Goal: Task Accomplishment & Management: Use online tool/utility

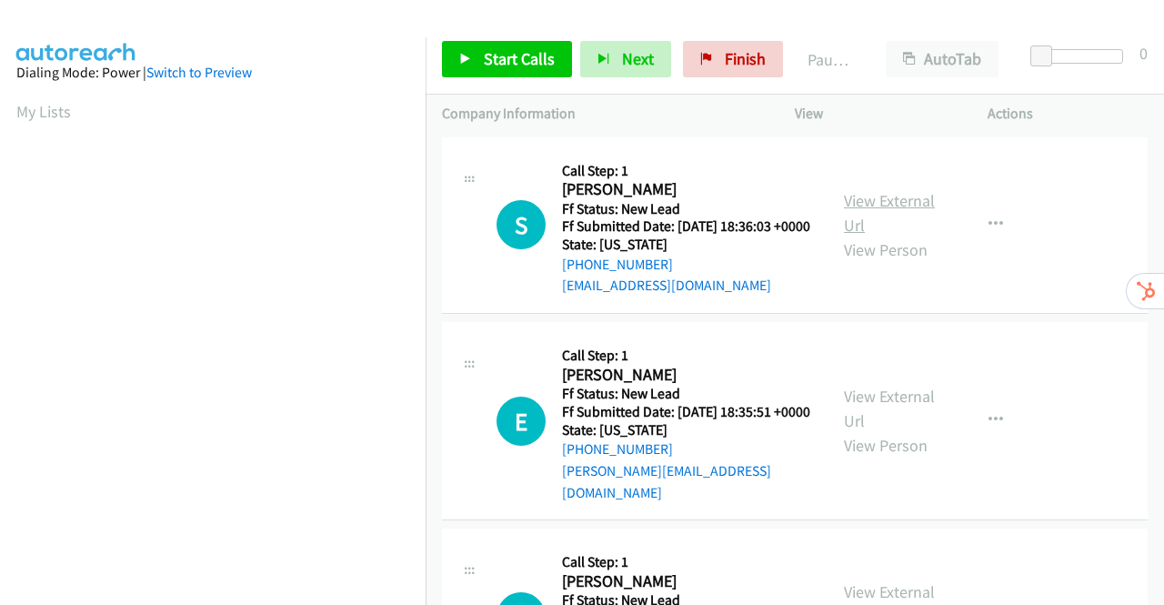
click at [879, 208] on link "View External Url" at bounding box center [889, 212] width 91 height 45
click at [897, 416] on link "View External Url" at bounding box center [889, 408] width 91 height 45
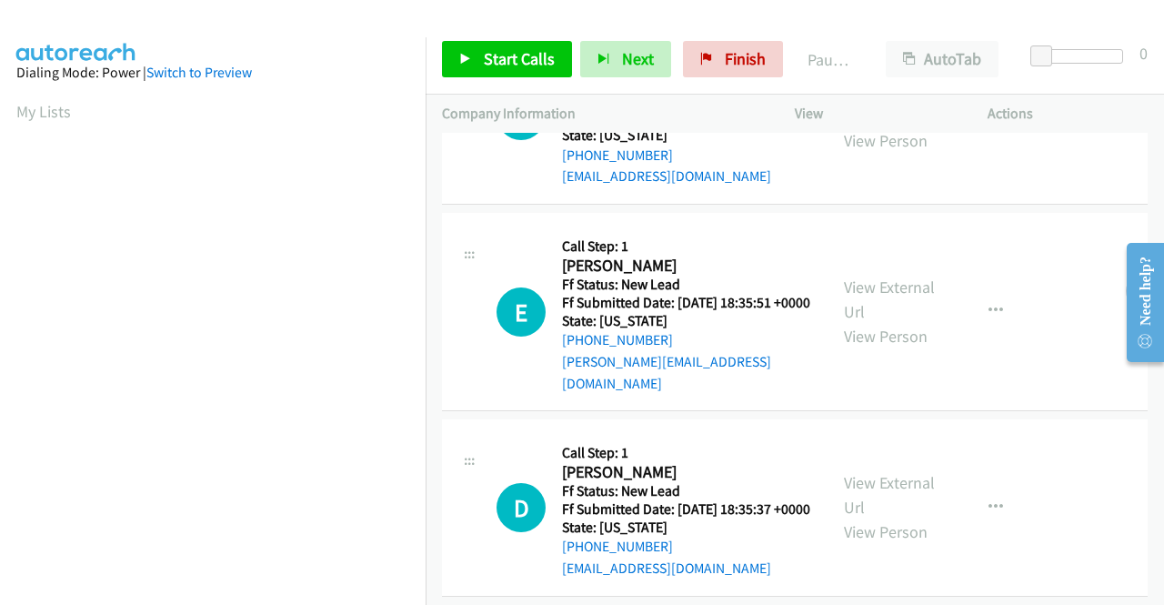
scroll to position [182, 0]
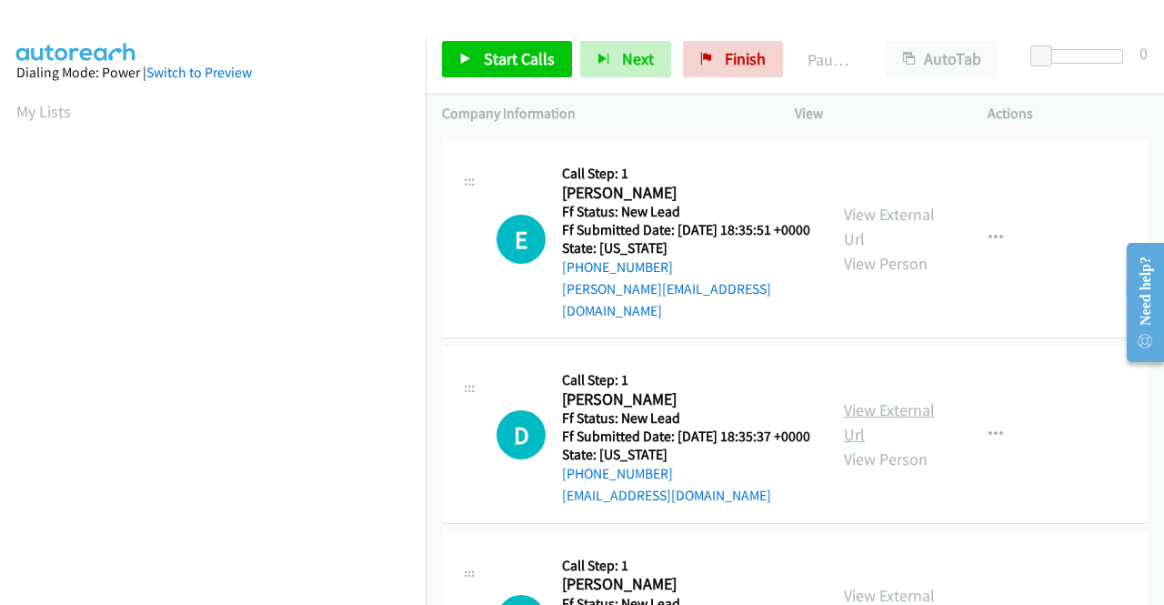
click at [871, 433] on link "View External Url" at bounding box center [889, 421] width 91 height 45
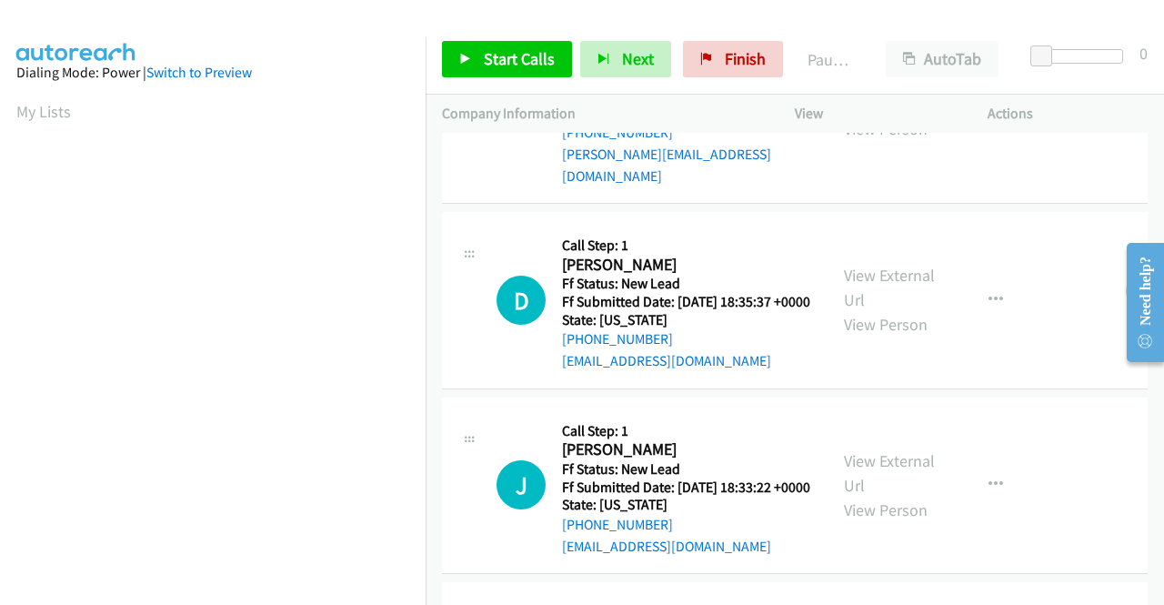
scroll to position [364, 0]
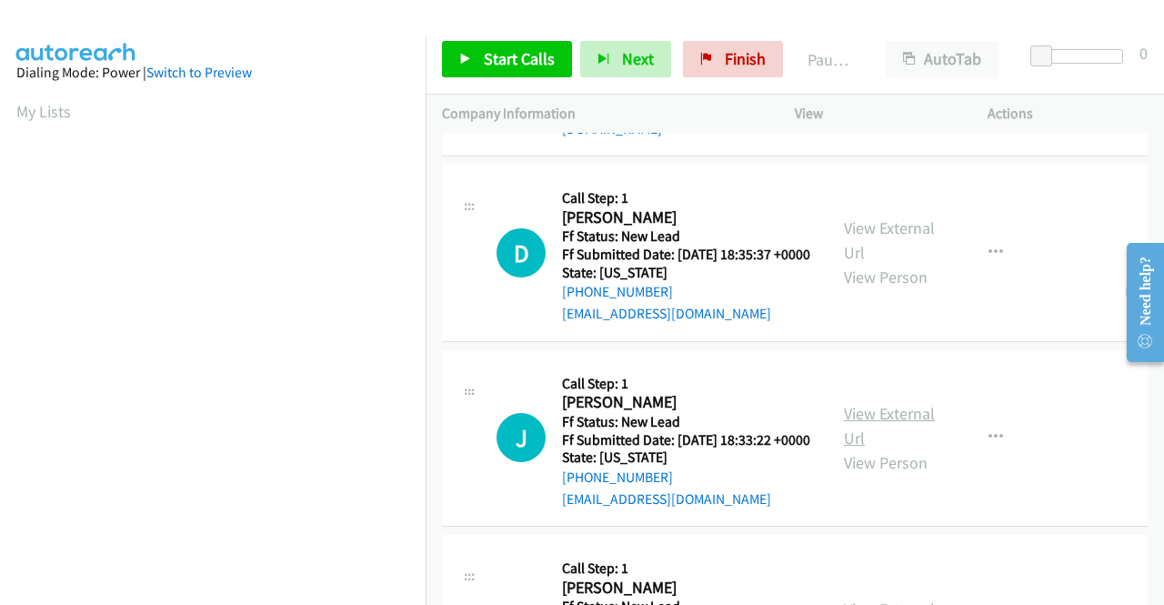
click at [895, 448] on link "View External Url" at bounding box center [889, 425] width 91 height 45
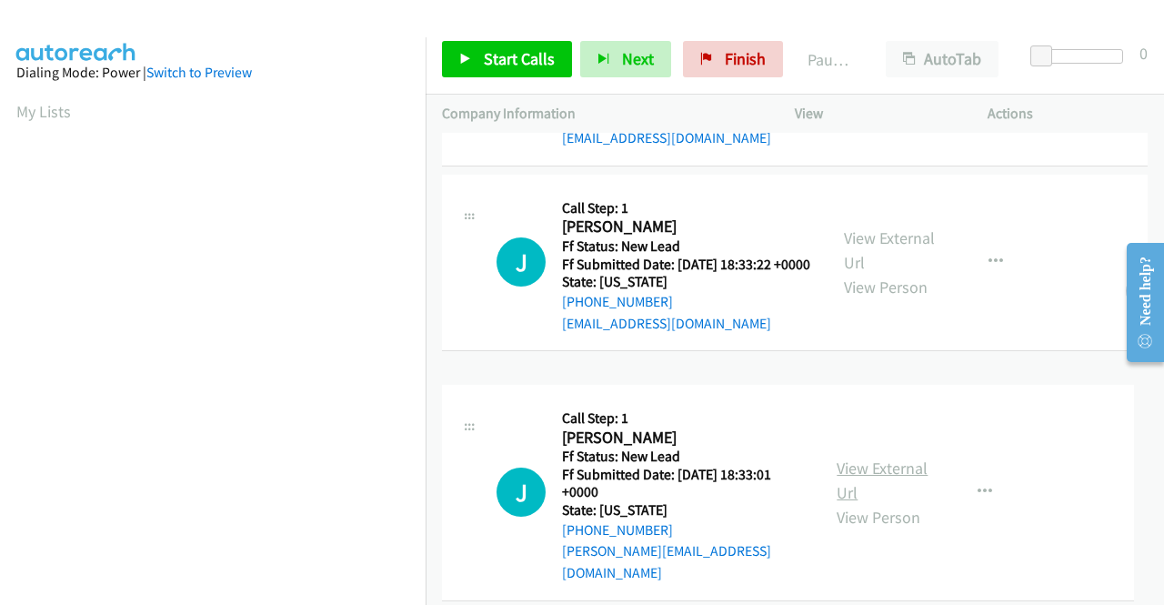
scroll to position [564, 0]
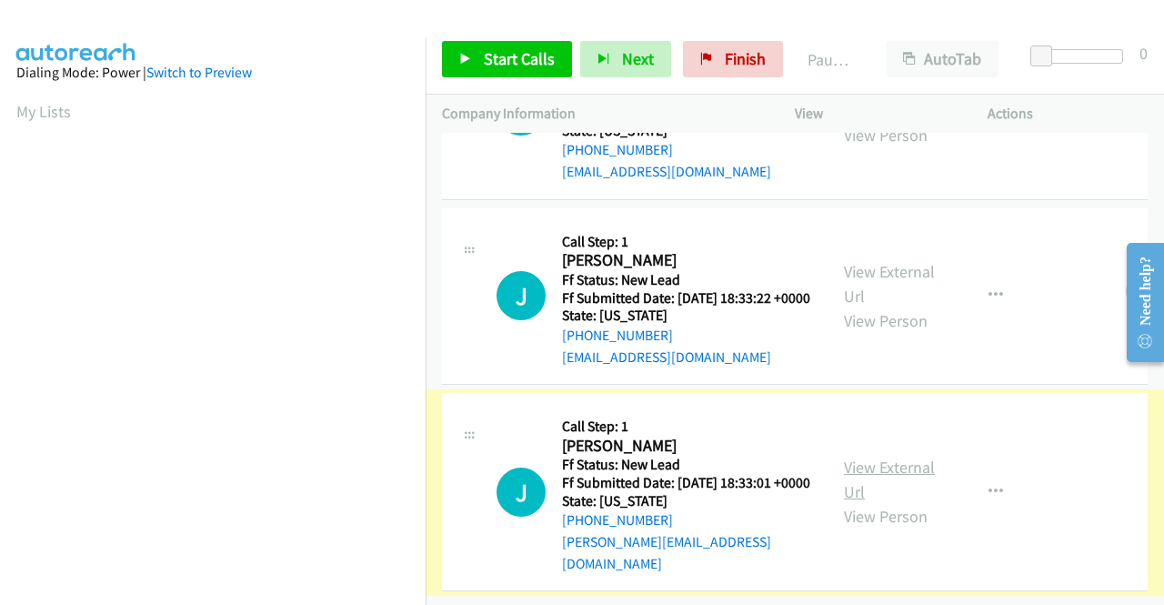
click at [904, 459] on link "View External Url" at bounding box center [889, 478] width 91 height 45
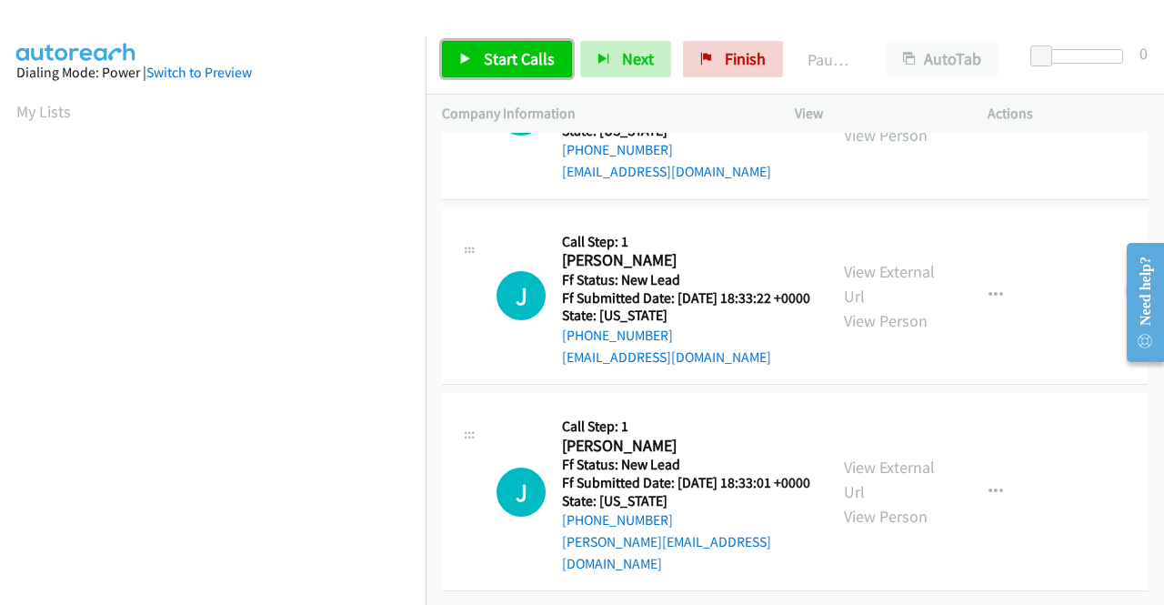
click at [512, 62] on span "Start Calls" at bounding box center [519, 58] width 71 height 21
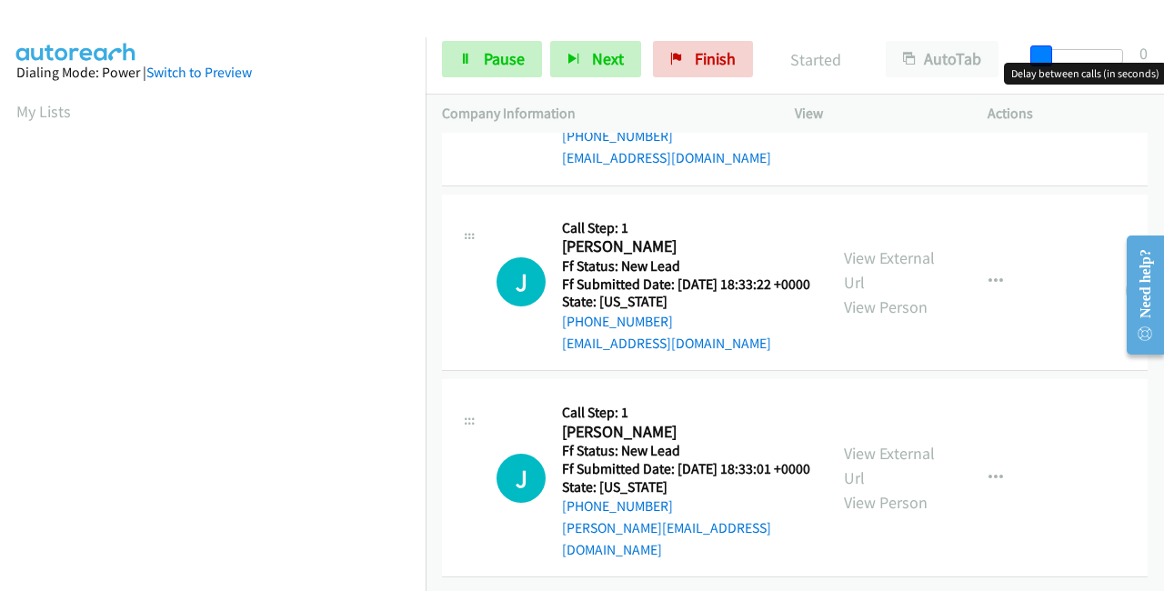
drag, startPoint x: 1044, startPoint y: 52, endPoint x: 1163, endPoint y: 55, distance: 119.2
click at [1163, 55] on div "Start Calls Pause Next Finish Started AutoTab AutoTab 0" at bounding box center [795, 60] width 738 height 70
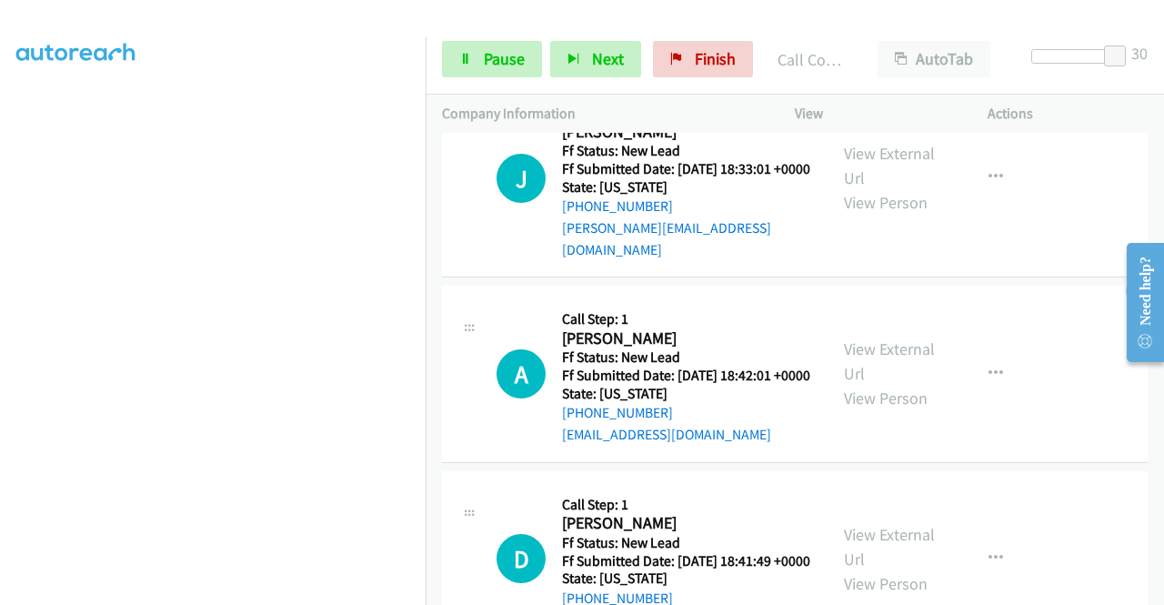
scroll to position [909, 0]
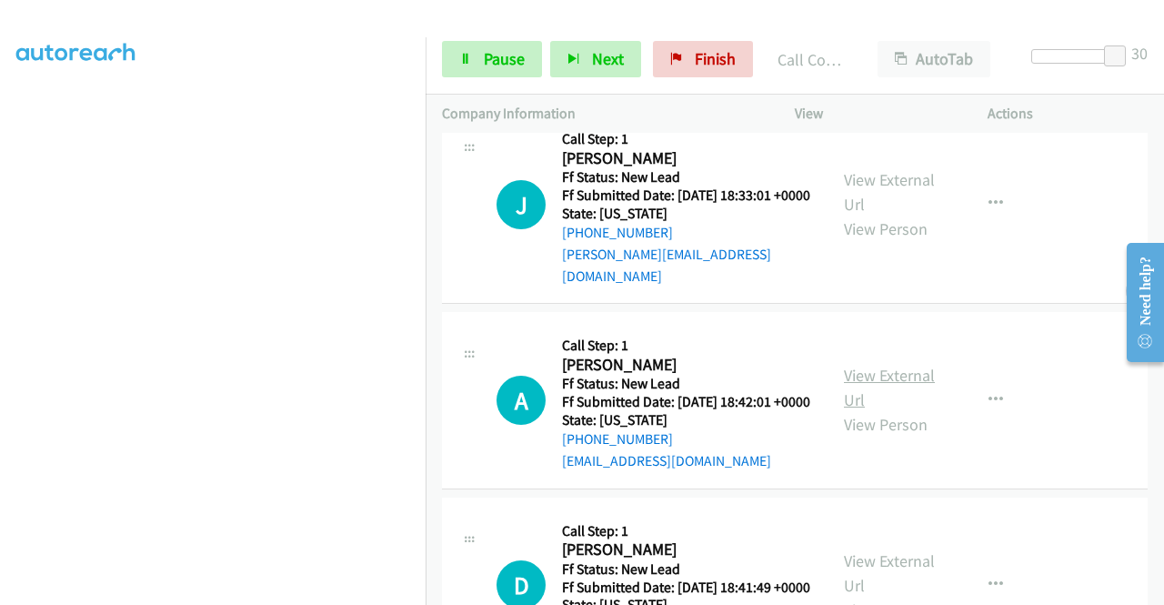
click at [884, 410] on link "View External Url" at bounding box center [889, 387] width 91 height 45
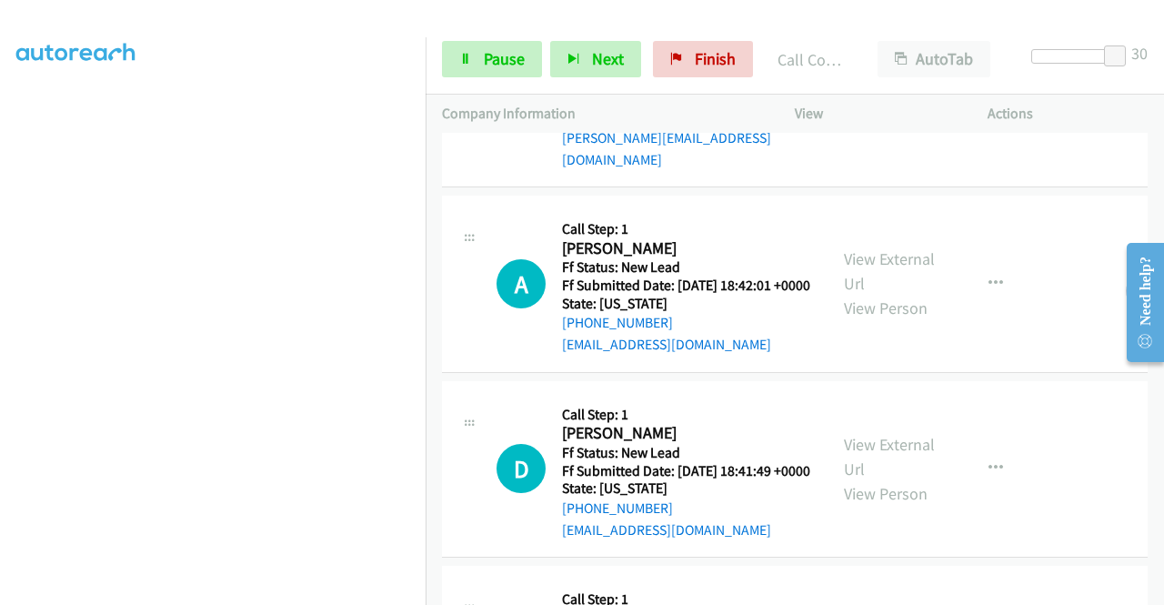
scroll to position [1091, 0]
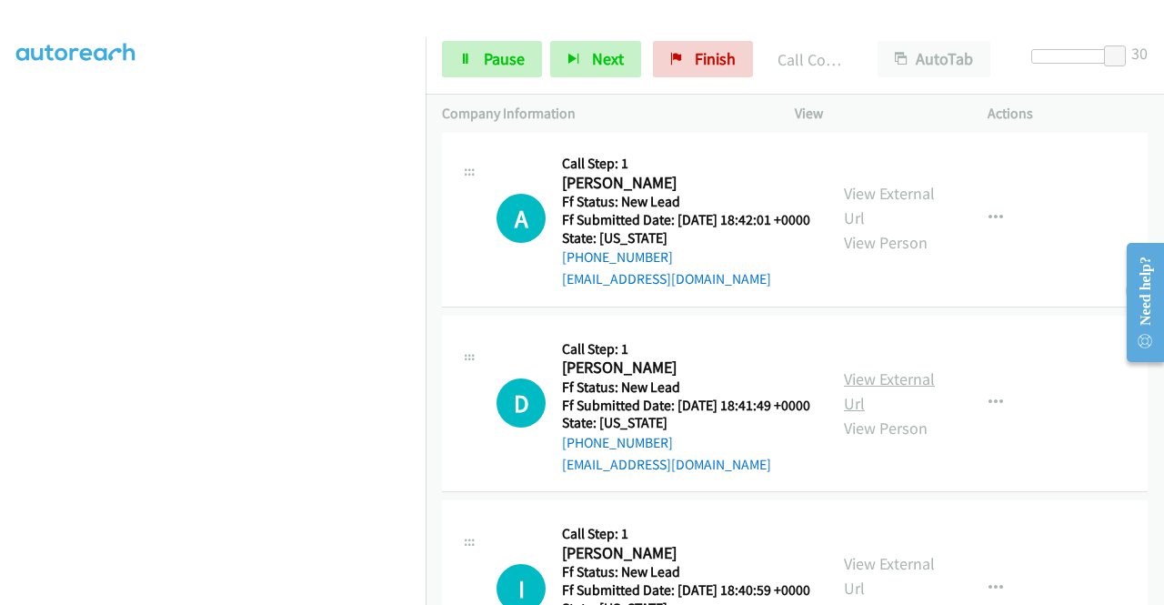
click at [875, 414] on link "View External Url" at bounding box center [889, 390] width 91 height 45
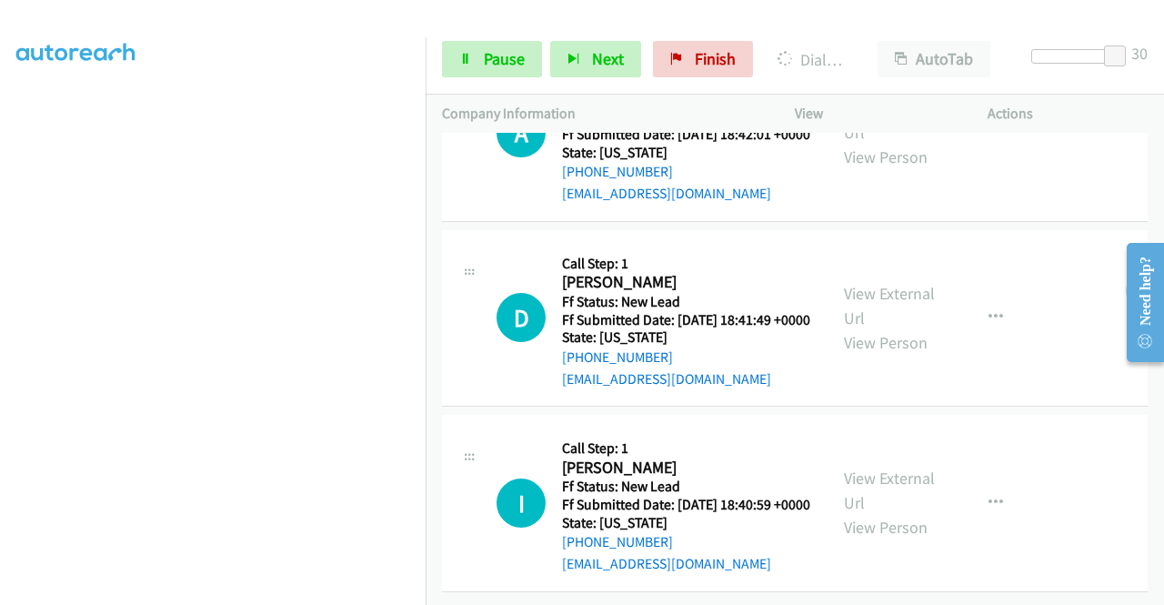
scroll to position [1288, 0]
click at [891, 467] on link "View External Url" at bounding box center [889, 489] width 91 height 45
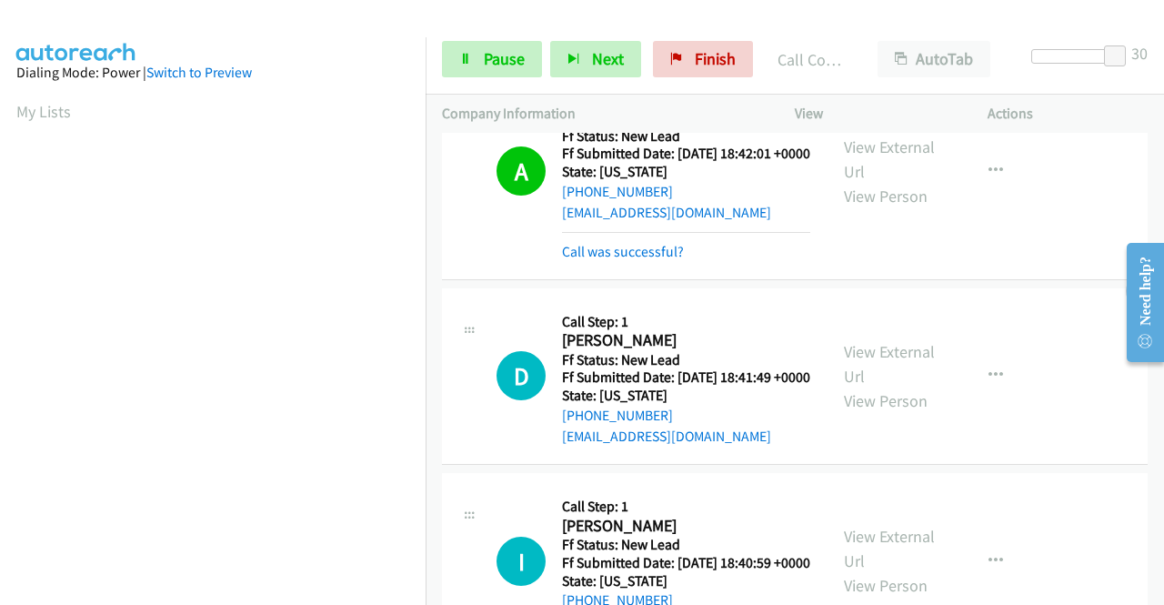
scroll to position [415, 0]
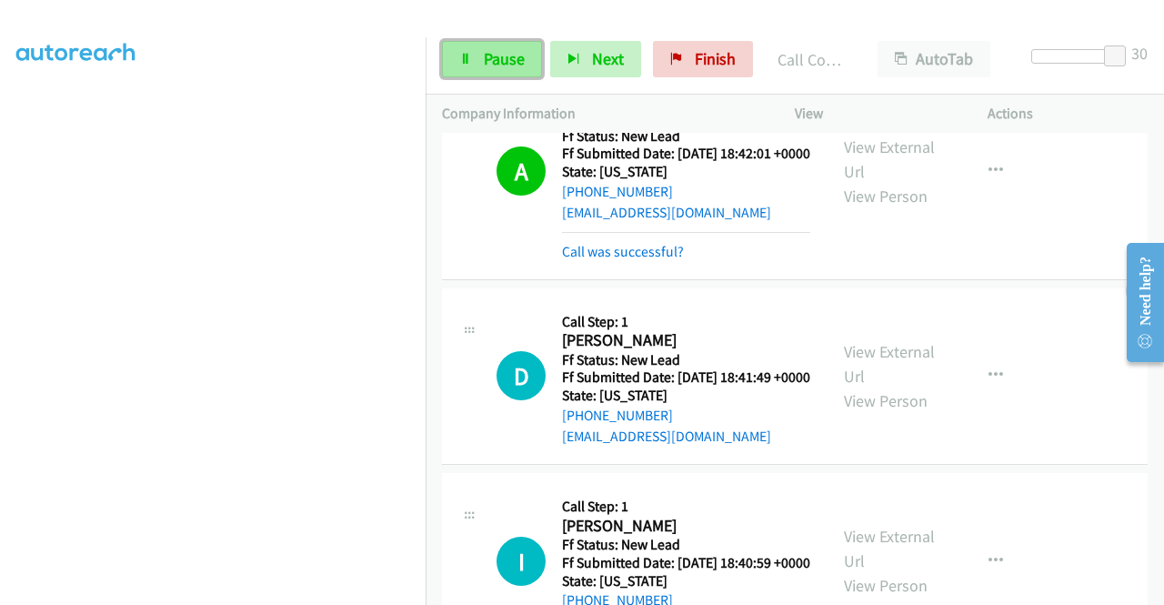
click at [467, 50] on link "Pause" at bounding box center [492, 59] width 100 height 36
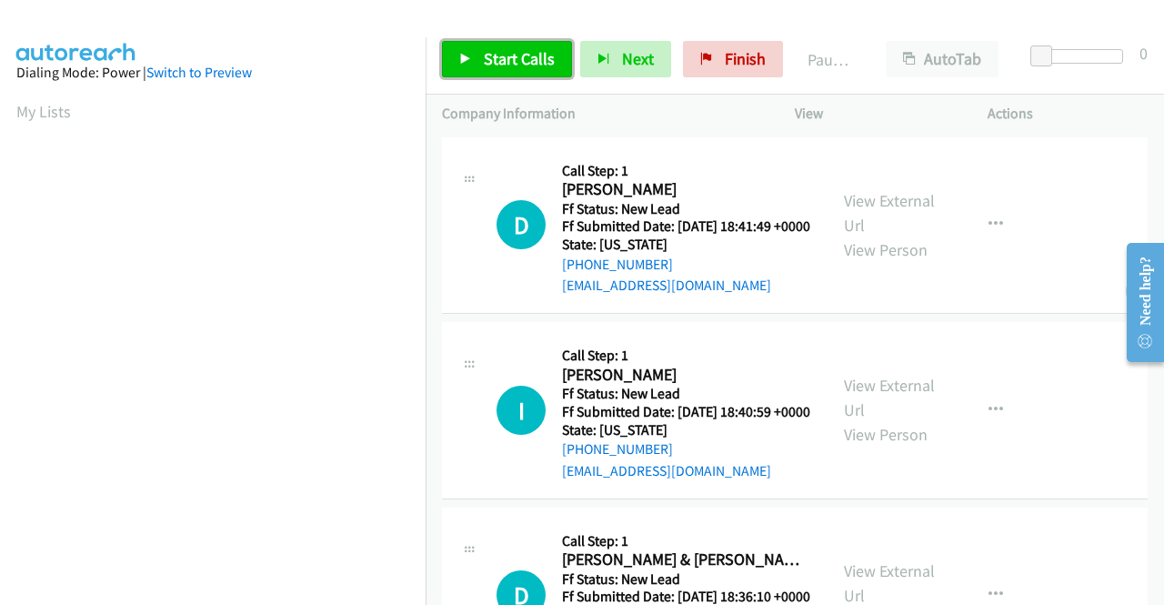
click at [502, 54] on span "Start Calls" at bounding box center [519, 58] width 71 height 21
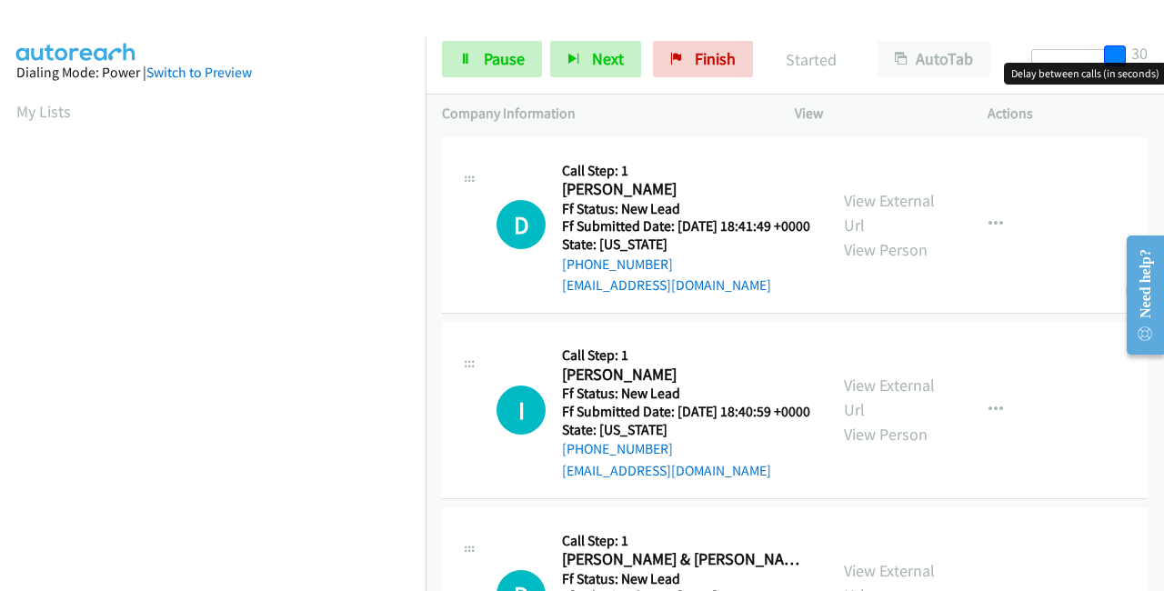
drag, startPoint x: 1048, startPoint y: 54, endPoint x: 1151, endPoint y: 53, distance: 102.8
click at [1151, 53] on div "Start Calls Pause Next Finish Started AutoTab AutoTab 30" at bounding box center [795, 60] width 738 height 70
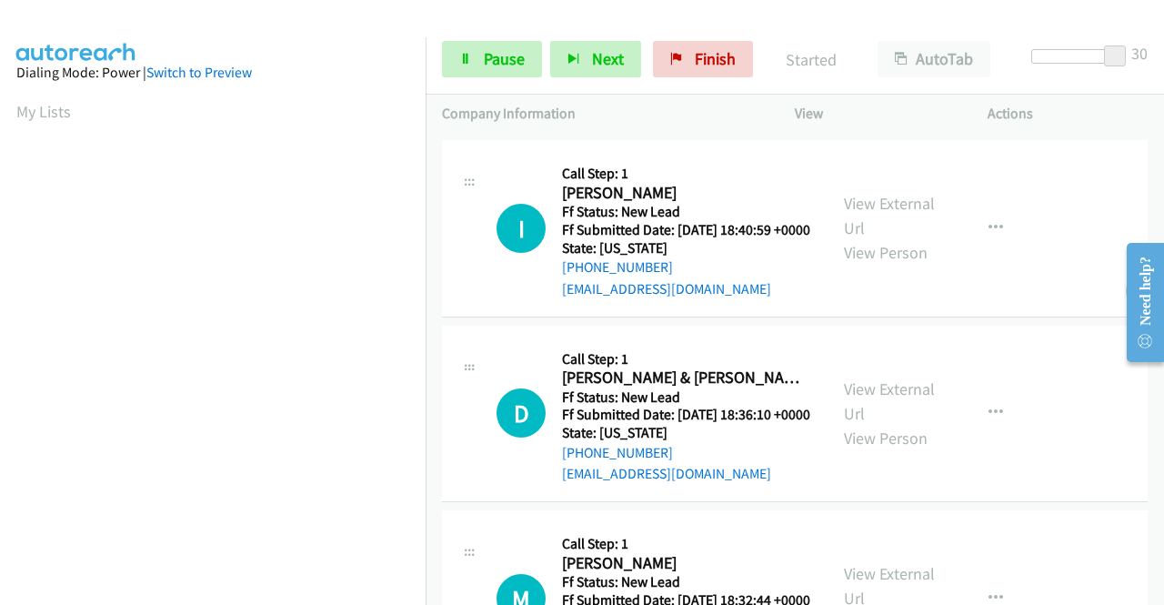
scroll to position [273, 0]
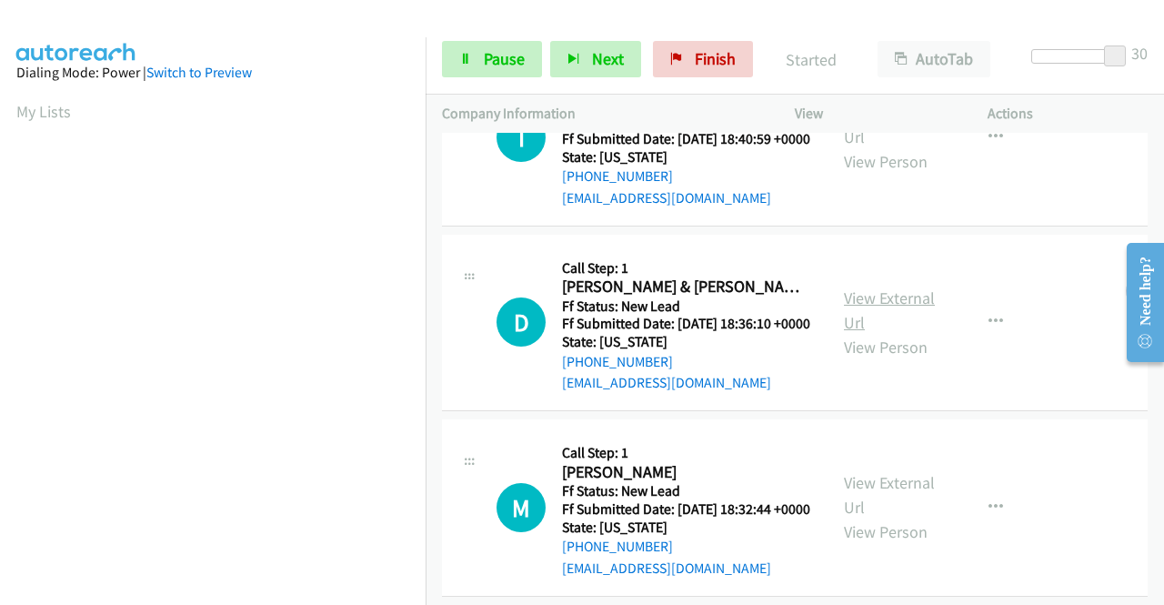
click at [884, 333] on link "View External Url" at bounding box center [889, 309] width 91 height 45
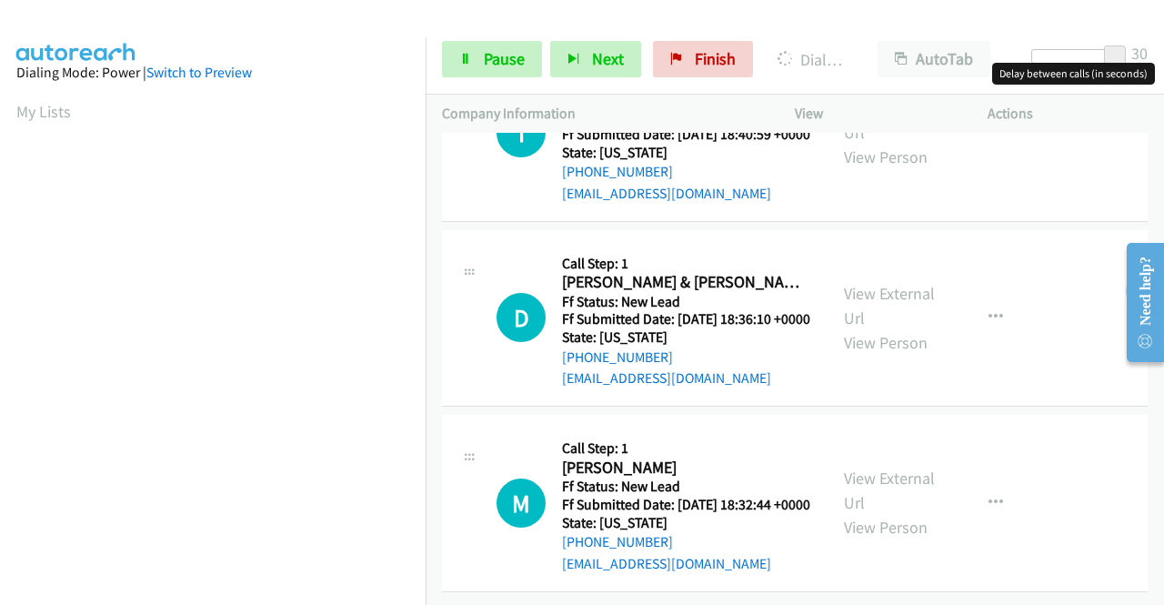
scroll to position [361, 0]
click at [912, 467] on link "View External Url" at bounding box center [889, 489] width 91 height 45
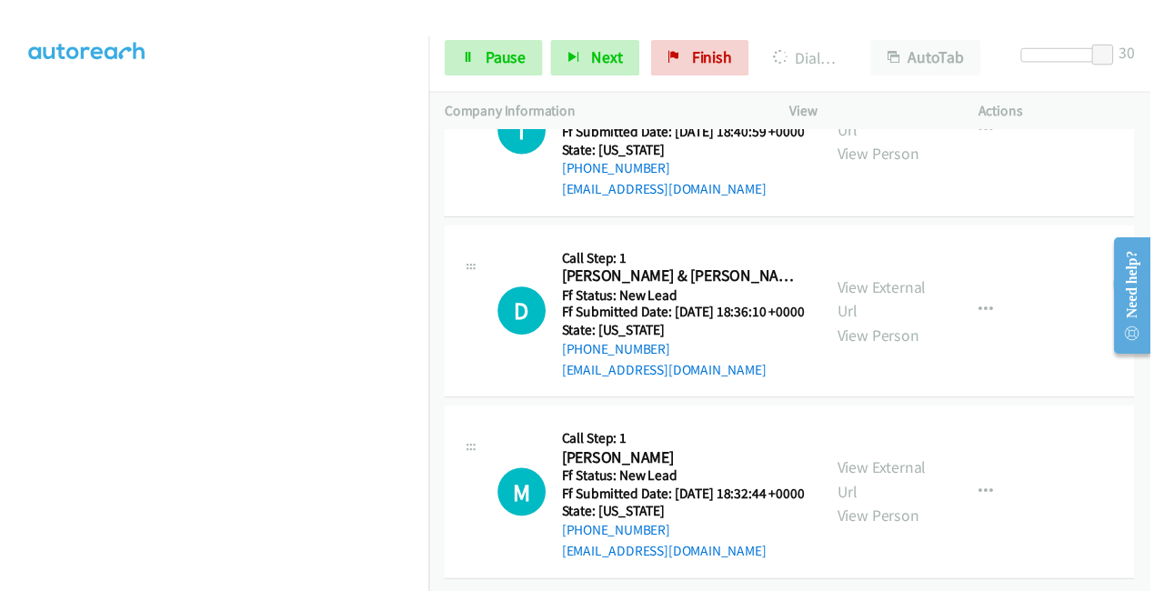
scroll to position [399, 0]
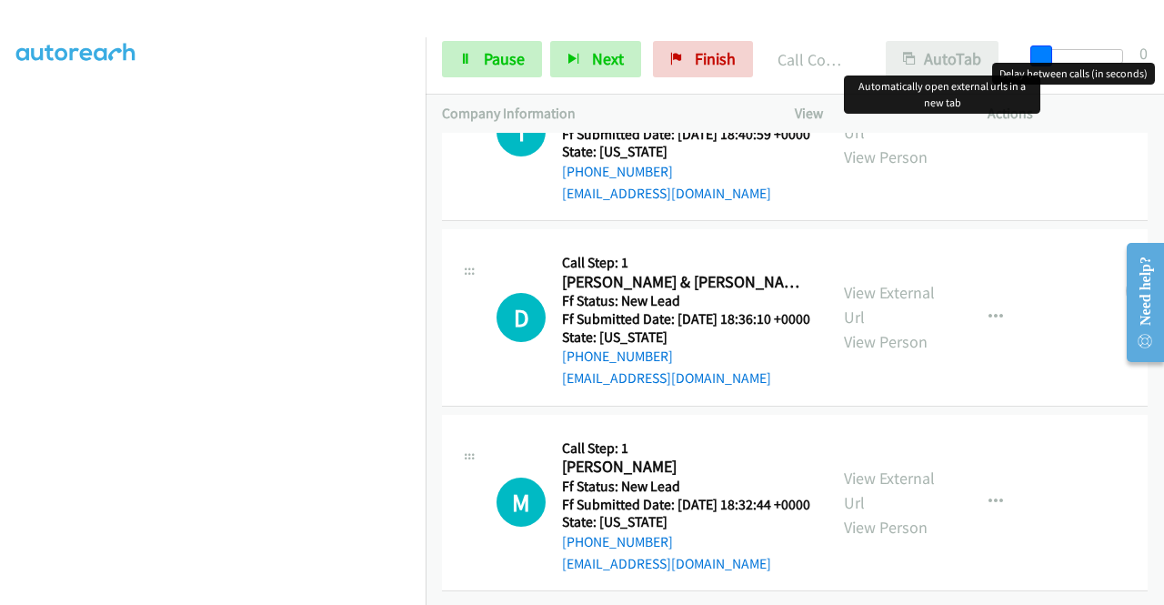
drag, startPoint x: 1110, startPoint y: 45, endPoint x: 899, endPoint y: 51, distance: 211.1
click at [899, 51] on div "Start Calls Pause Next Finish Call Completed AutoTab AutoTab 0" at bounding box center [795, 60] width 738 height 70
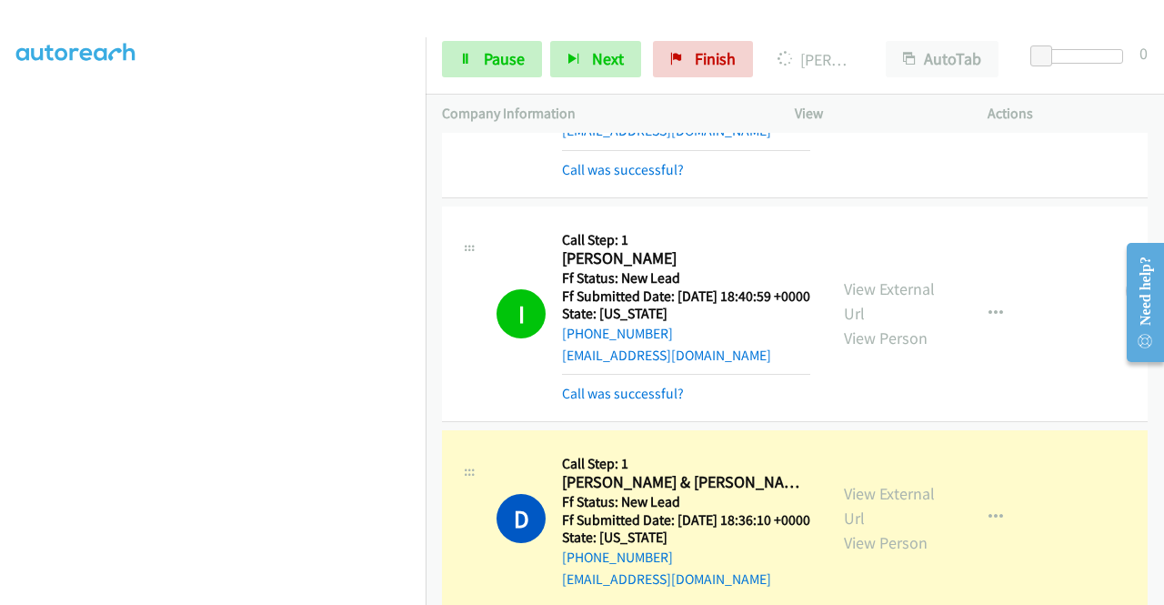
scroll to position [141, 0]
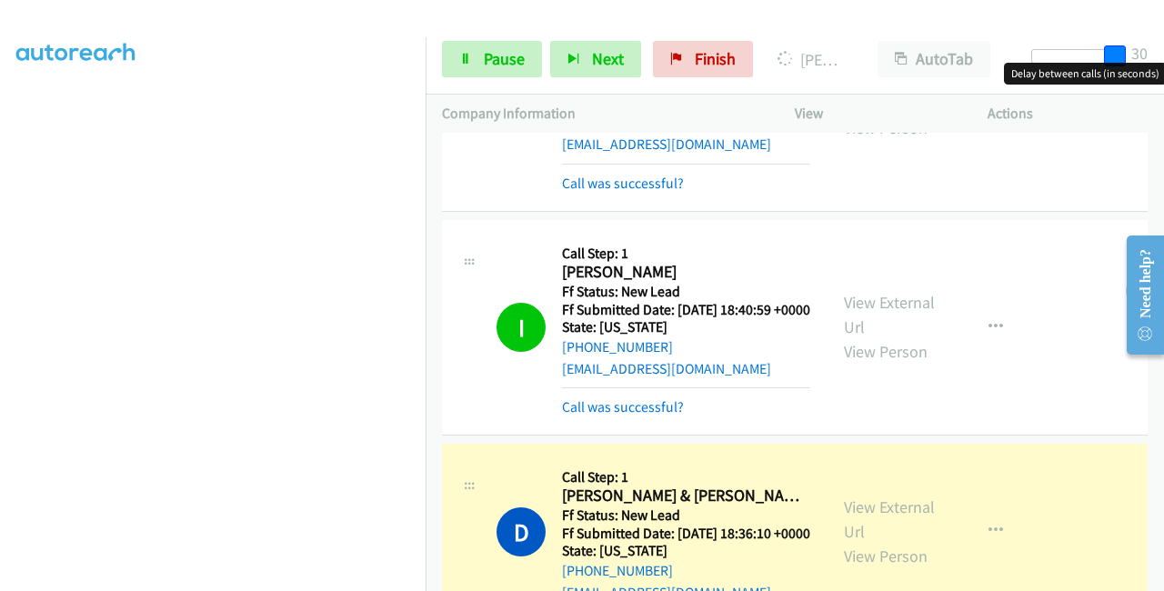
drag, startPoint x: 1034, startPoint y: 59, endPoint x: 1163, endPoint y: 53, distance: 129.3
click at [1163, 53] on div "Start Calls Pause Next Finish Dialing Daniel & Christine Carlo AutoTab AutoTab …" at bounding box center [795, 60] width 738 height 70
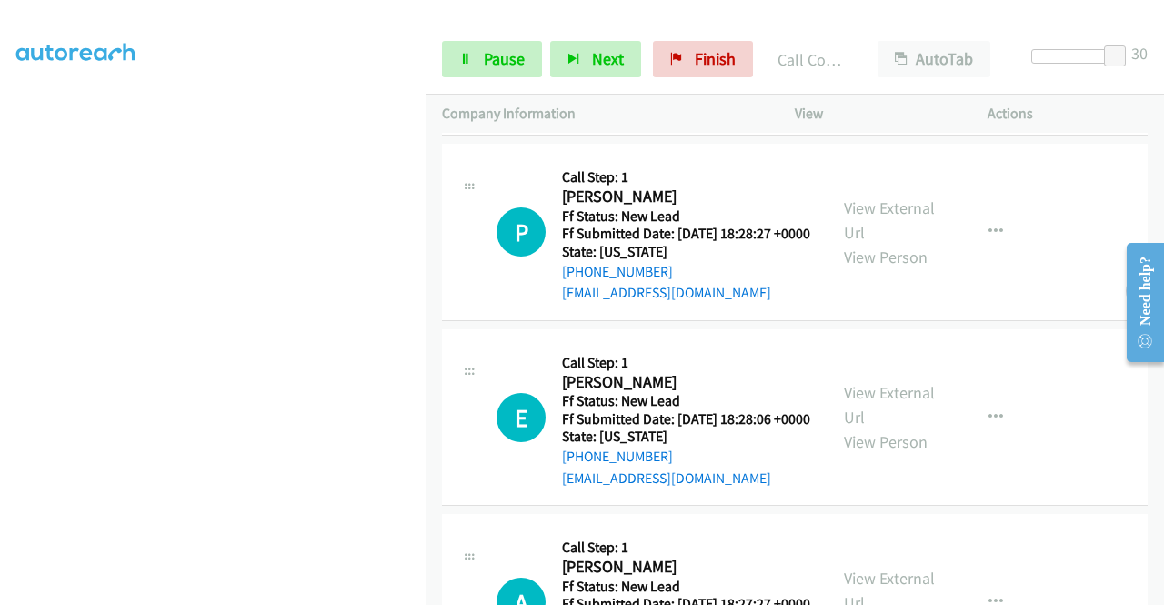
scroll to position [868, 0]
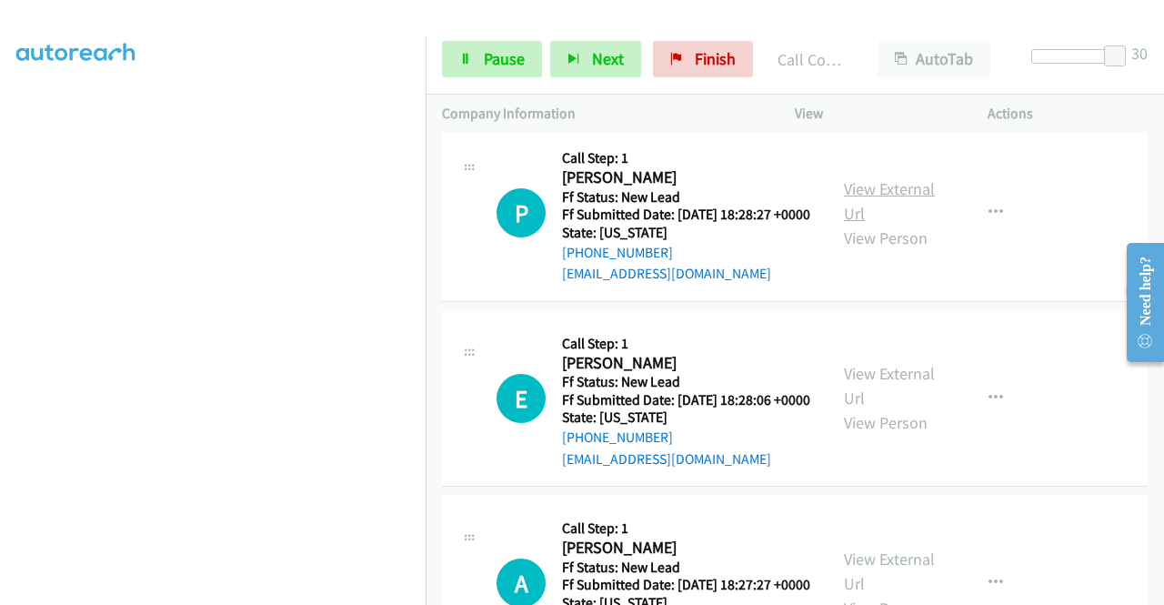
click at [920, 224] on link "View External Url" at bounding box center [889, 200] width 91 height 45
click at [877, 408] on link "View External Url" at bounding box center [889, 385] width 91 height 45
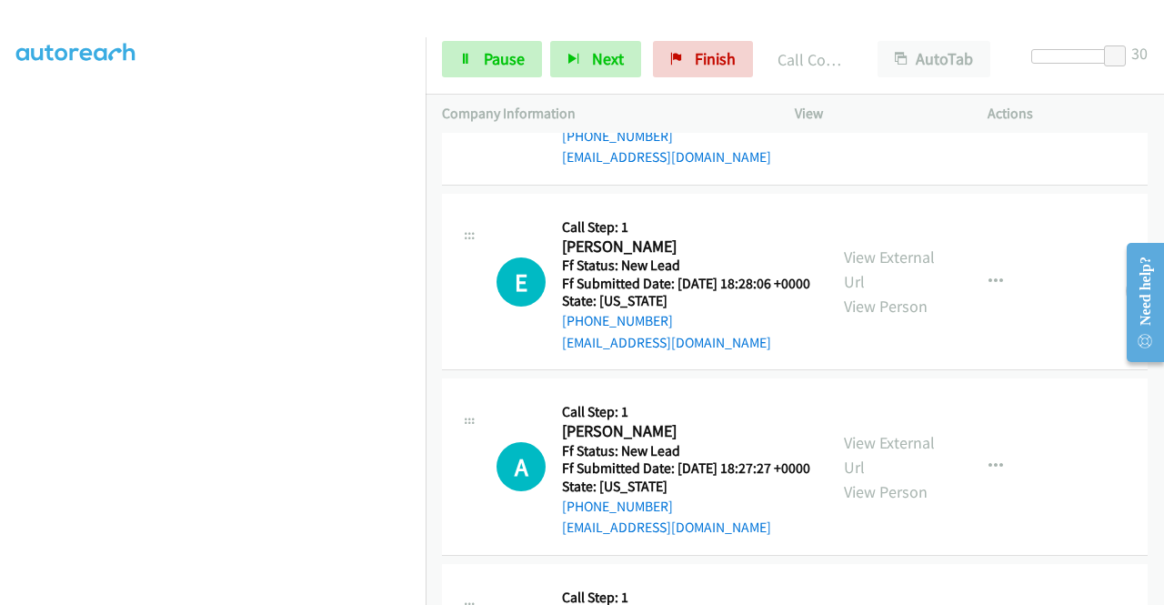
scroll to position [1050, 0]
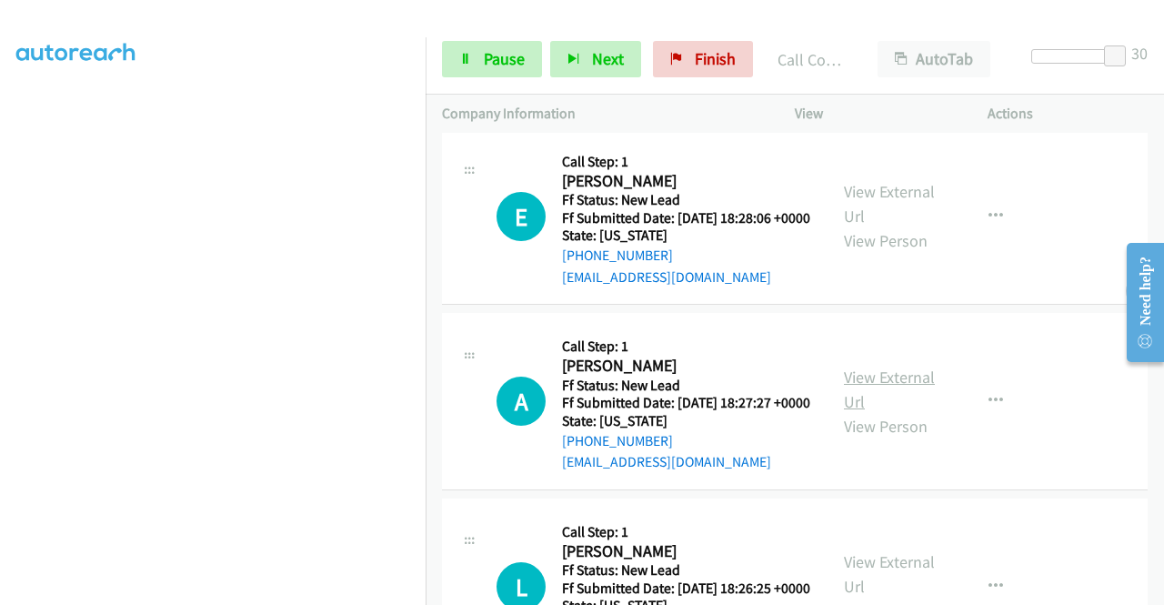
click at [861, 412] on link "View External Url" at bounding box center [889, 388] width 91 height 45
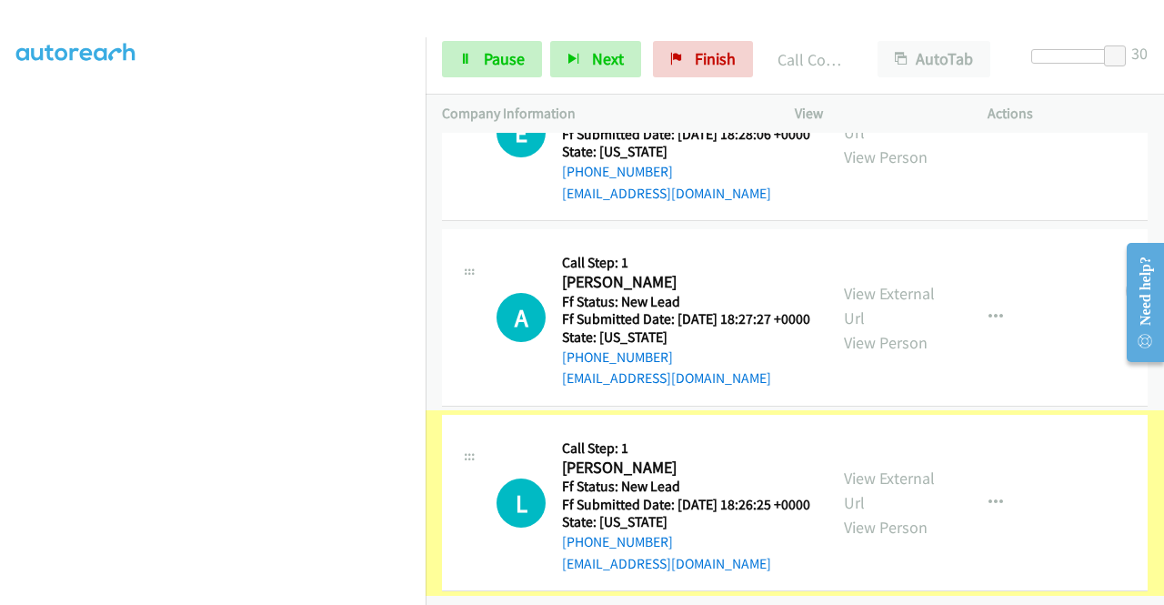
scroll to position [1288, 0]
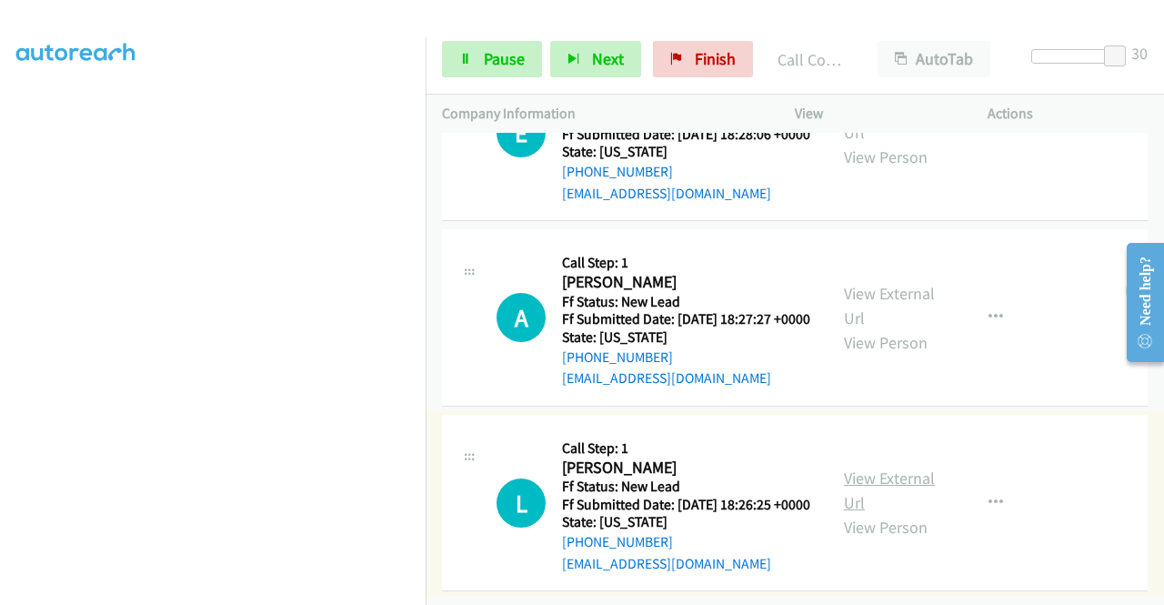
click at [869, 467] on link "View External Url" at bounding box center [889, 489] width 91 height 45
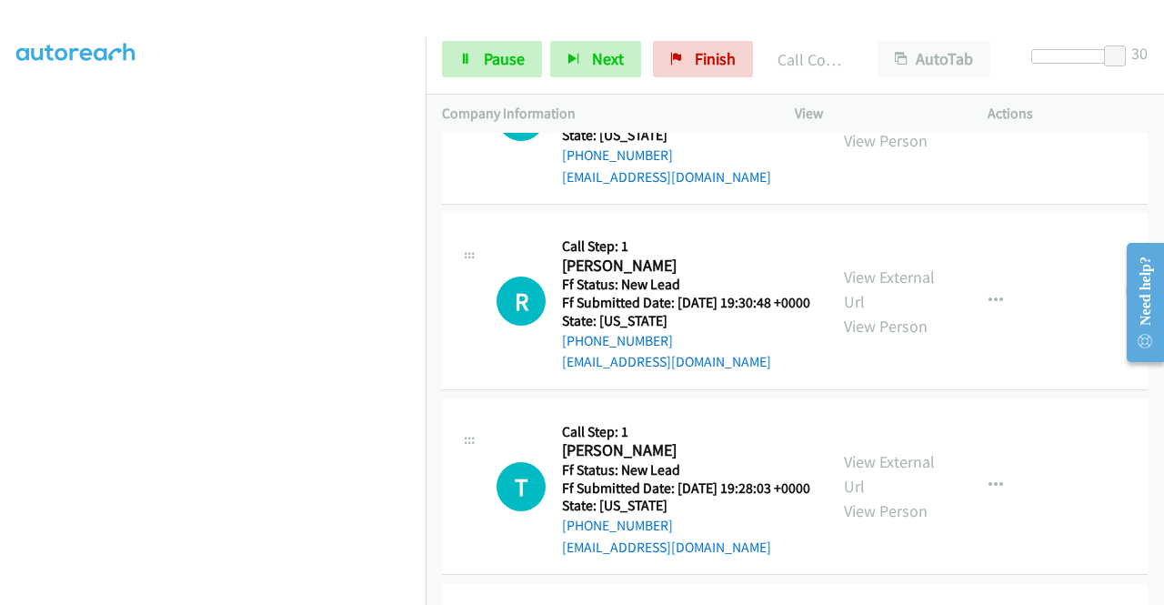
scroll to position [1819, 0]
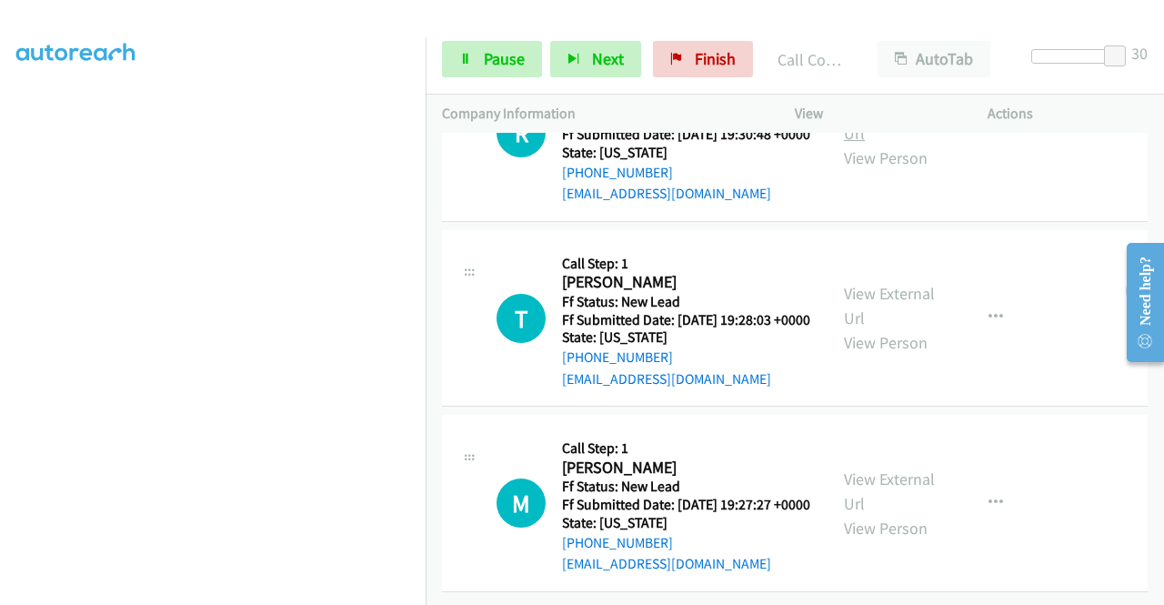
click at [869, 144] on link "View External Url" at bounding box center [889, 120] width 91 height 45
click at [888, 328] on link "View External Url" at bounding box center [889, 305] width 91 height 45
click at [868, 468] on link "View External Url" at bounding box center [889, 490] width 91 height 45
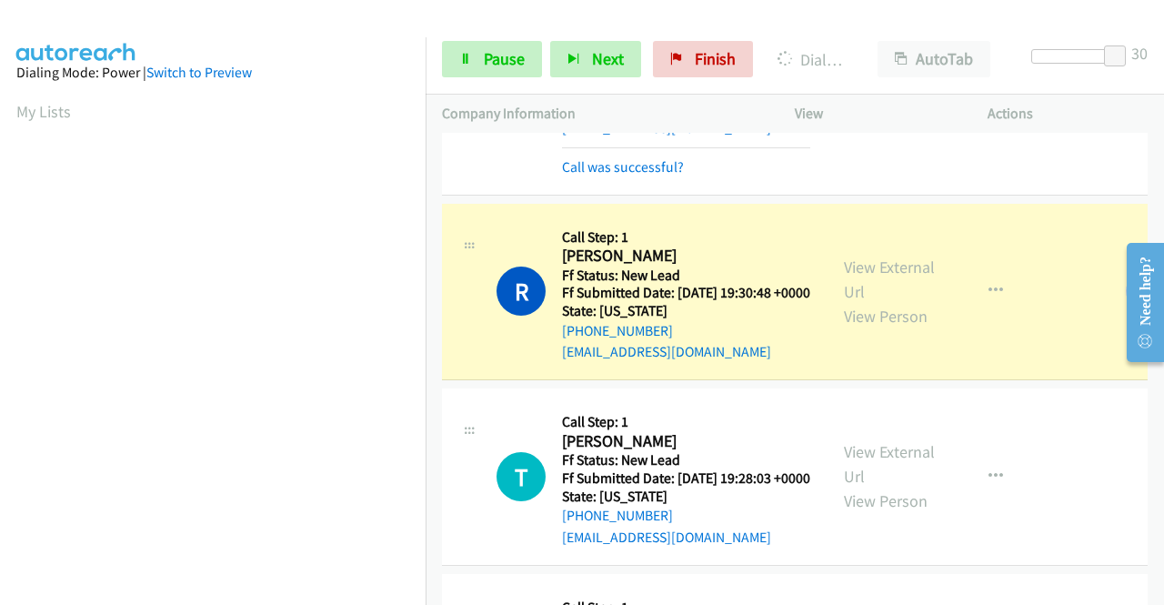
scroll to position [415, 0]
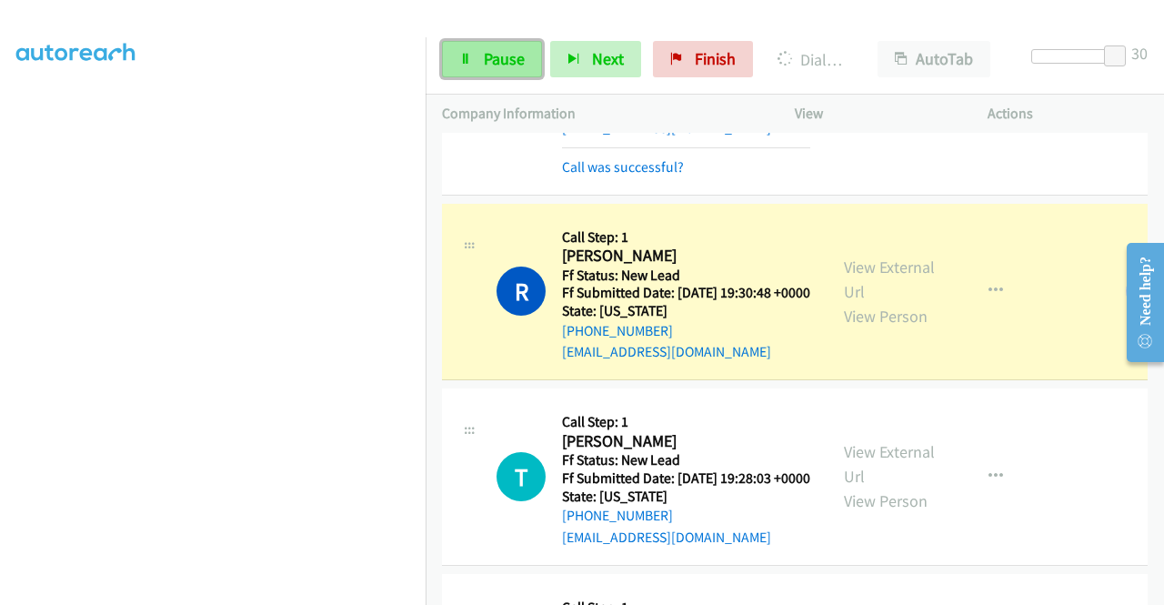
click at [502, 48] on span "Pause" at bounding box center [504, 58] width 41 height 21
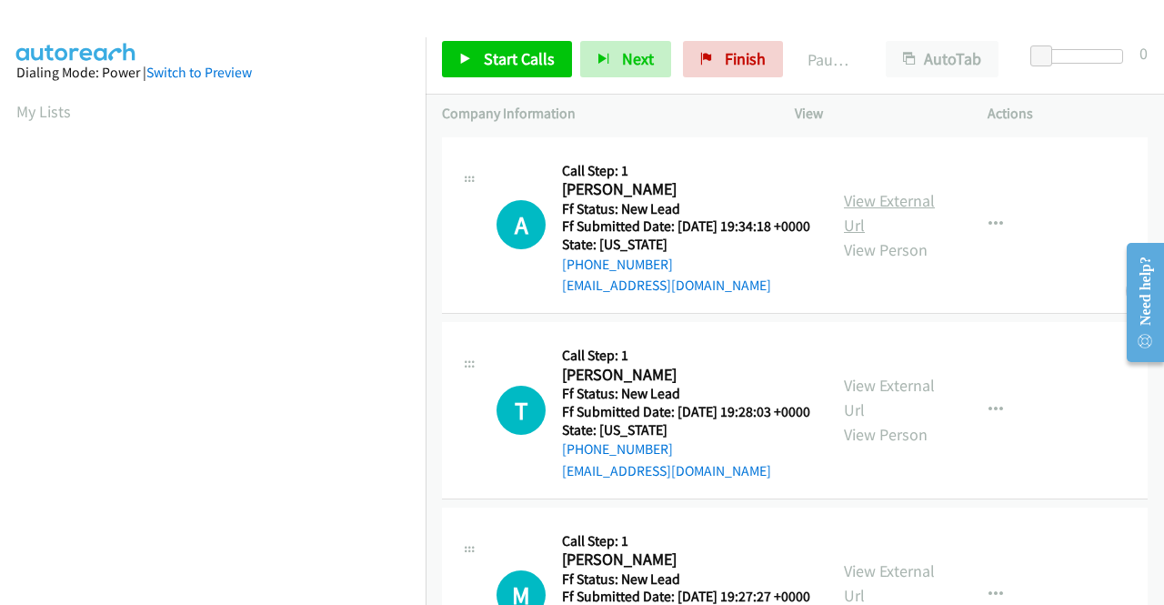
click at [907, 210] on link "View External Url" at bounding box center [889, 212] width 91 height 45
click at [486, 48] on span "Start Calls" at bounding box center [519, 58] width 71 height 21
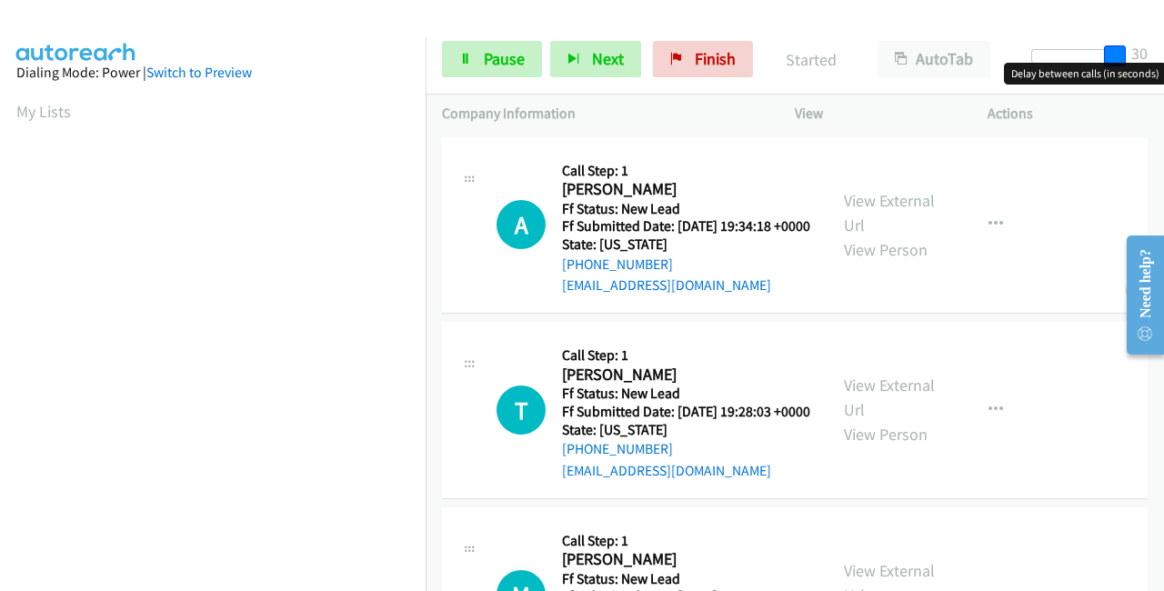
drag, startPoint x: 1043, startPoint y: 54, endPoint x: 1163, endPoint y: 54, distance: 120.0
click at [1163, 54] on div "Start Calls Pause Next Finish Started AutoTab AutoTab 30" at bounding box center [795, 60] width 738 height 70
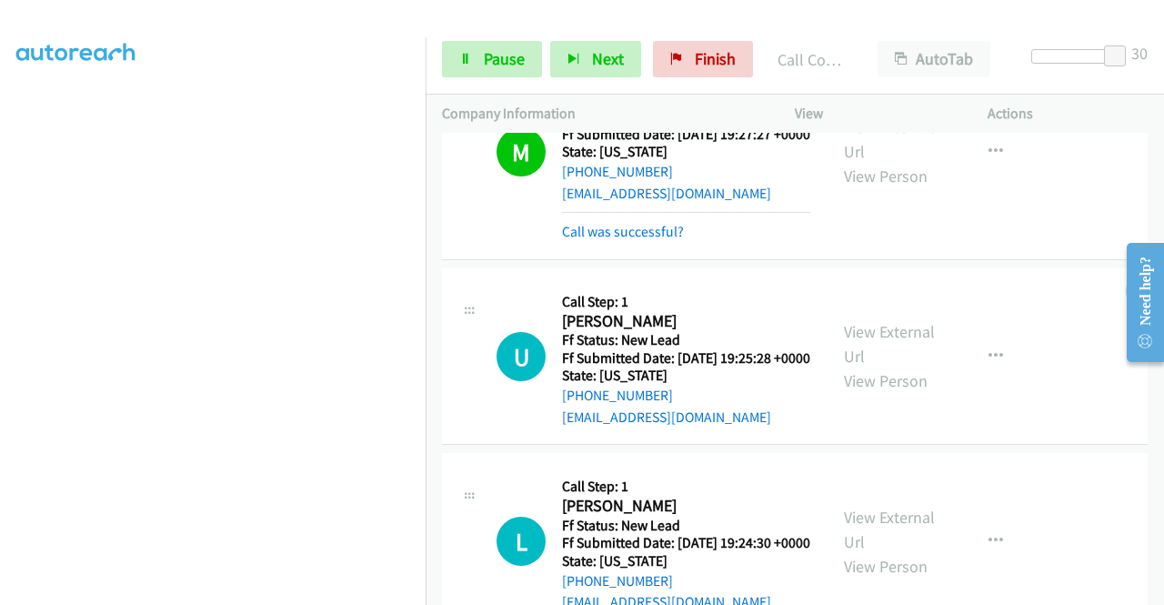
scroll to position [546, 0]
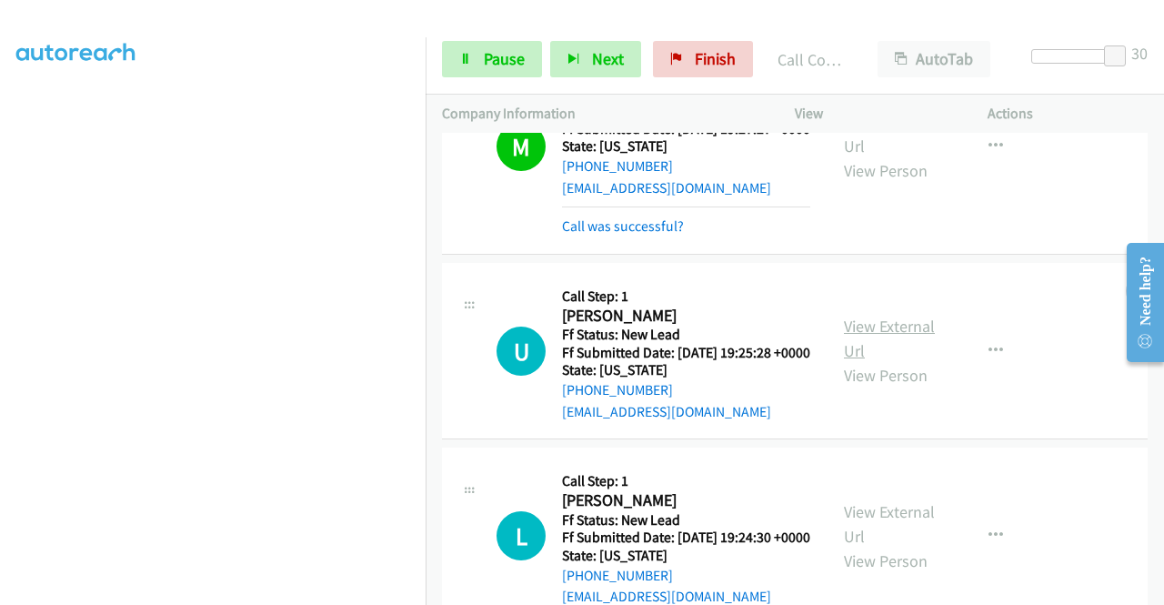
click at [877, 361] on link "View External Url" at bounding box center [889, 338] width 91 height 45
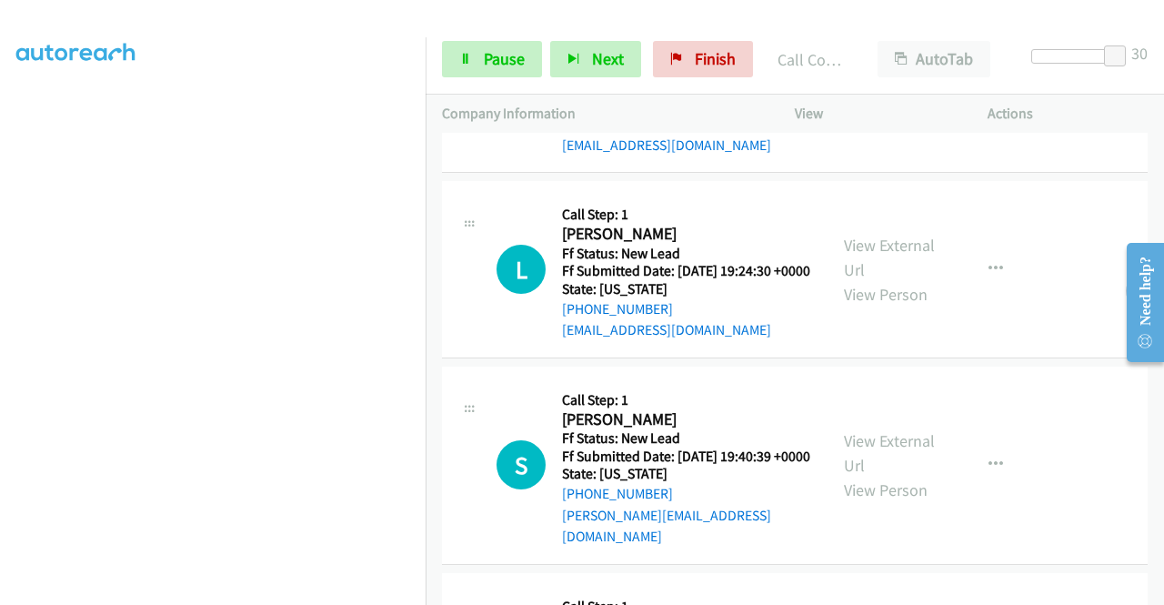
scroll to position [818, 0]
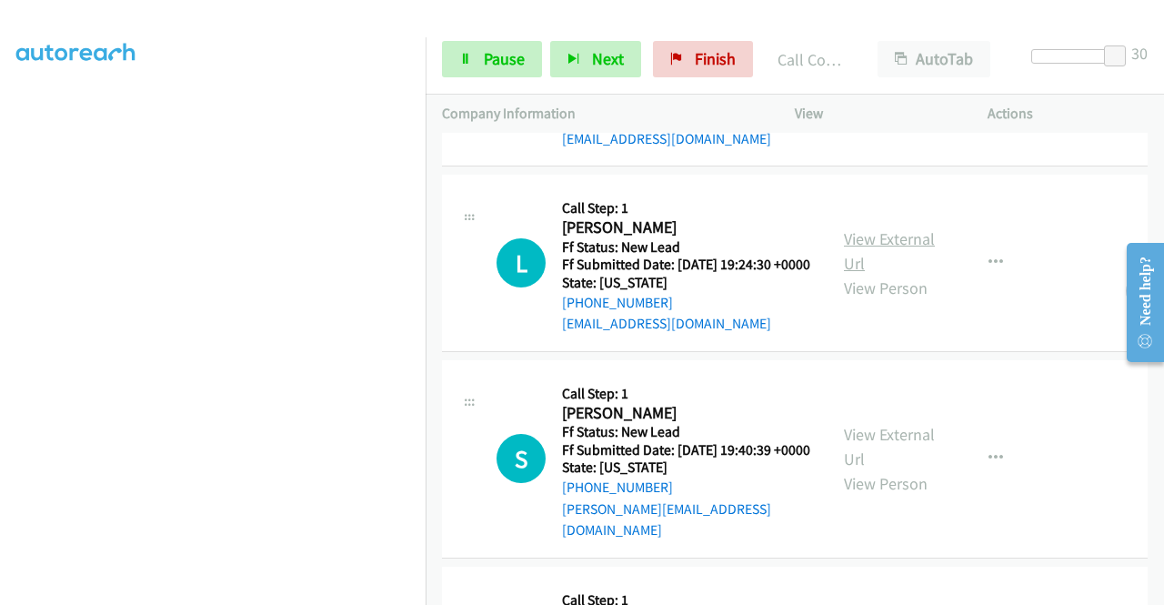
click at [868, 274] on link "View External Url" at bounding box center [889, 250] width 91 height 45
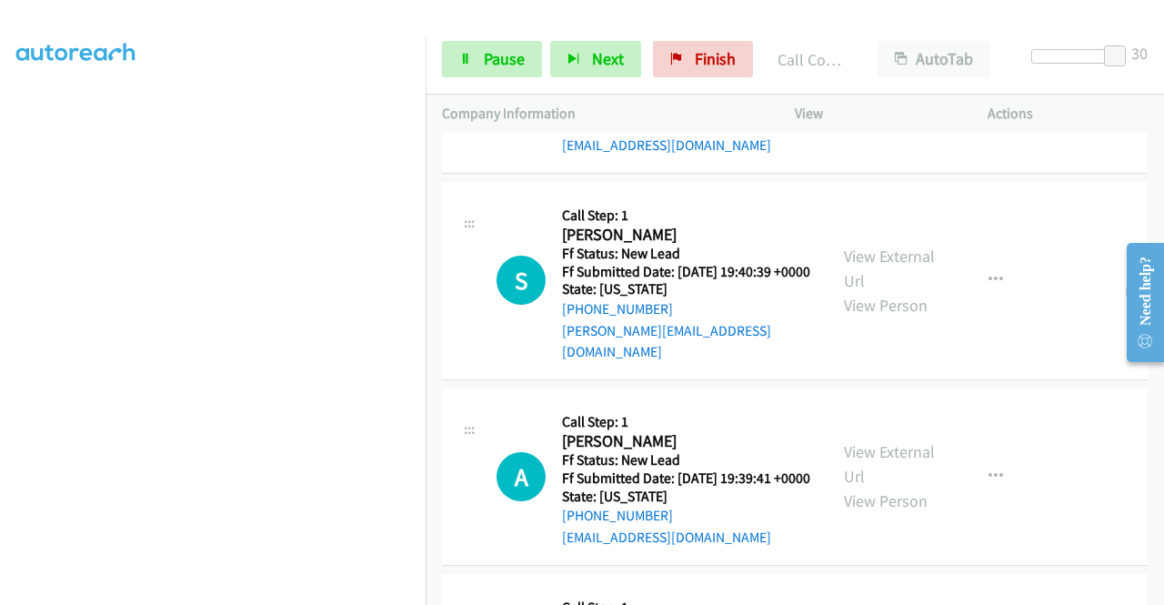
scroll to position [1000, 0]
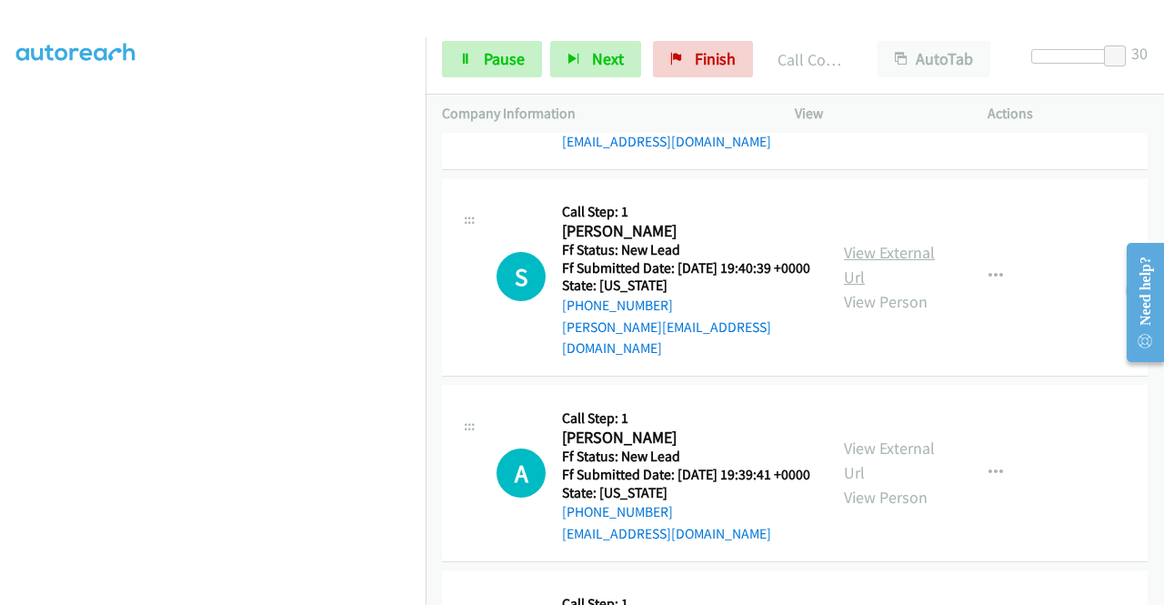
click at [901, 287] on link "View External Url" at bounding box center [889, 264] width 91 height 45
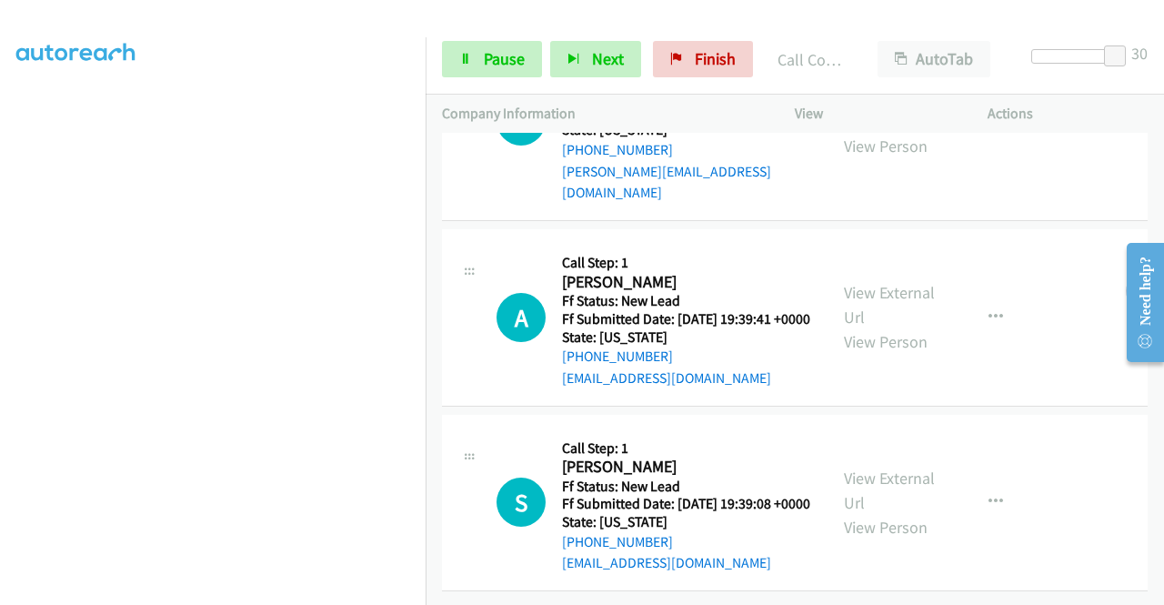
scroll to position [1273, 0]
click at [894, 282] on link "View External Url" at bounding box center [889, 304] width 91 height 45
click at [899, 467] on link "View External Url" at bounding box center [889, 489] width 91 height 45
click at [501, 60] on span "Pause" at bounding box center [504, 58] width 41 height 21
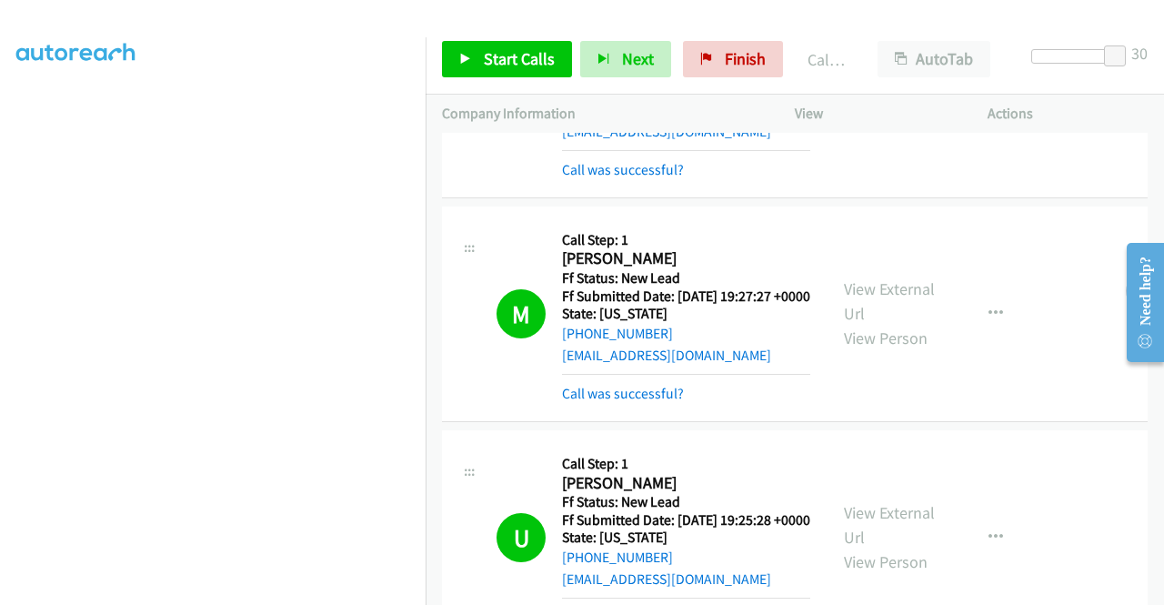
scroll to position [742, 0]
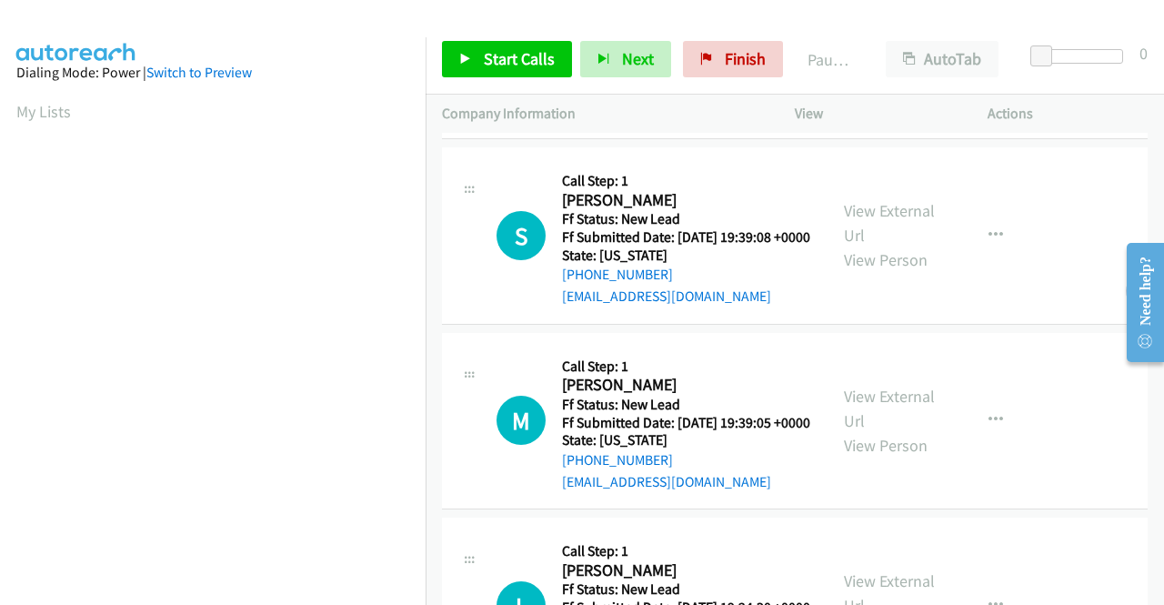
scroll to position [455, 0]
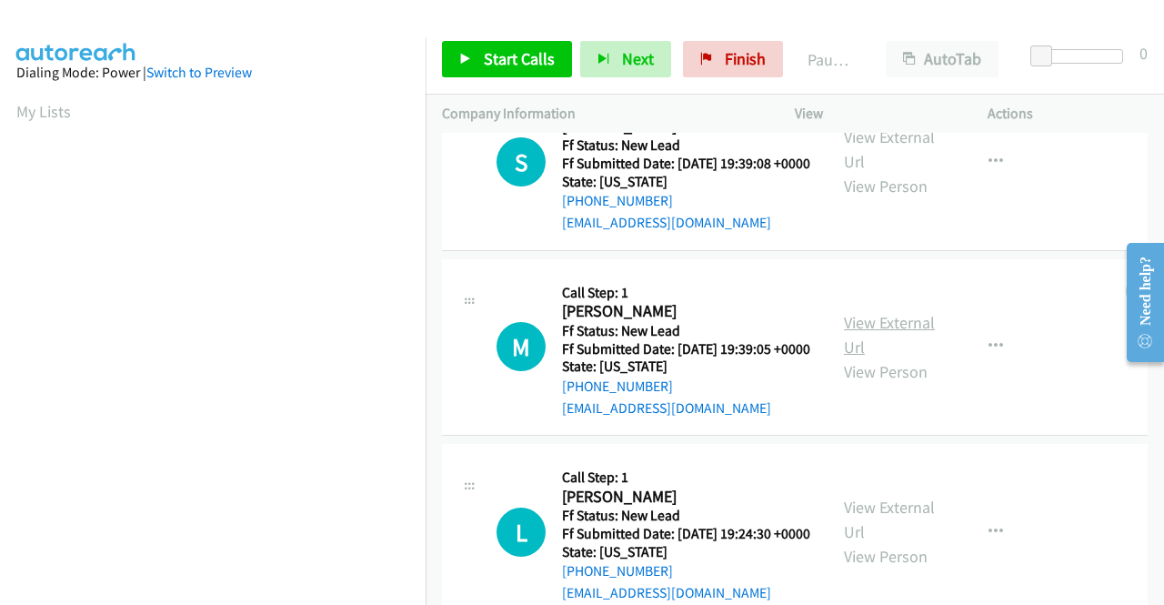
click at [908, 357] on link "View External Url" at bounding box center [889, 334] width 91 height 45
click at [492, 48] on span "Start Calls" at bounding box center [519, 58] width 71 height 21
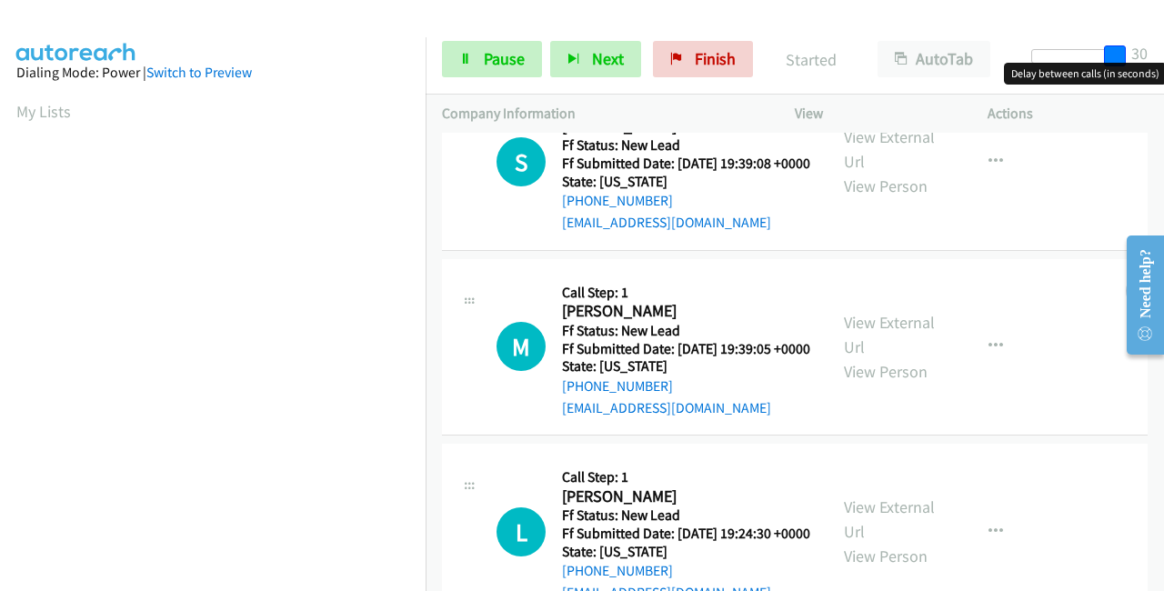
drag, startPoint x: 1033, startPoint y: 56, endPoint x: 1163, endPoint y: 56, distance: 130.0
click at [1163, 56] on div "Start Calls Pause Next Finish Started AutoTab AutoTab 30" at bounding box center [795, 60] width 738 height 70
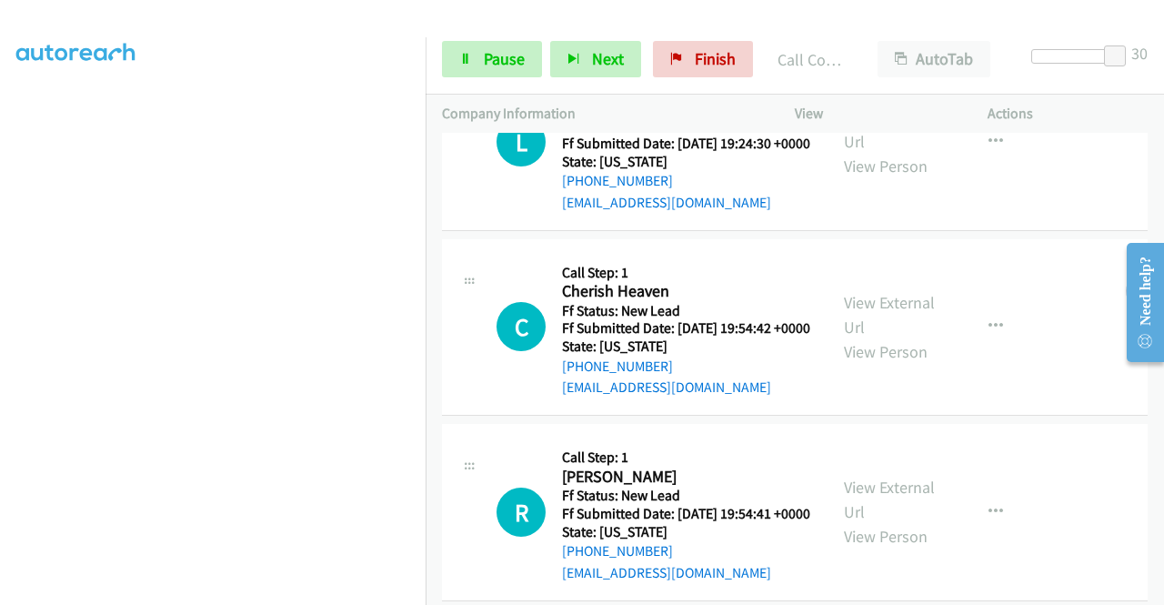
scroll to position [966, 0]
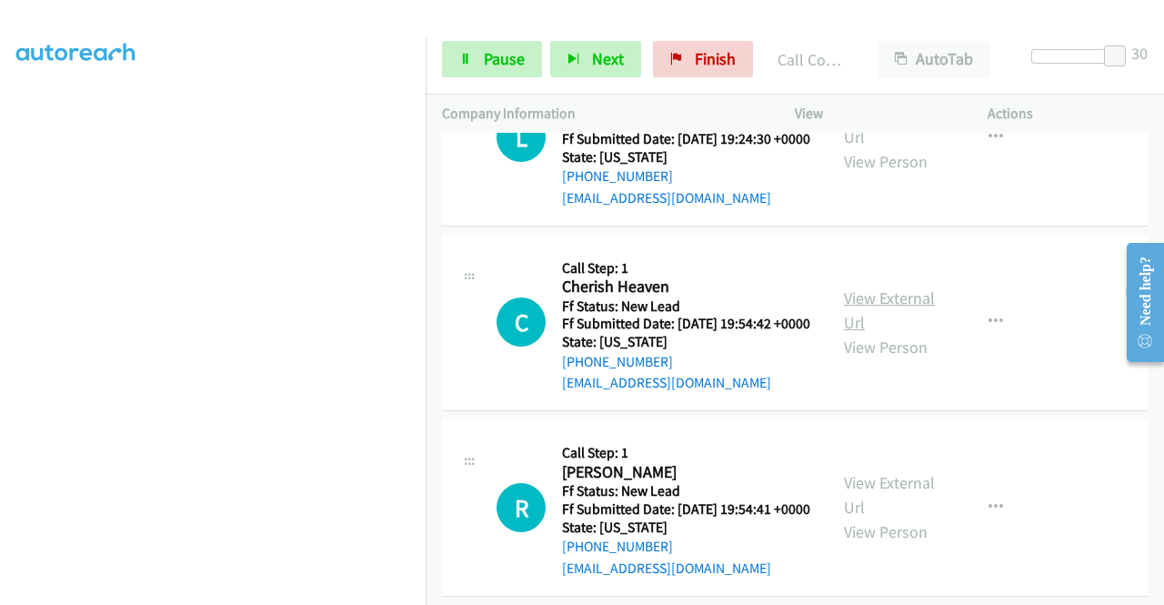
click at [880, 333] on link "View External Url" at bounding box center [889, 309] width 91 height 45
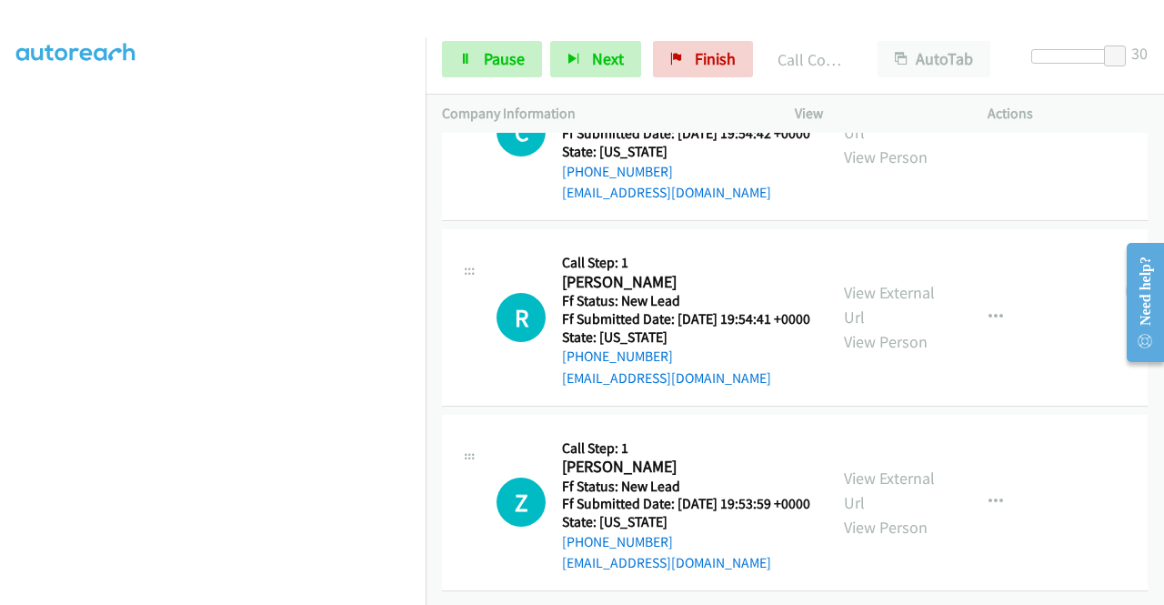
scroll to position [1238, 0]
click at [893, 306] on link "View External Url" at bounding box center [889, 304] width 91 height 45
click at [916, 467] on link "View External Url" at bounding box center [889, 489] width 91 height 45
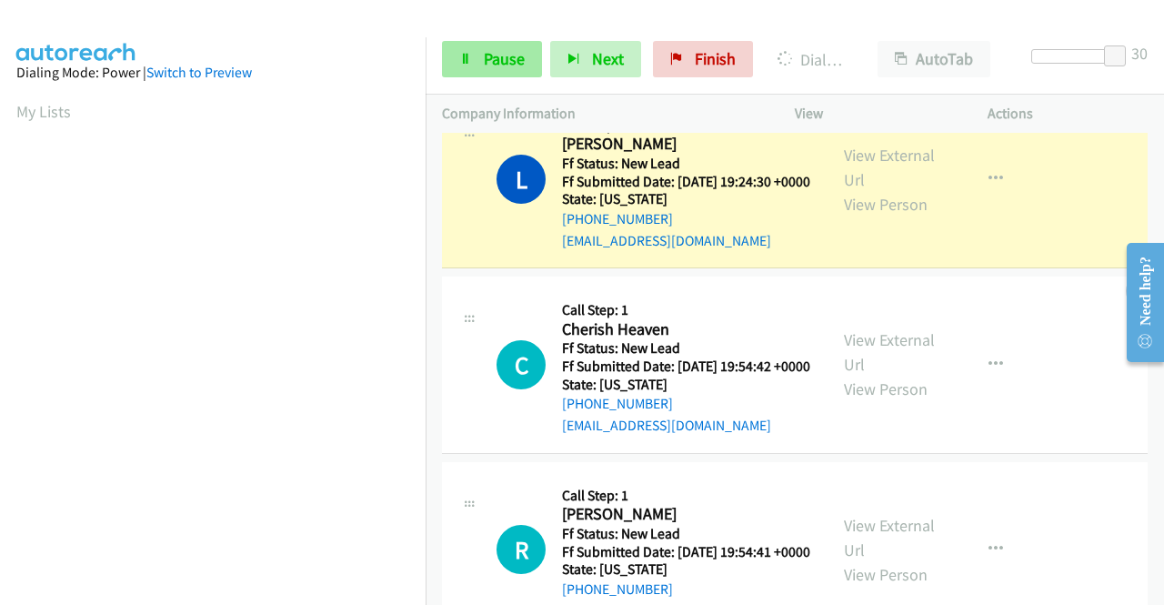
scroll to position [415, 0]
click at [513, 57] on span "Pause" at bounding box center [504, 58] width 41 height 21
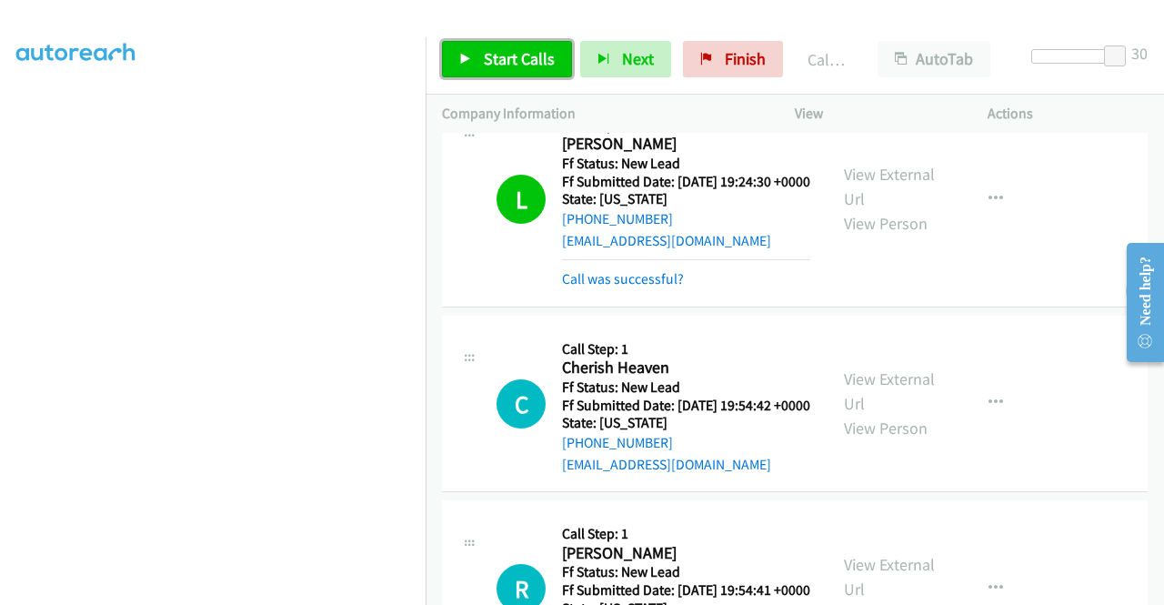
click at [485, 51] on span "Start Calls" at bounding box center [519, 58] width 71 height 21
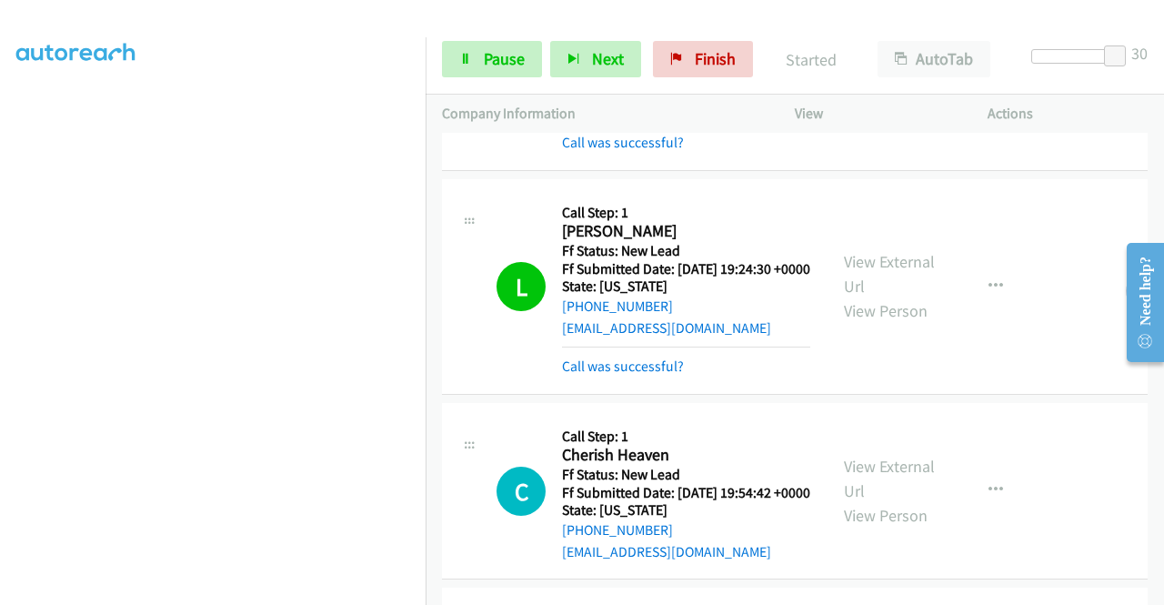
scroll to position [871, 0]
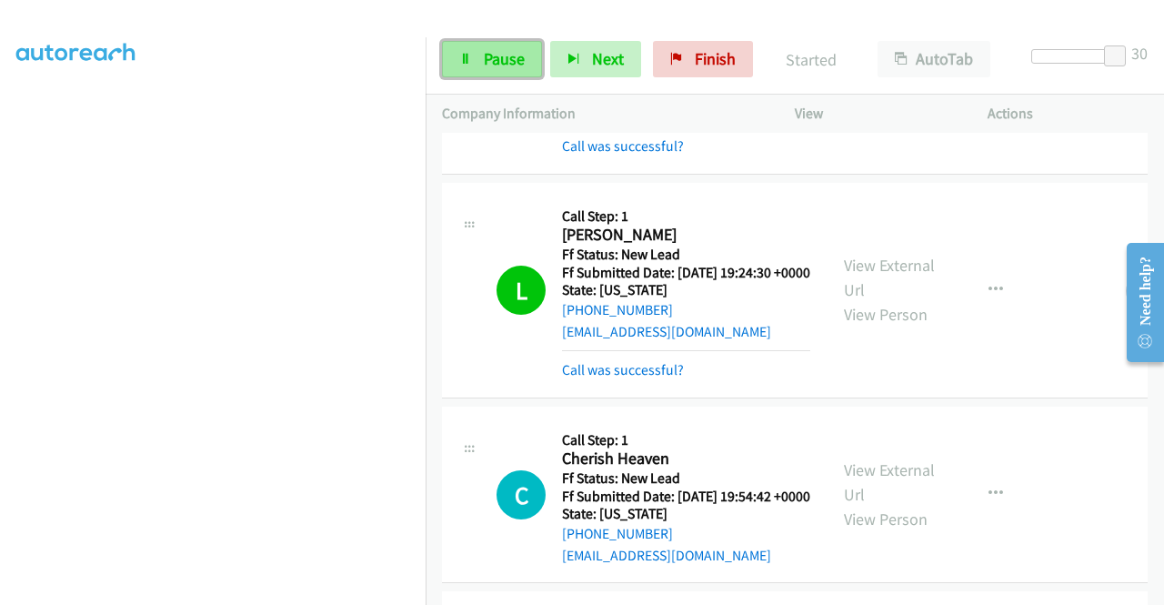
click at [511, 64] on span "Pause" at bounding box center [504, 58] width 41 height 21
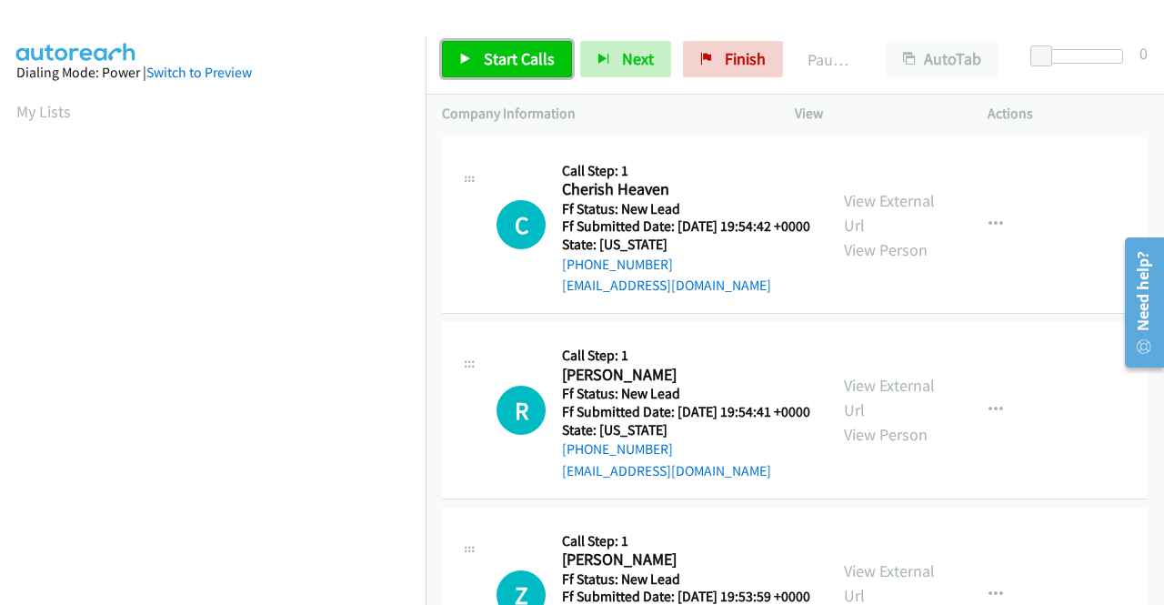
click at [498, 53] on span "Start Calls" at bounding box center [519, 58] width 71 height 21
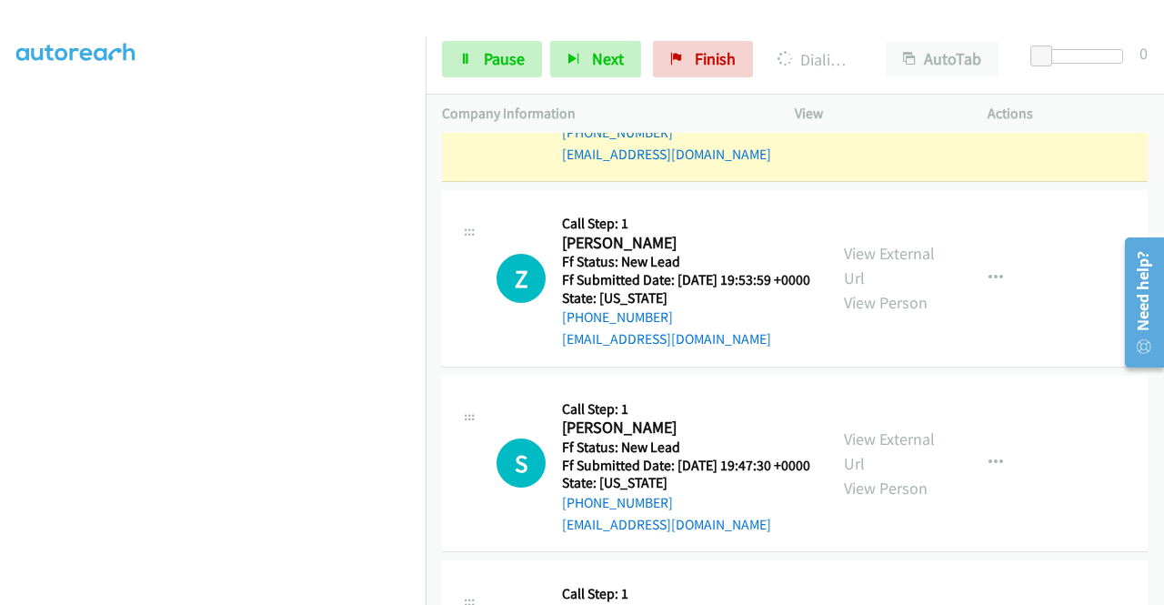
scroll to position [273, 0]
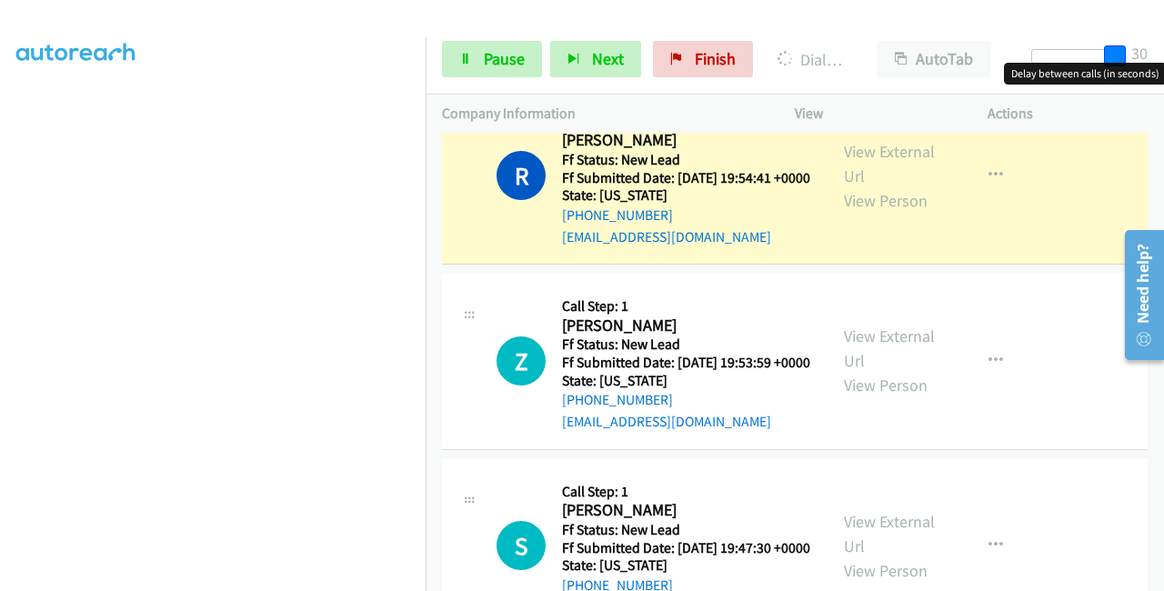
drag, startPoint x: 1042, startPoint y: 57, endPoint x: 1163, endPoint y: 53, distance: 121.0
click at [1163, 53] on div "Start Calls Pause Next Finish Dialing Ruth Cardenas AutoTab AutoTab 30" at bounding box center [795, 60] width 738 height 70
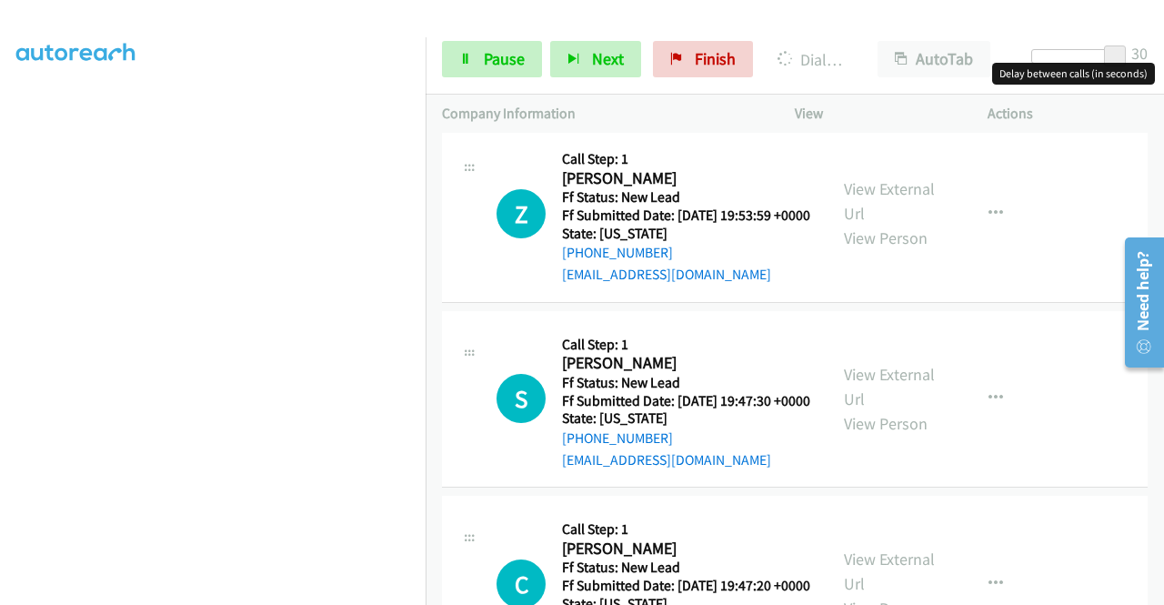
scroll to position [546, 0]
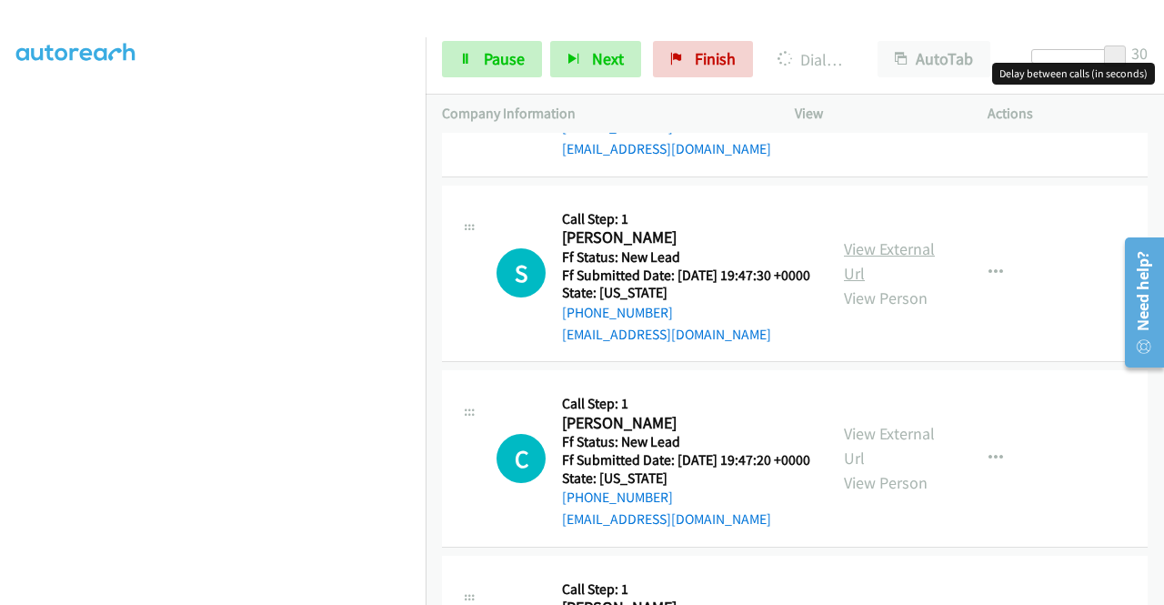
click at [877, 284] on link "View External Url" at bounding box center [889, 260] width 91 height 45
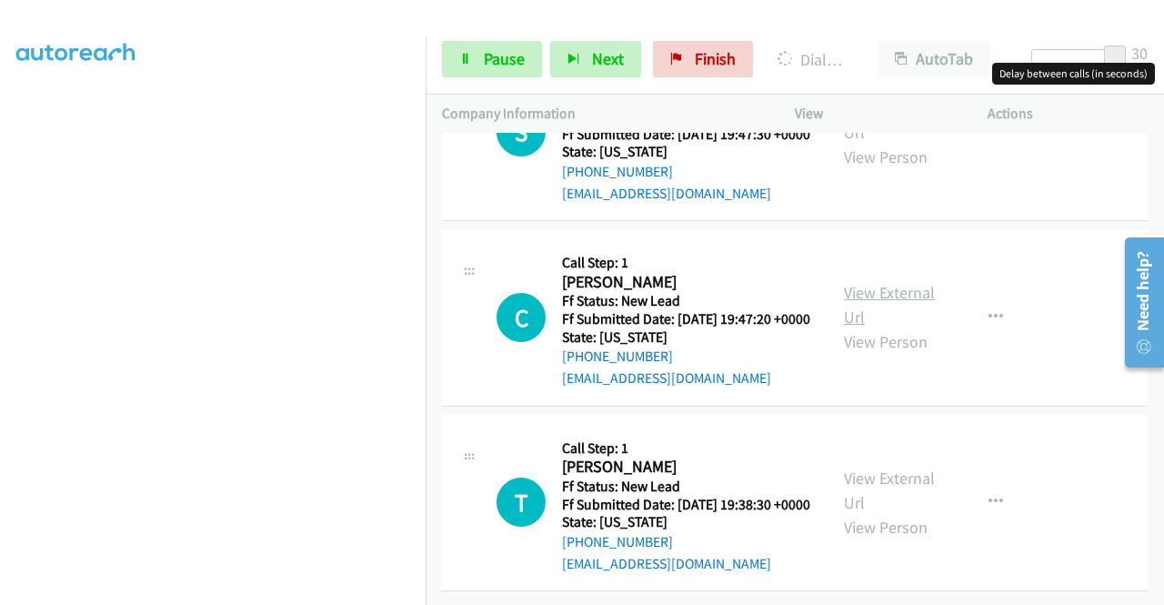
click at [880, 282] on link "View External Url" at bounding box center [889, 304] width 91 height 45
click at [903, 467] on link "View External Url" at bounding box center [889, 489] width 91 height 45
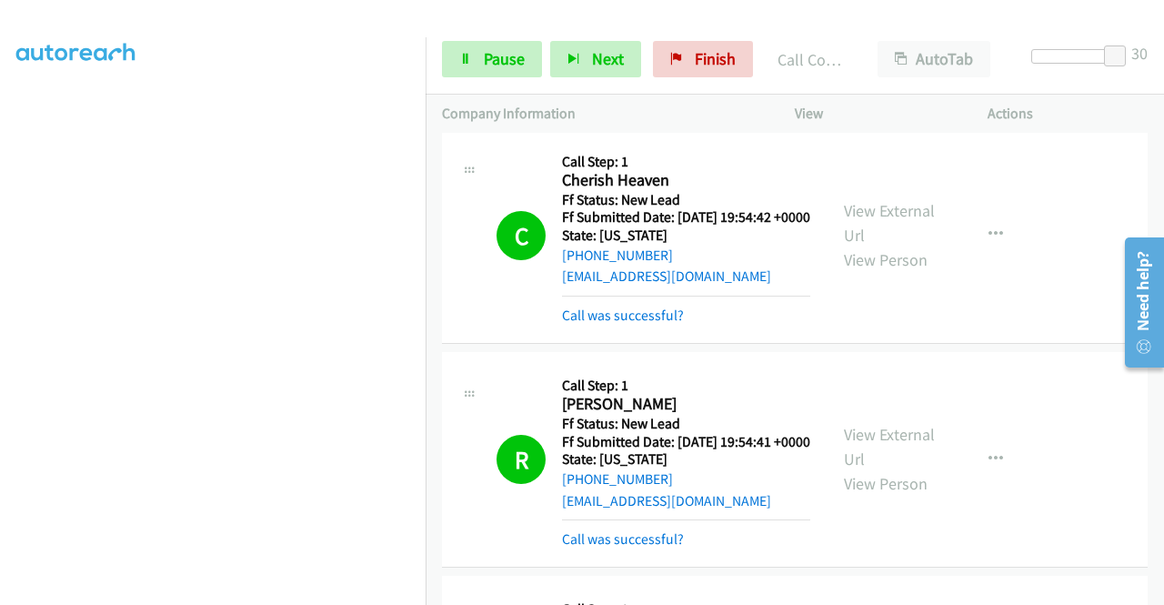
scroll to position [0, 0]
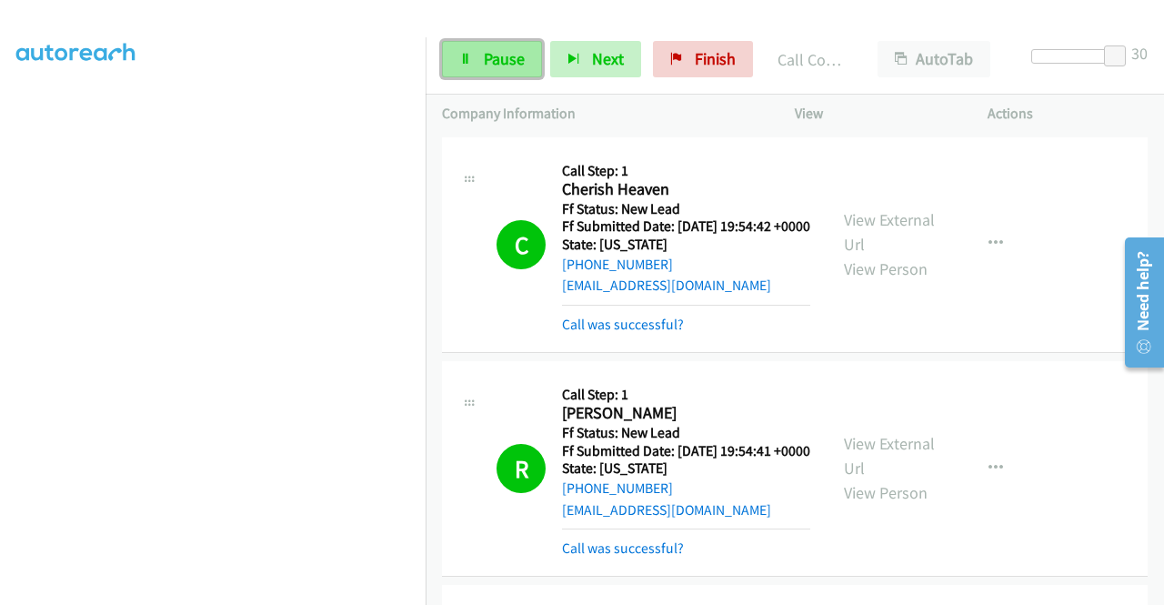
click at [477, 45] on link "Pause" at bounding box center [492, 59] width 100 height 36
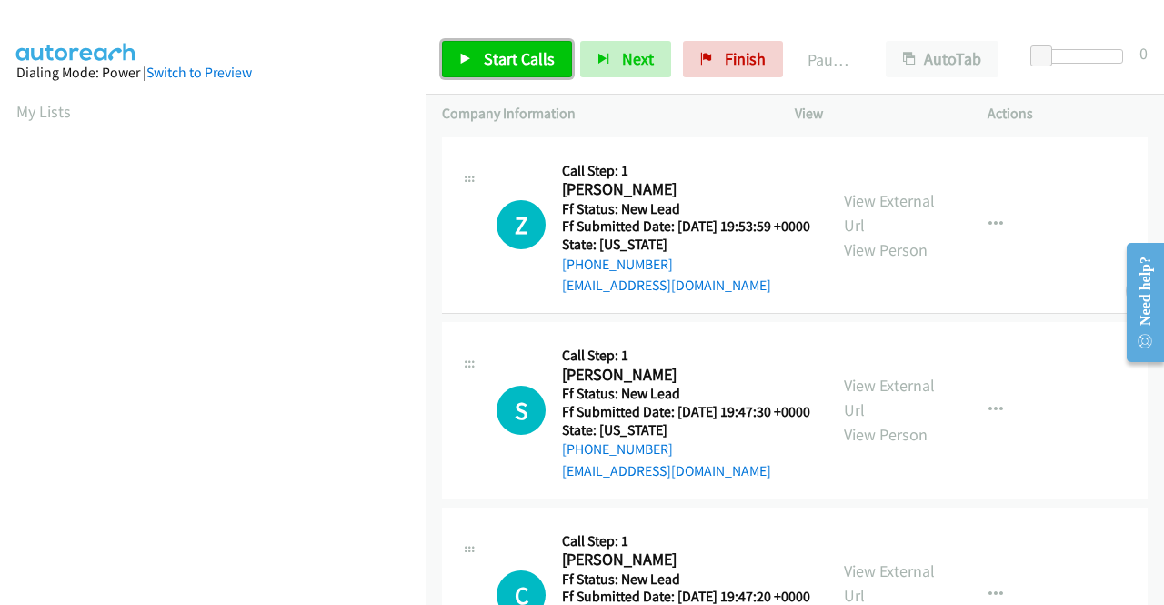
click at [506, 53] on span "Start Calls" at bounding box center [519, 58] width 71 height 21
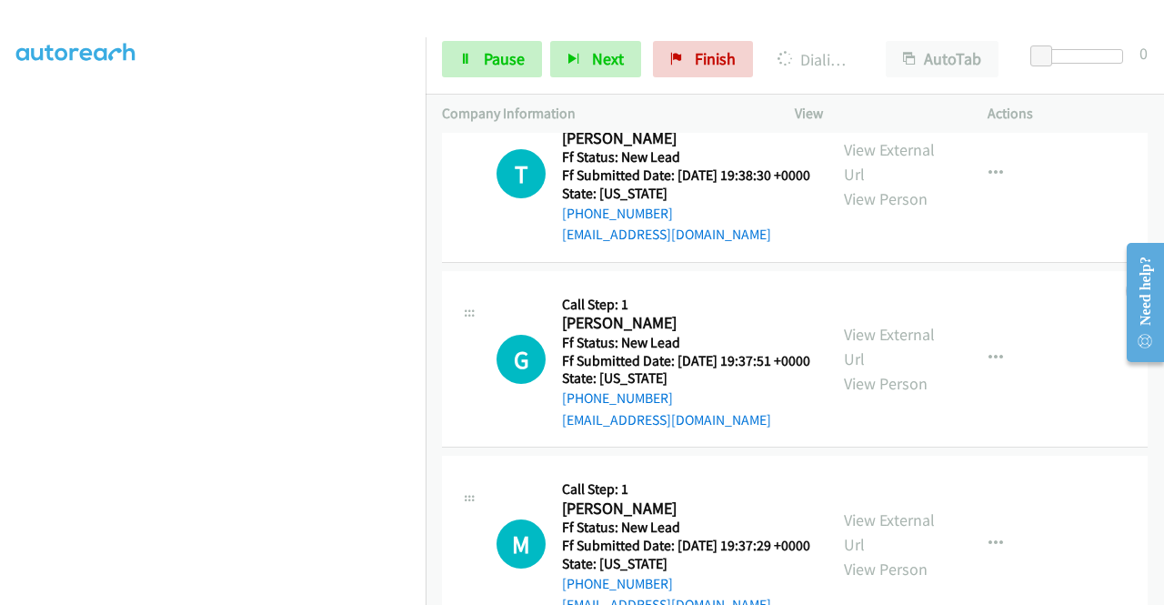
scroll to position [727, 0]
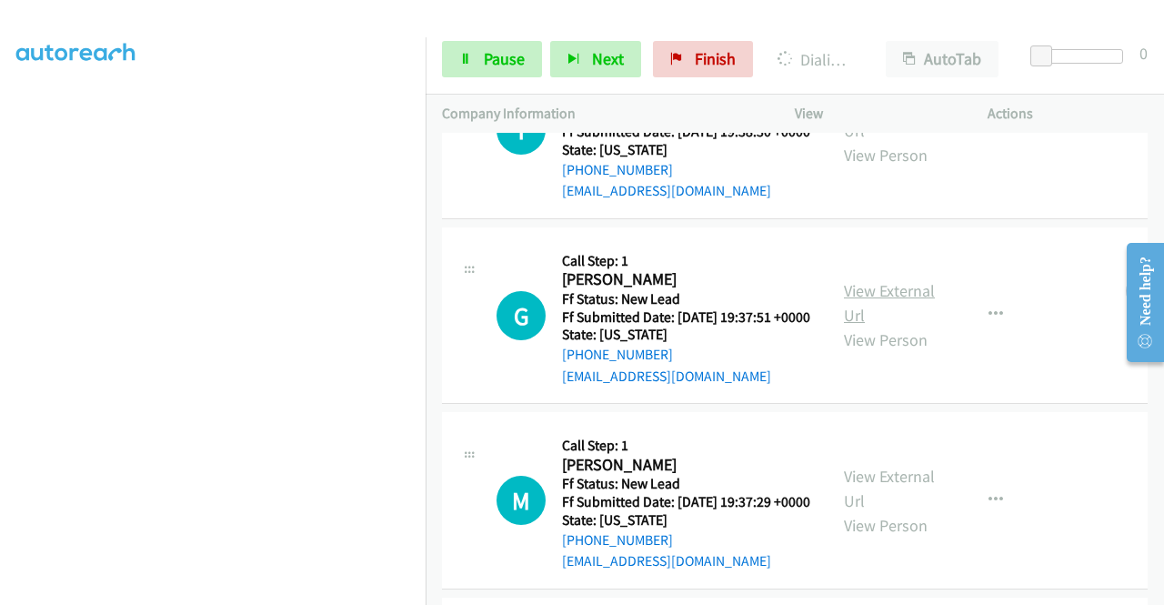
click at [873, 326] on link "View External Url" at bounding box center [889, 302] width 91 height 45
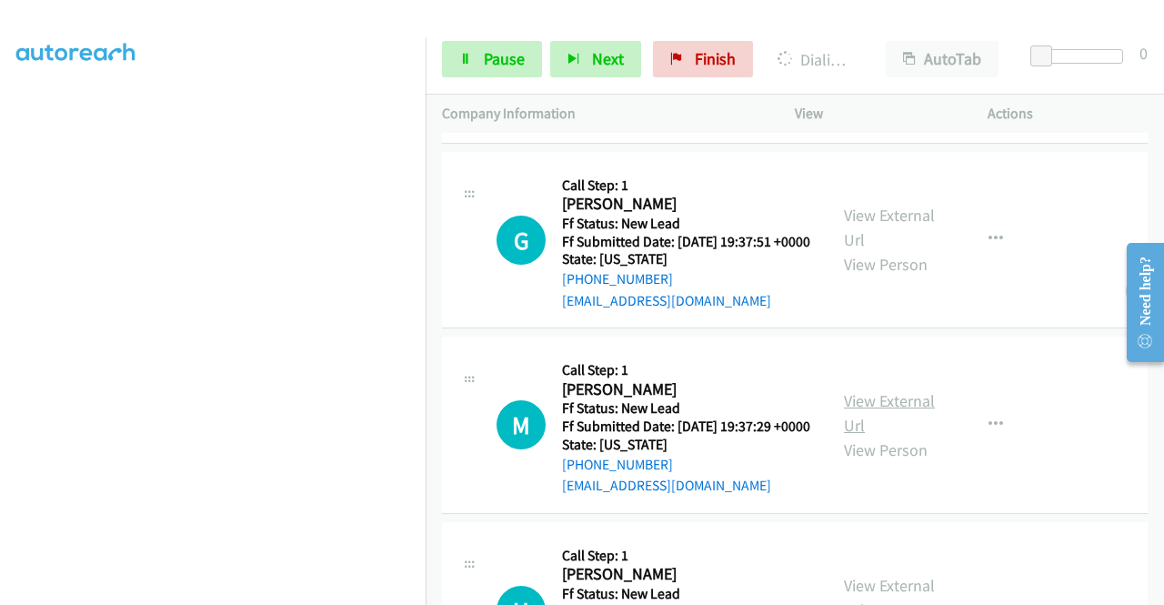
scroll to position [909, 0]
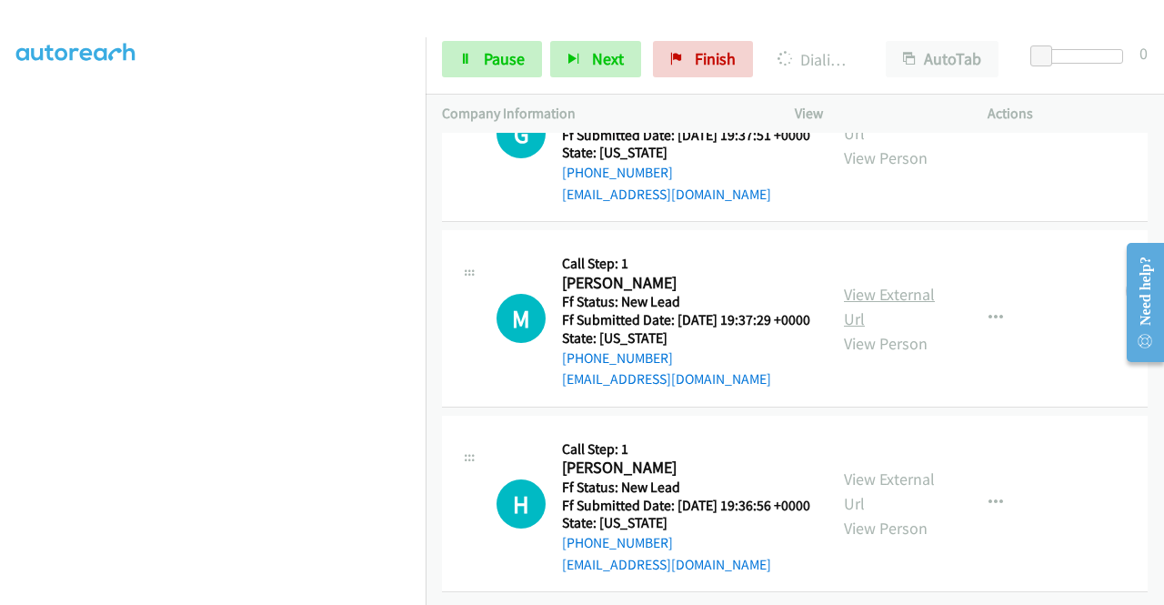
click at [878, 329] on link "View External Url" at bounding box center [889, 306] width 91 height 45
click at [912, 467] on link "View External Url" at bounding box center [889, 489] width 91 height 45
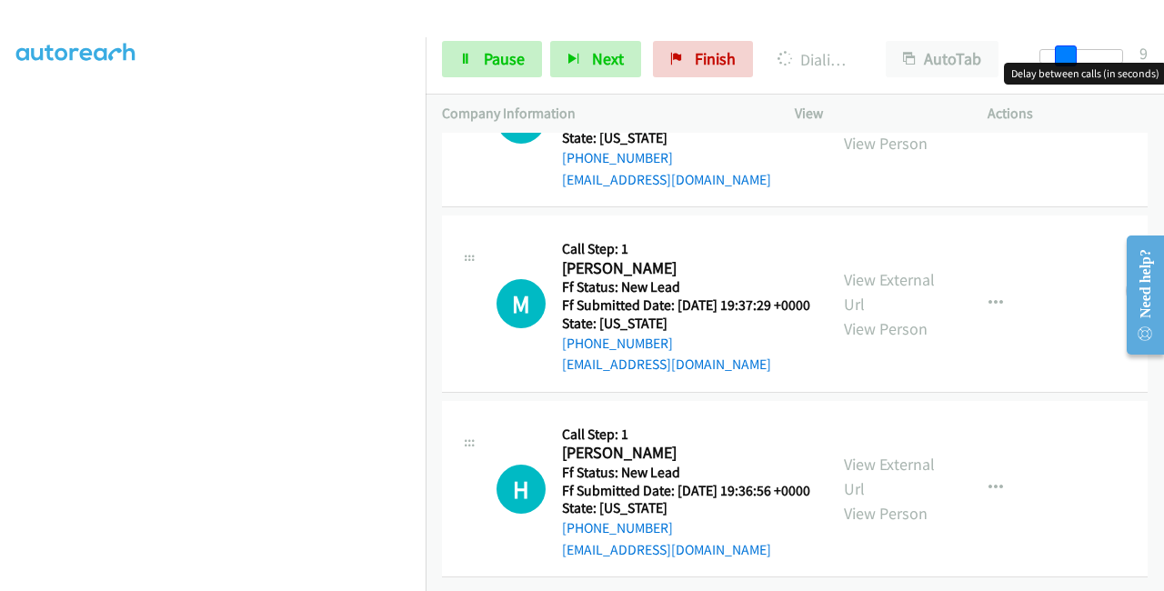
drag, startPoint x: 1064, startPoint y: 49, endPoint x: 1163, endPoint y: 41, distance: 99.4
click at [1163, 41] on div "Start Calls Pause Next Finish Dialing Carl Engelken AutoTab AutoTab 9" at bounding box center [795, 60] width 738 height 70
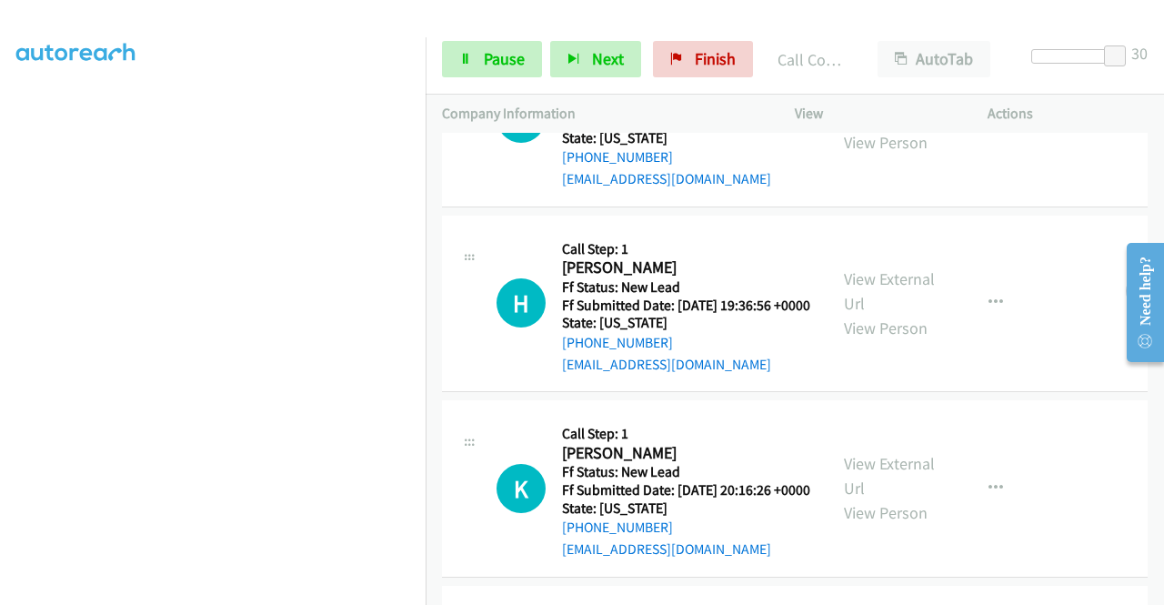
scroll to position [1357, 0]
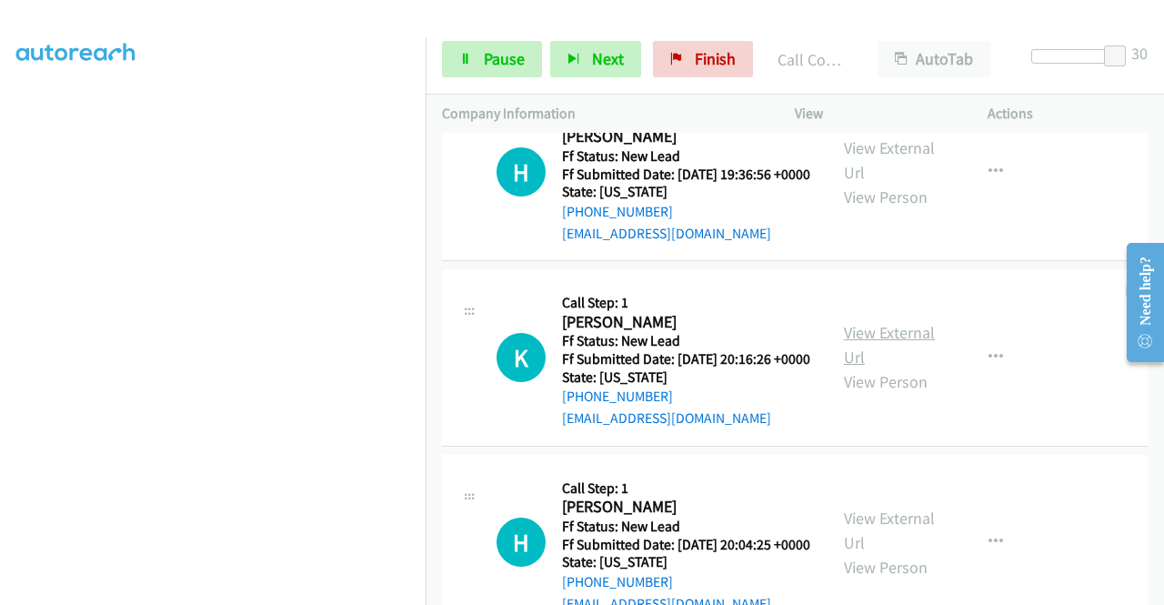
click at [860, 367] on link "View External Url" at bounding box center [889, 344] width 91 height 45
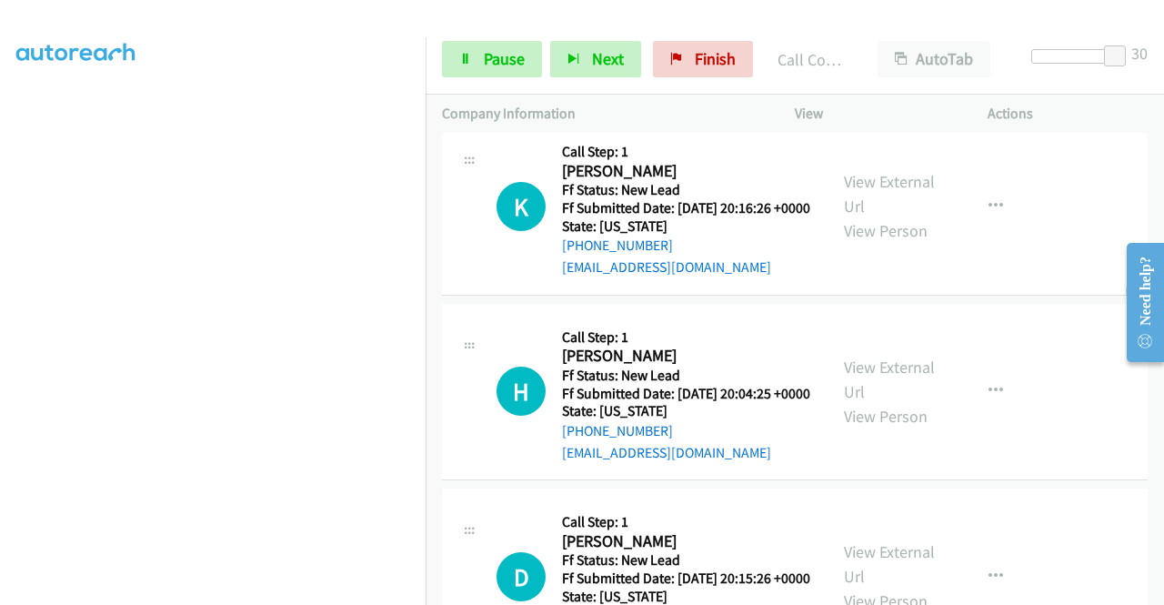
scroll to position [1629, 0]
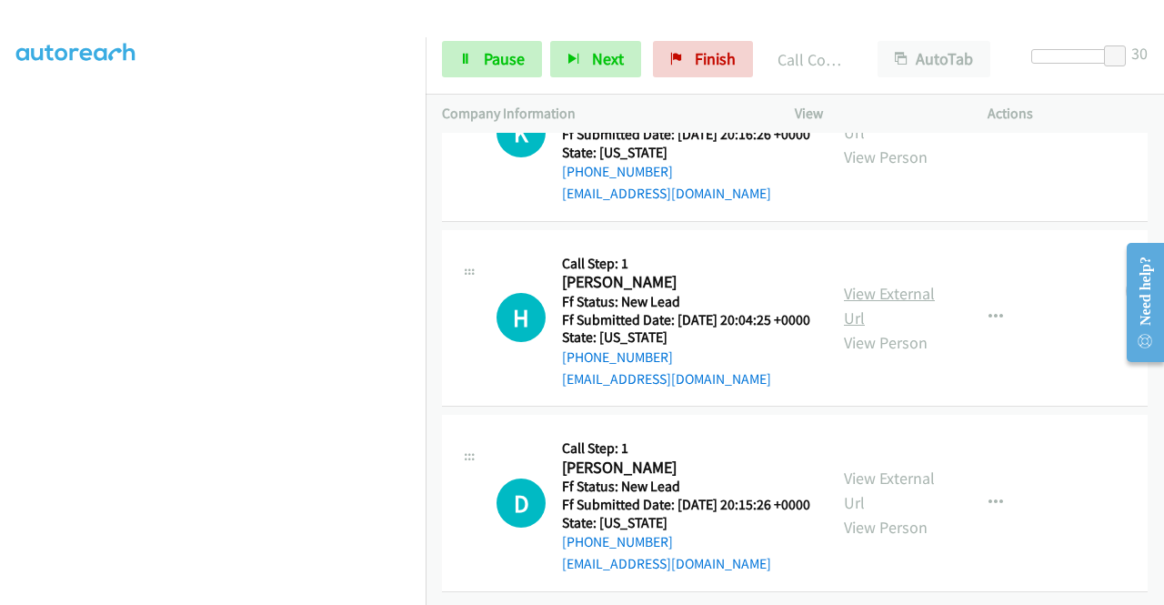
click at [857, 328] on link "View External Url" at bounding box center [889, 305] width 91 height 45
click at [857, 467] on link "View External Url" at bounding box center [889, 489] width 91 height 45
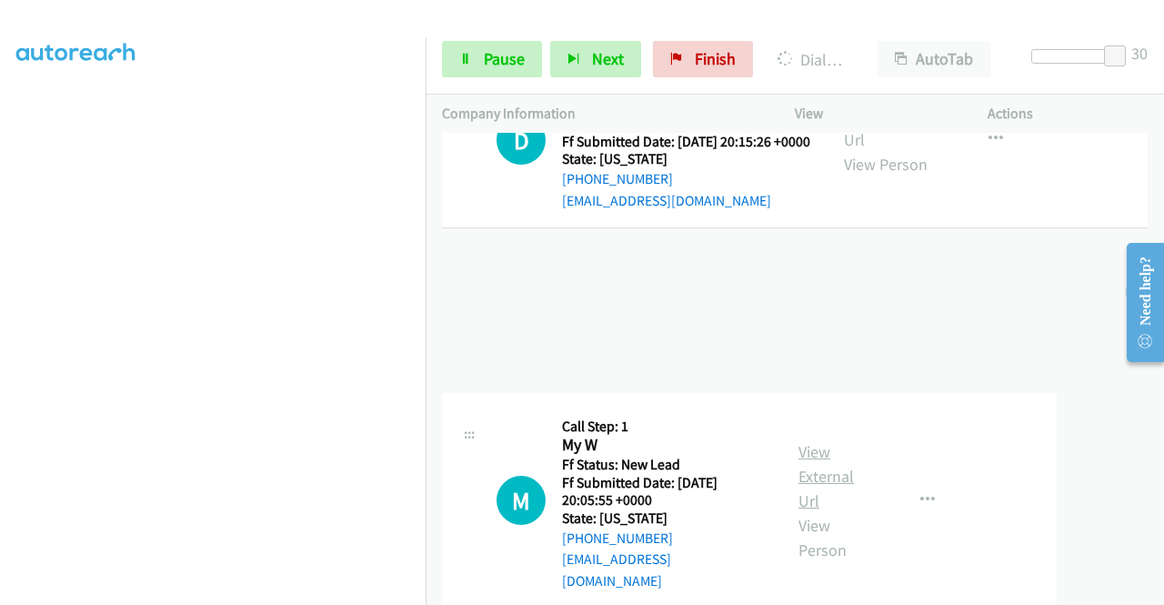
scroll to position [2010, 0]
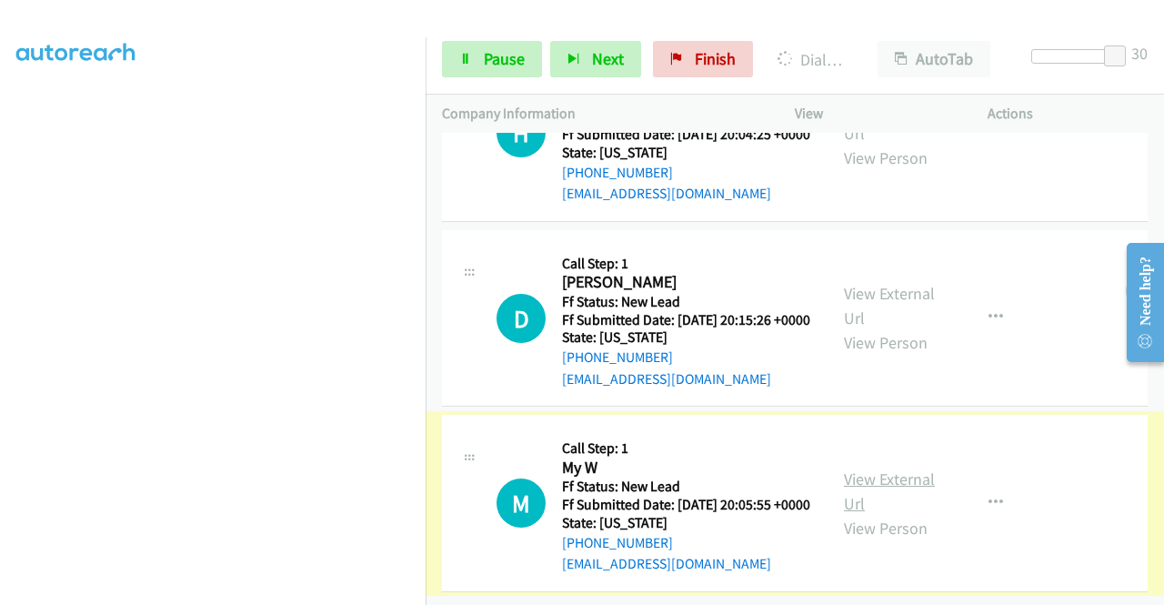
click at [888, 468] on link "View External Url" at bounding box center [889, 490] width 91 height 45
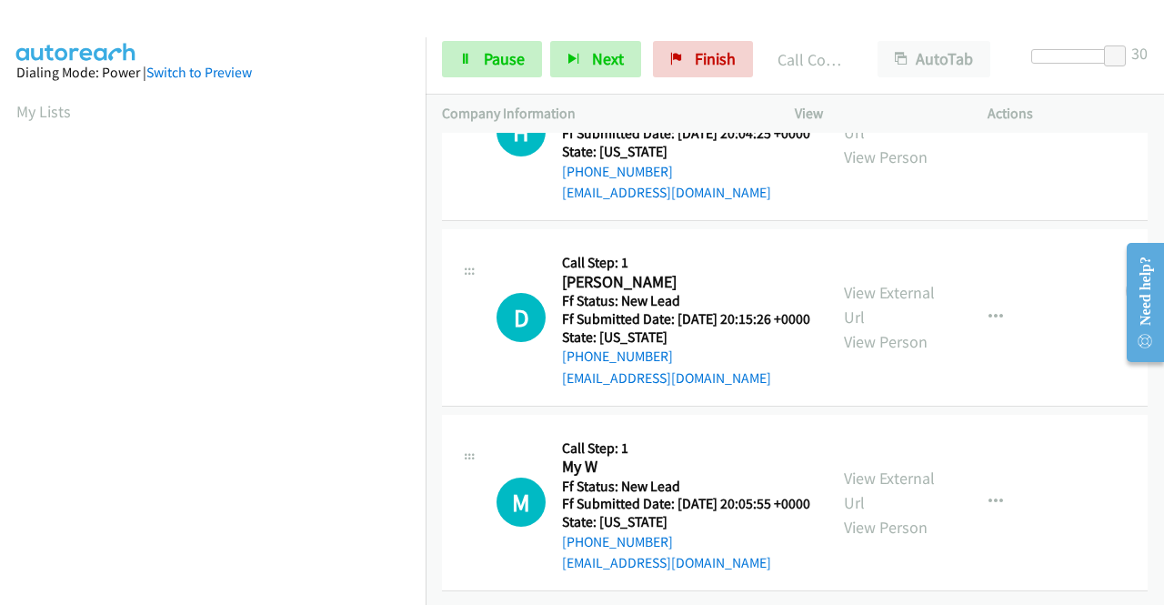
scroll to position [2088, 0]
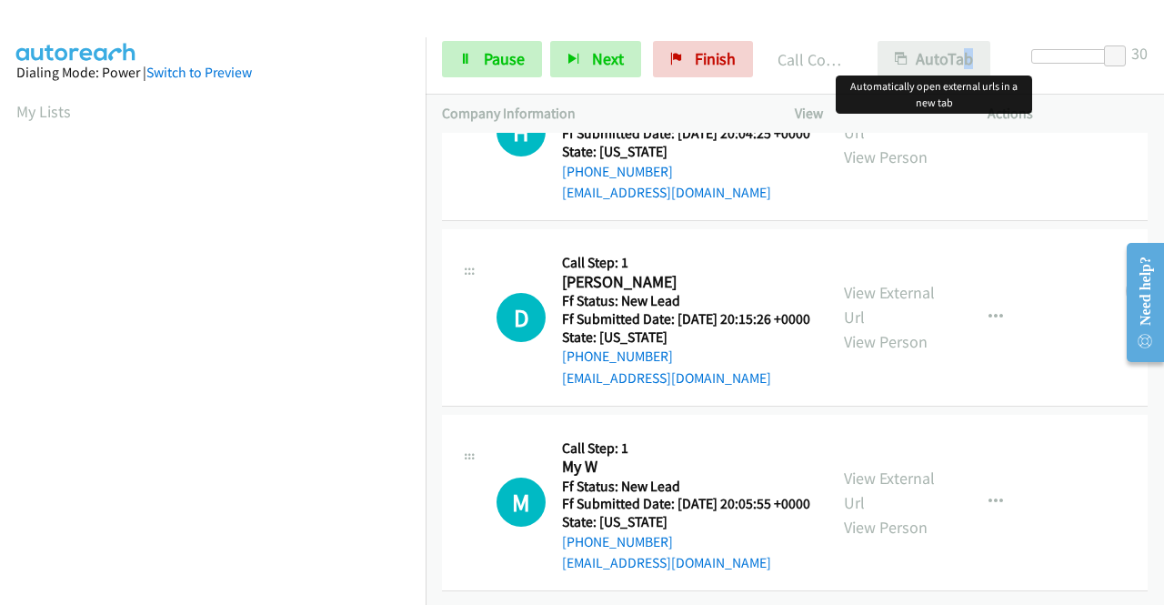
drag, startPoint x: 1127, startPoint y: 55, endPoint x: 959, endPoint y: 58, distance: 167.3
click at [959, 58] on div "Start Calls Pause Next Finish Call Completed AutoTab AutoTab 30" at bounding box center [795, 60] width 738 height 70
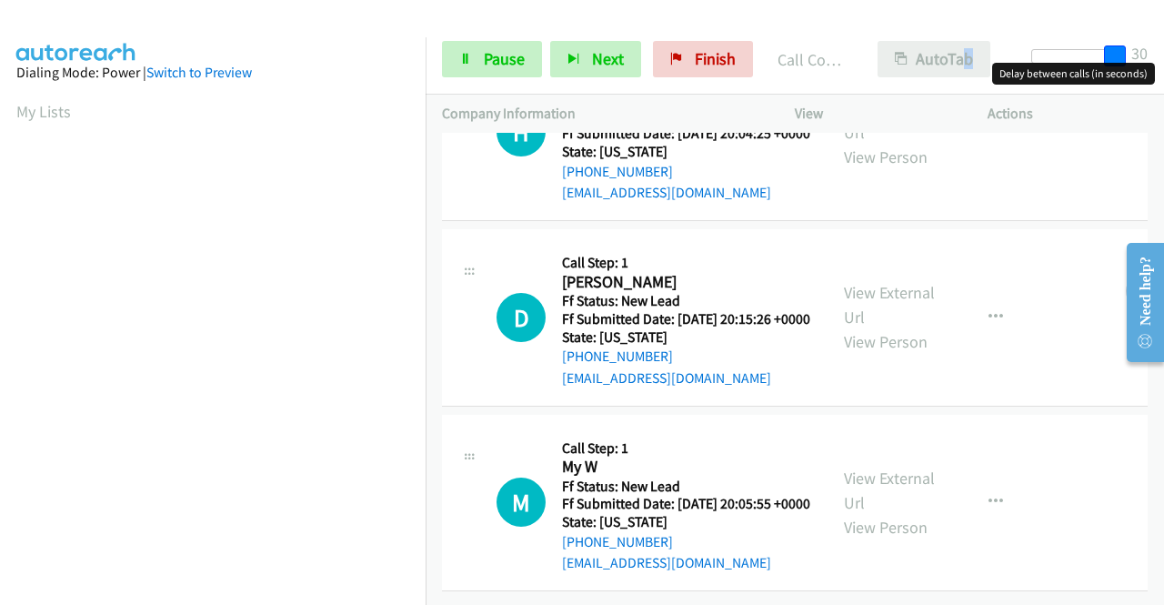
drag, startPoint x: 1110, startPoint y: 52, endPoint x: 964, endPoint y: 57, distance: 146.5
click at [964, 56] on div "Start Calls Pause Next Finish Call Completed AutoTab AutoTab 30" at bounding box center [795, 60] width 738 height 70
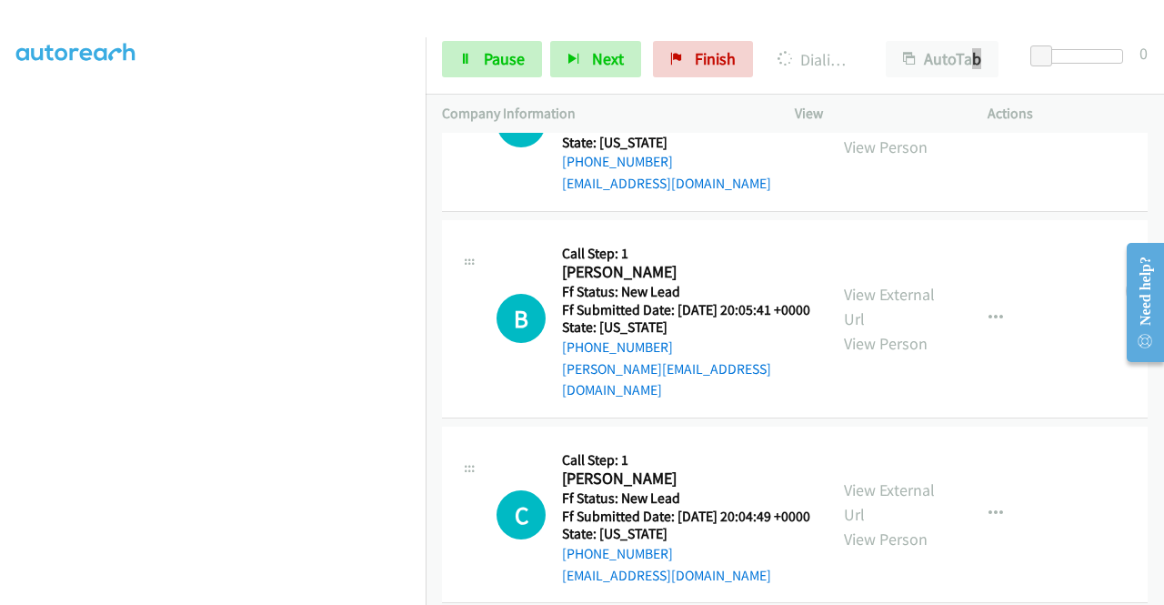
scroll to position [2451, 0]
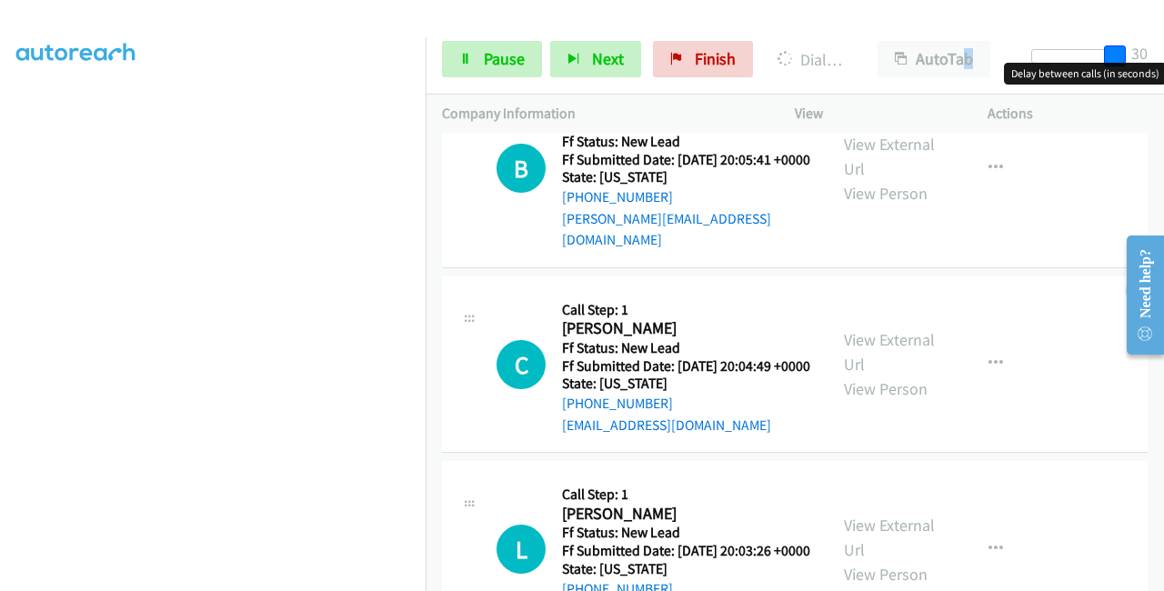
drag, startPoint x: 1042, startPoint y: 52, endPoint x: 1163, endPoint y: 41, distance: 121.4
click at [1163, 41] on div "Start Calls Pause Next Finish Dialing Doretta Jatabarry AutoTab AutoTab 30" at bounding box center [795, 60] width 738 height 70
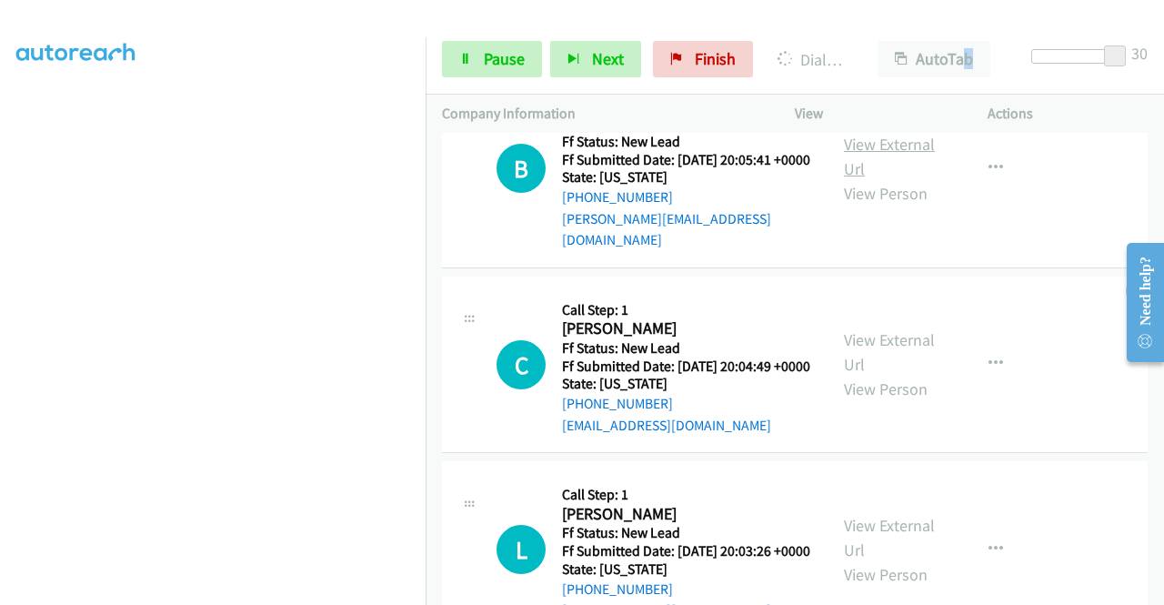
click at [886, 179] on link "View External Url" at bounding box center [889, 156] width 91 height 45
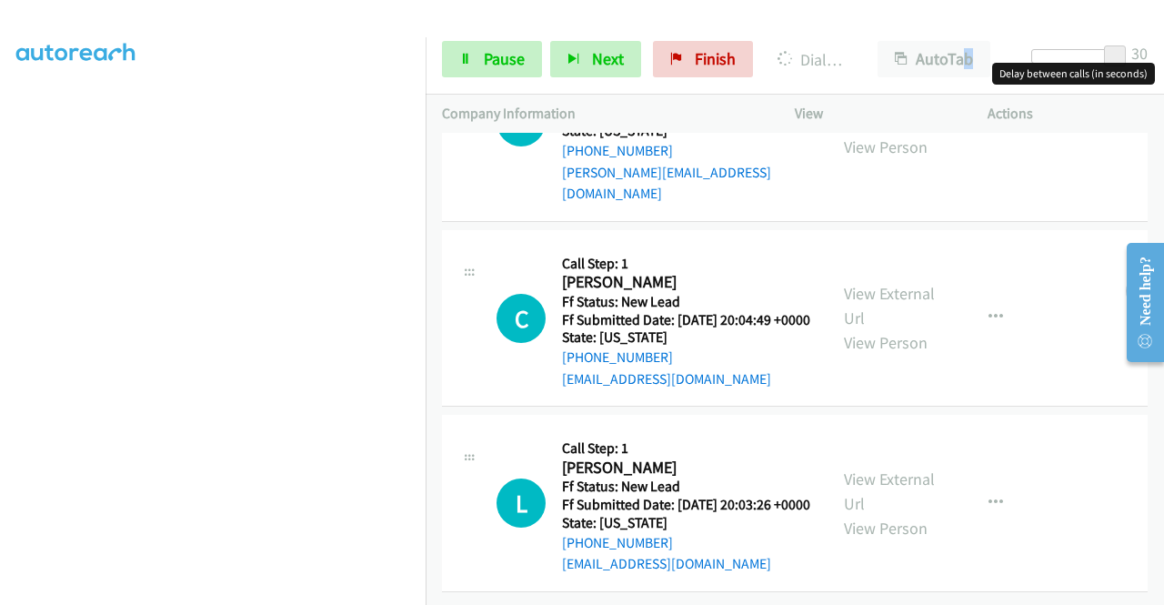
scroll to position [2633, 0]
click at [882, 328] on link "View External Url" at bounding box center [889, 305] width 91 height 45
click at [895, 468] on link "View External Url" at bounding box center [889, 490] width 91 height 45
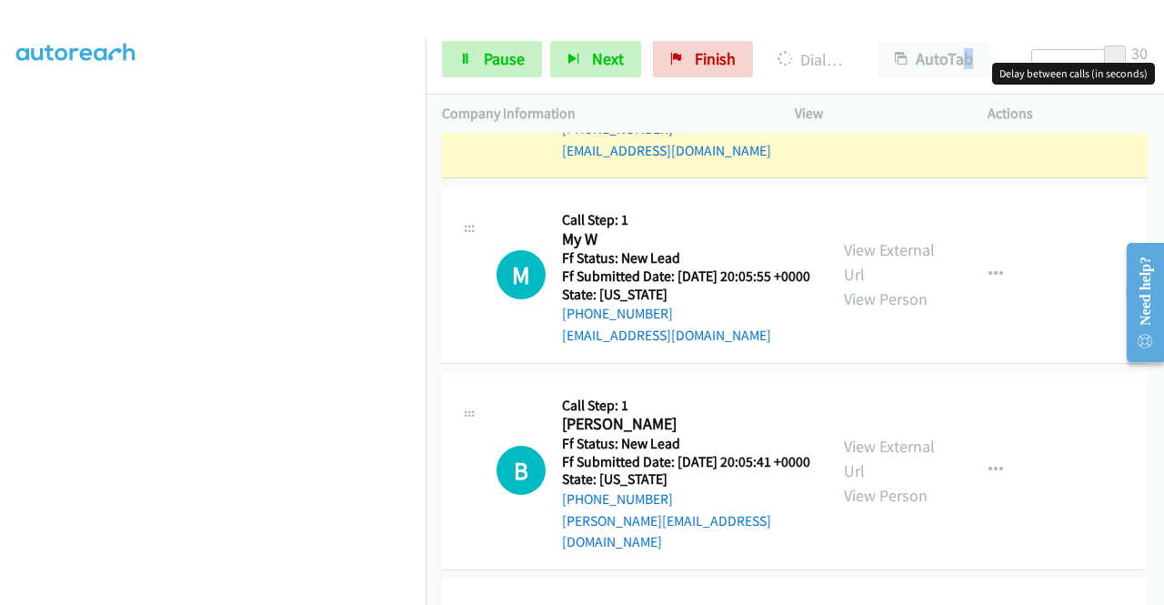
scroll to position [2179, 0]
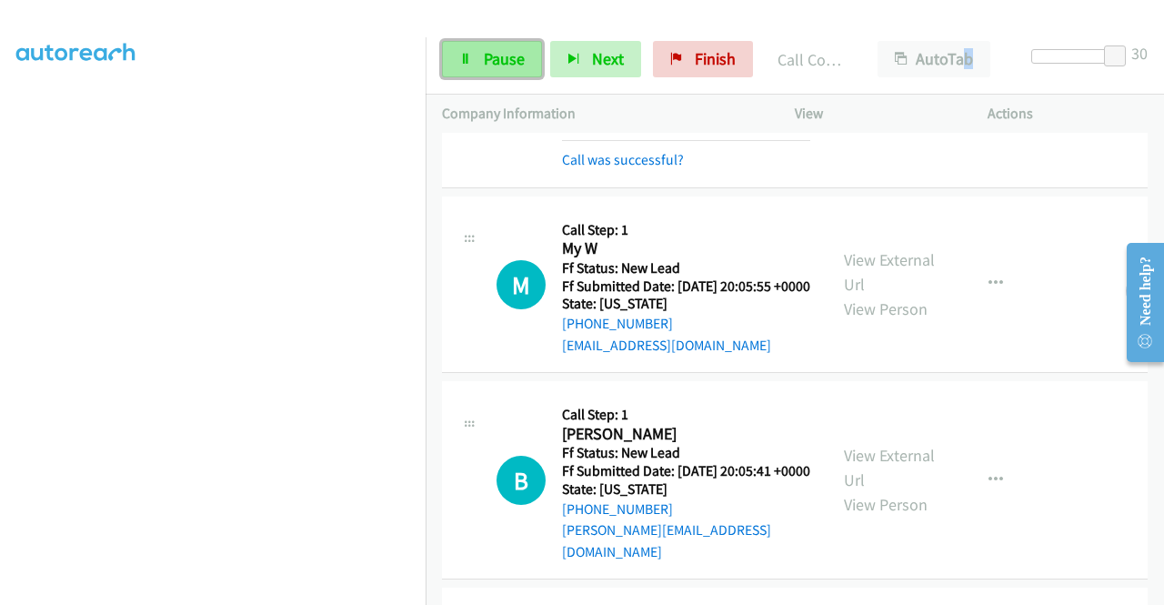
click at [480, 55] on link "Pause" at bounding box center [492, 59] width 100 height 36
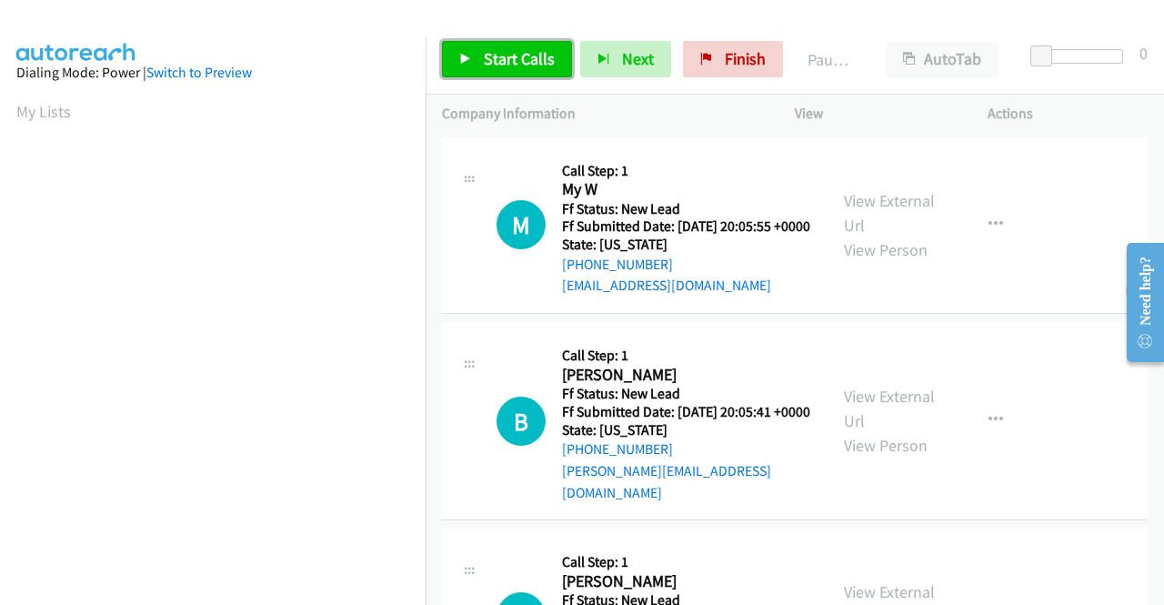
click at [507, 59] on span "Start Calls" at bounding box center [519, 58] width 71 height 21
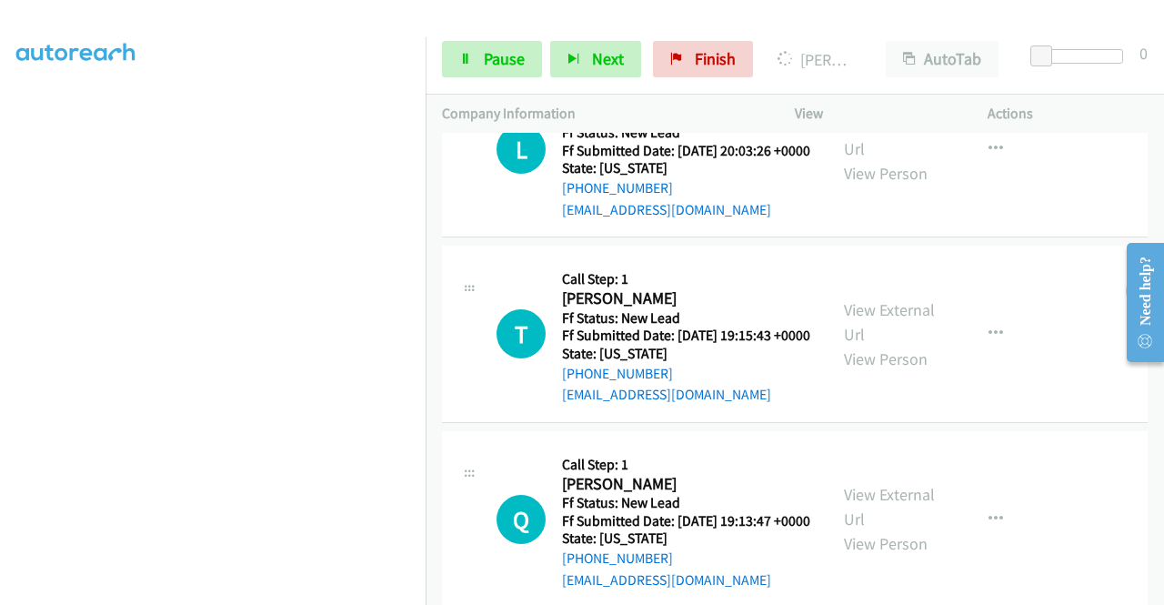
scroll to position [818, 0]
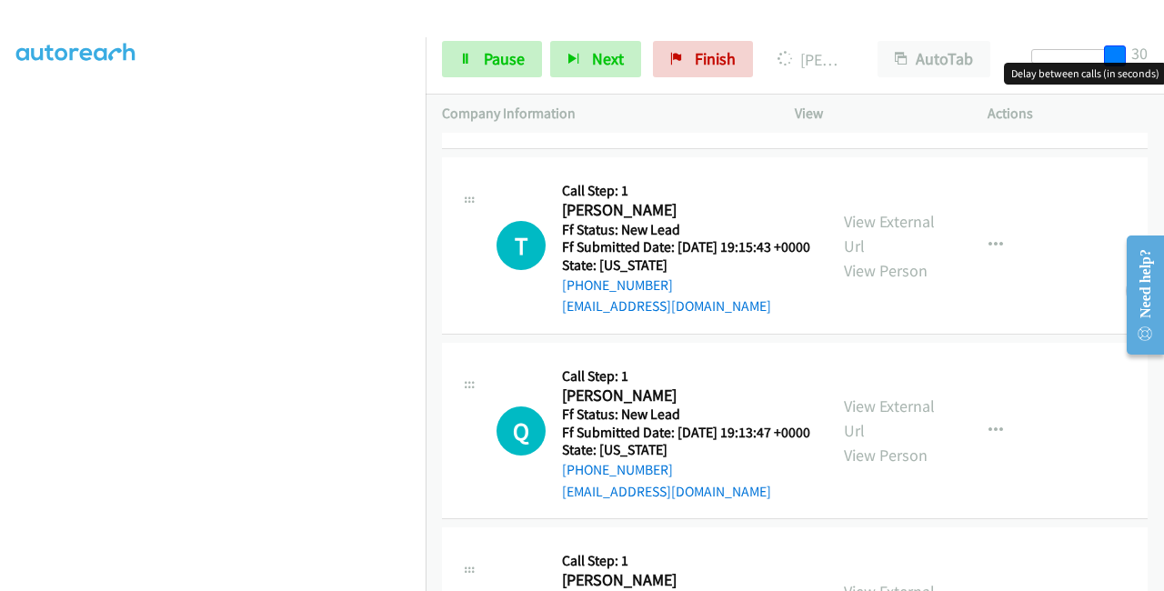
drag, startPoint x: 1038, startPoint y: 50, endPoint x: 1163, endPoint y: 54, distance: 124.6
click at [1163, 51] on div "Start Calls Pause Next Finish Dialing [PERSON_NAME] AutoTab AutoTab 30" at bounding box center [795, 60] width 738 height 70
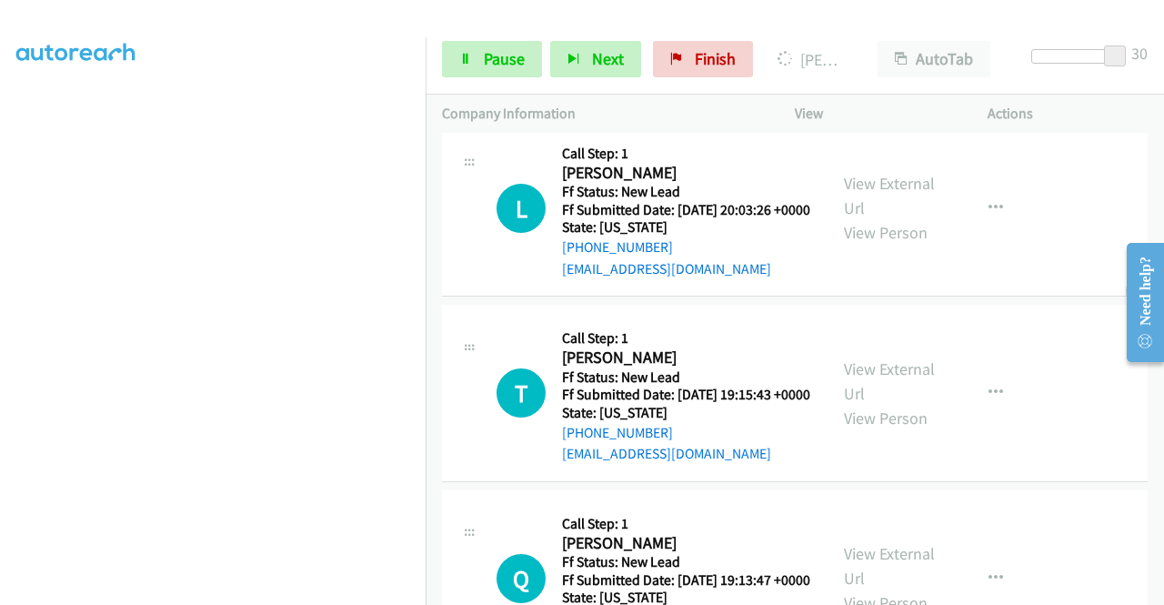
scroll to position [727, 0]
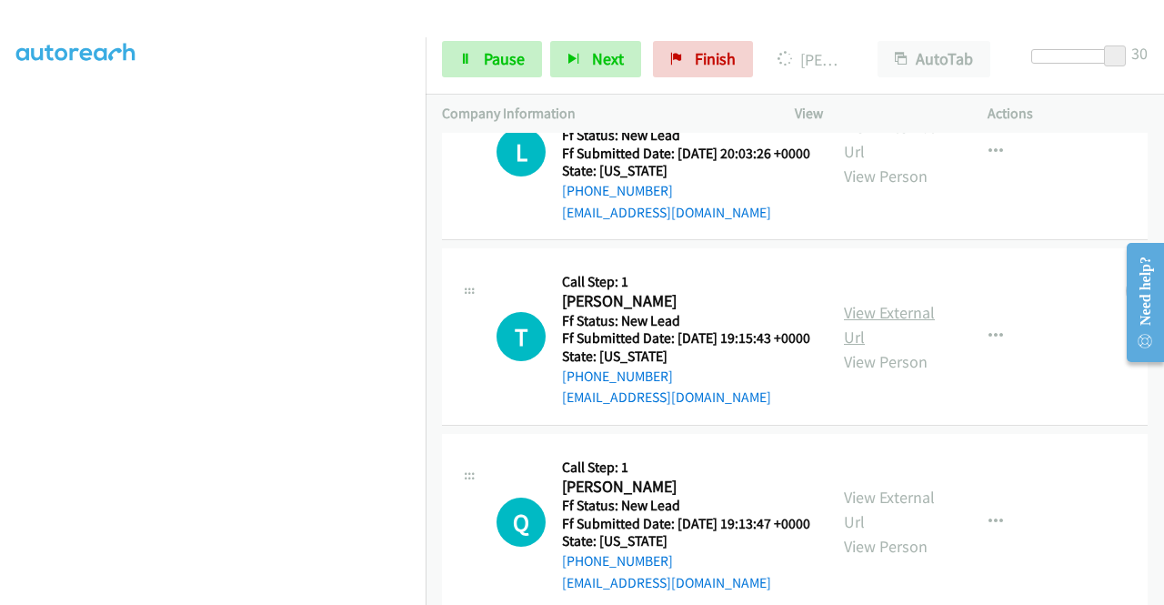
click at [888, 347] on link "View External Url" at bounding box center [889, 324] width 91 height 45
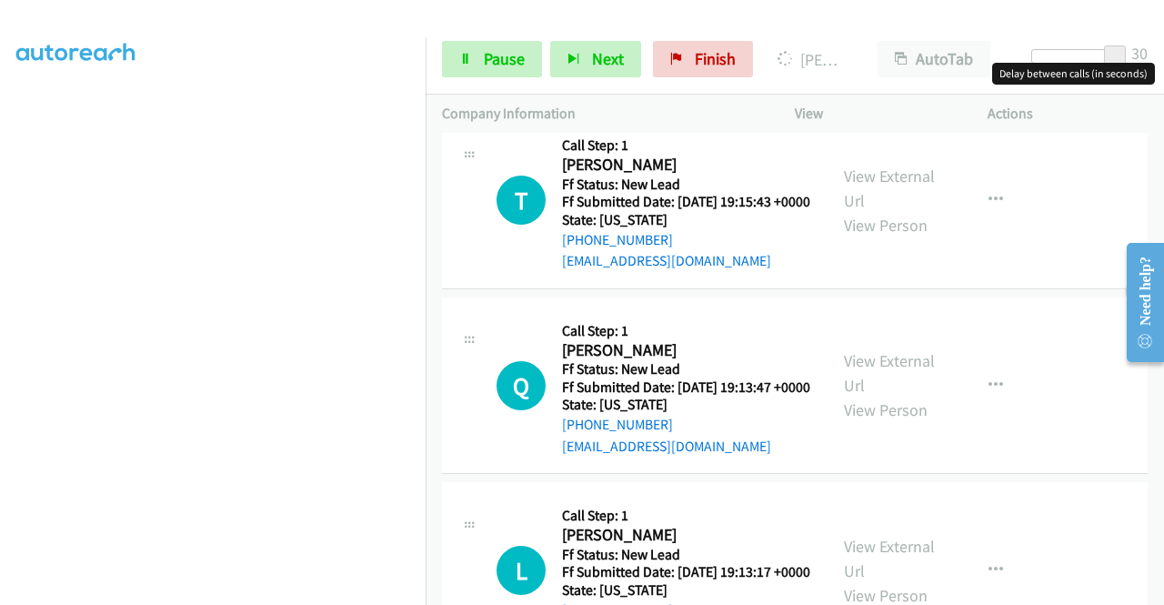
scroll to position [1000, 0]
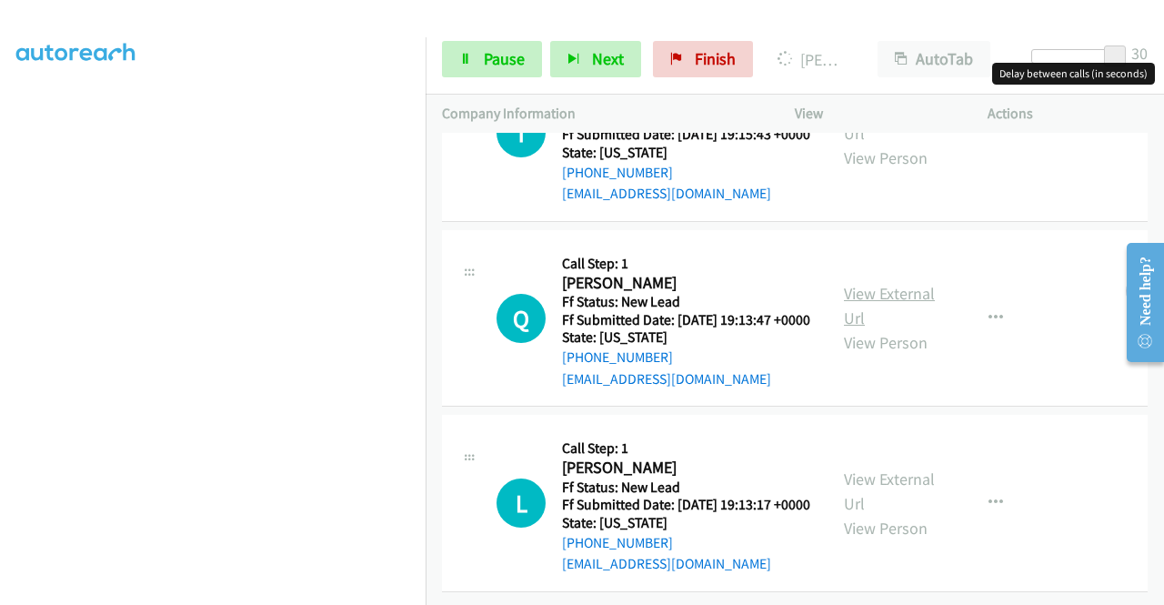
click at [900, 301] on link "View External Url" at bounding box center [889, 305] width 91 height 45
click at [895, 468] on link "View External Url" at bounding box center [889, 490] width 91 height 45
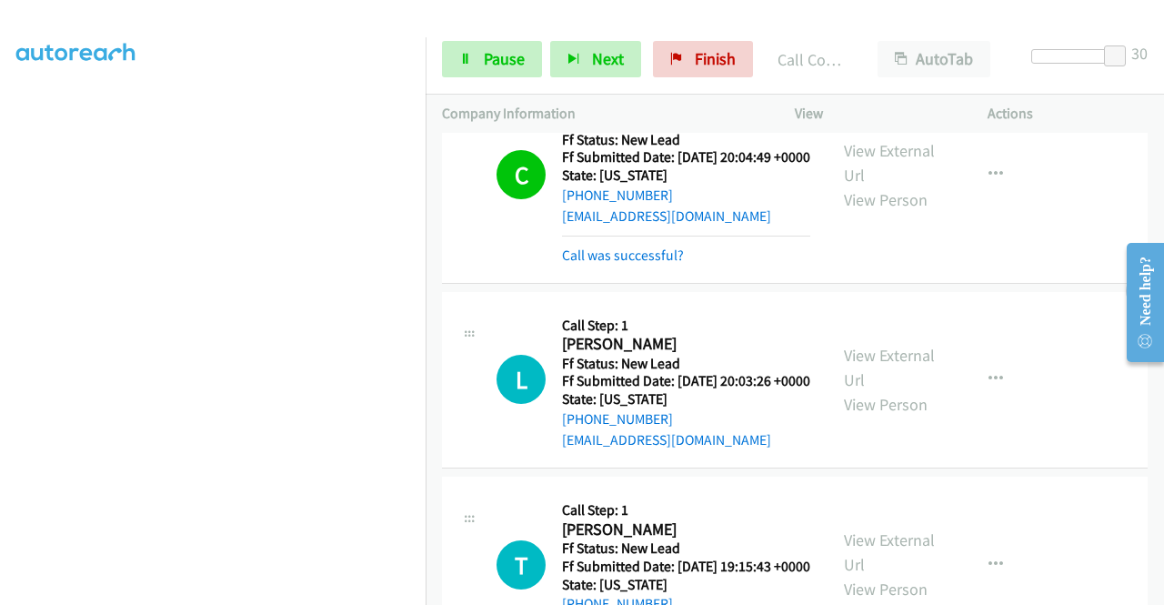
scroll to position [720, 0]
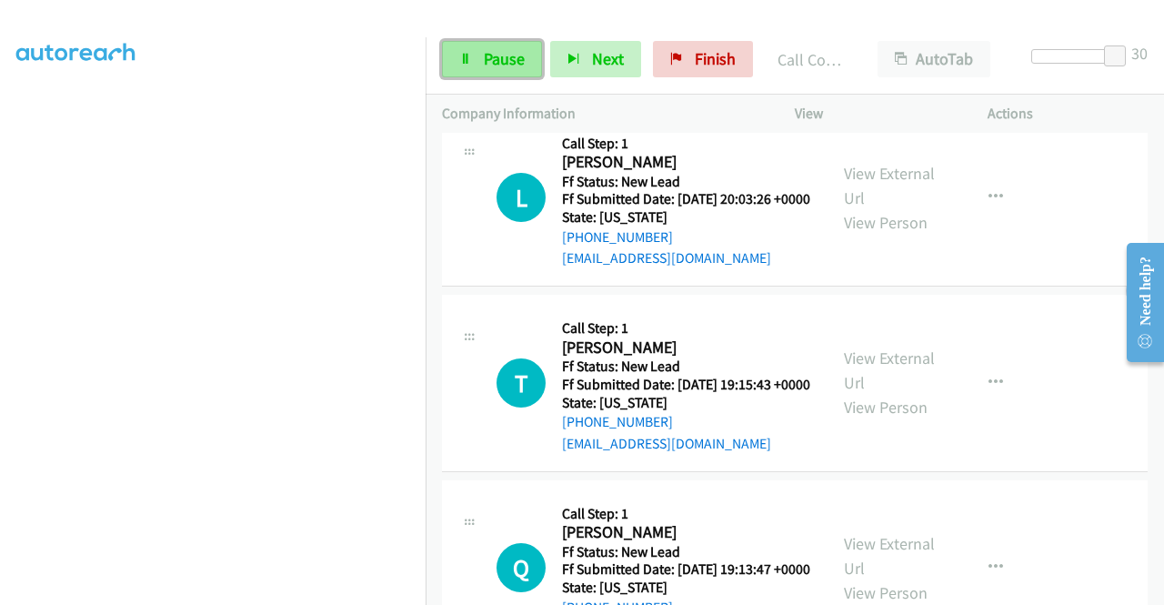
click at [509, 52] on span "Pause" at bounding box center [504, 58] width 41 height 21
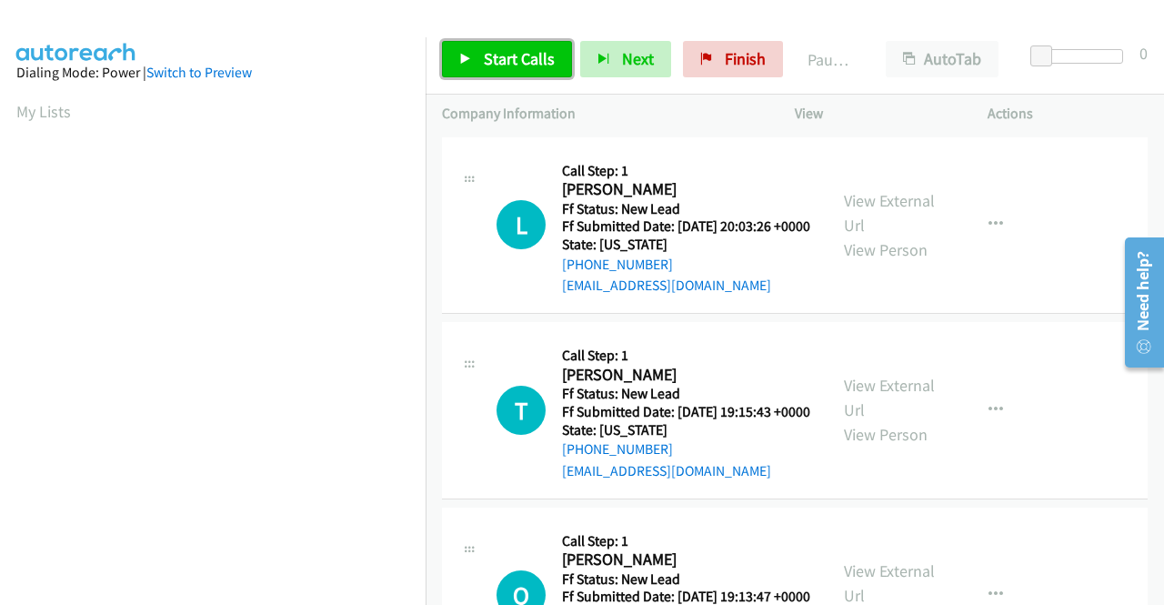
click at [506, 52] on span "Start Calls" at bounding box center [519, 58] width 71 height 21
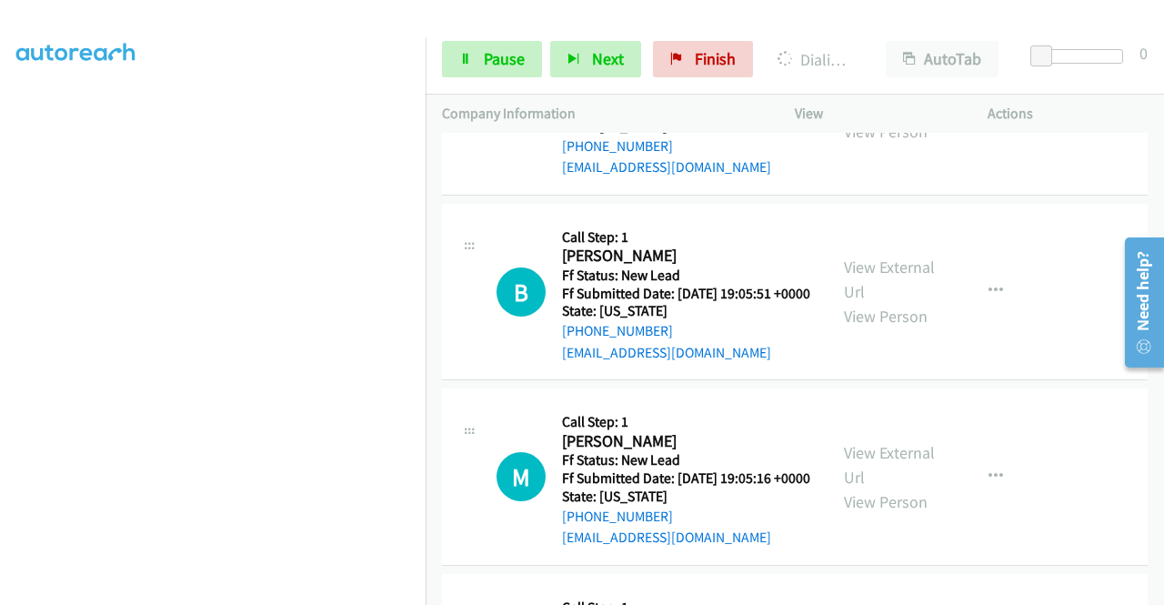
scroll to position [818, 0]
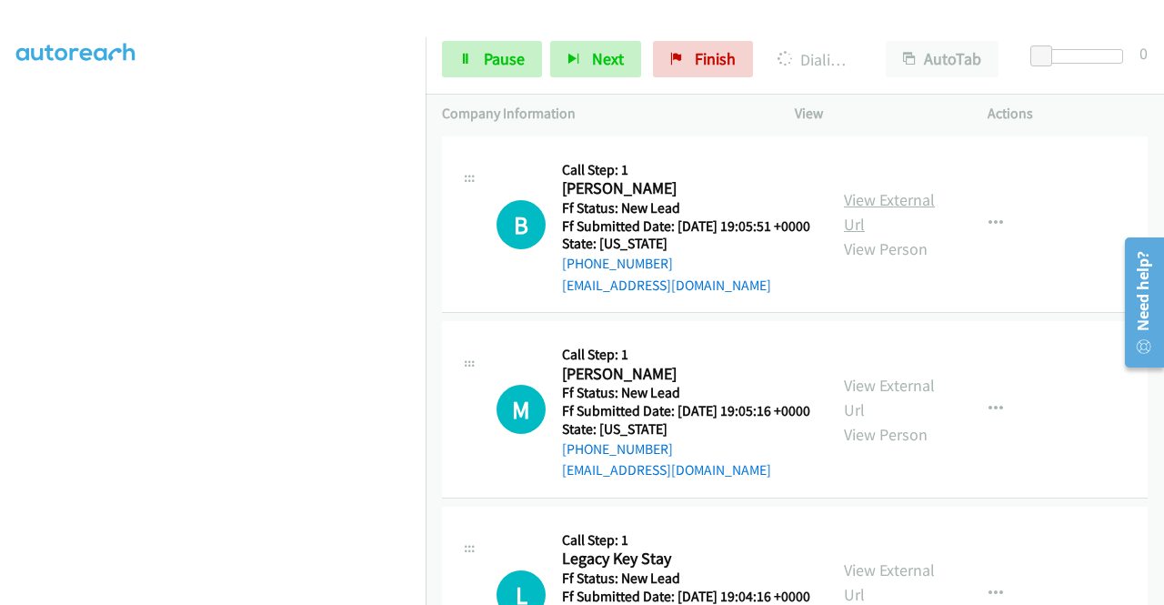
click at [898, 235] on link "View External Url" at bounding box center [889, 211] width 91 height 45
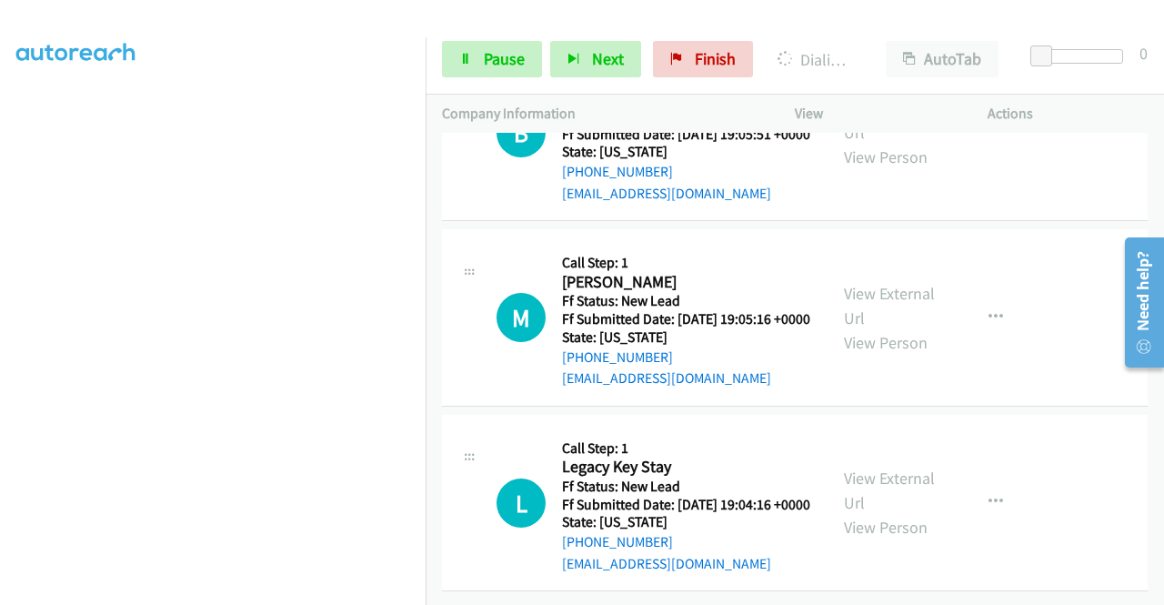
scroll to position [1046, 0]
click at [864, 283] on link "View External Url" at bounding box center [889, 305] width 91 height 45
click at [891, 467] on link "View External Url" at bounding box center [889, 489] width 91 height 45
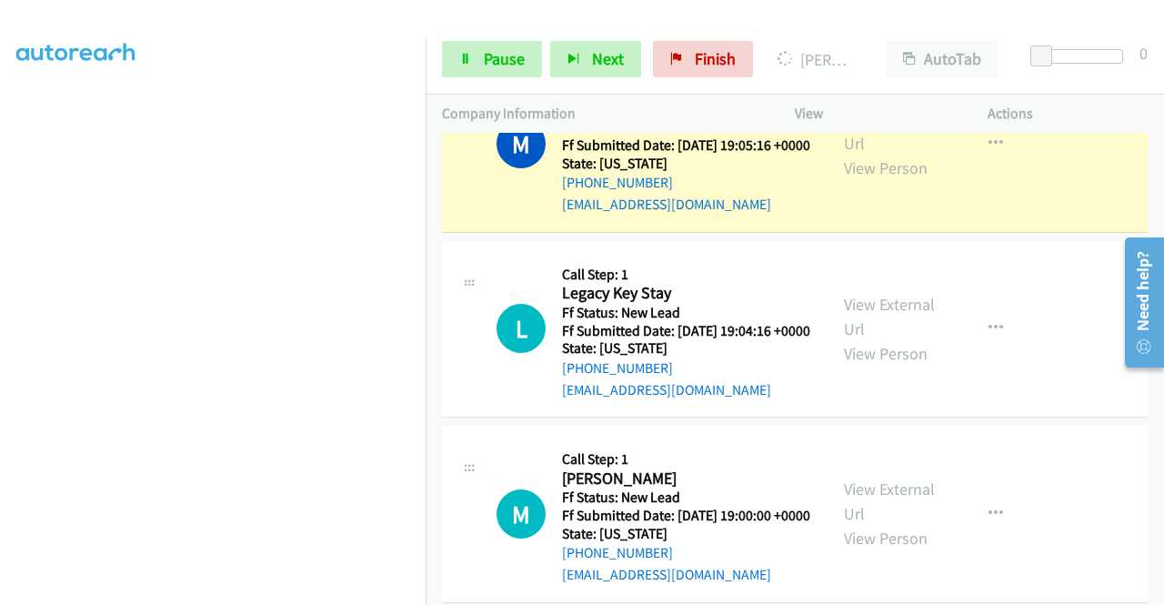
scroll to position [1396, 0]
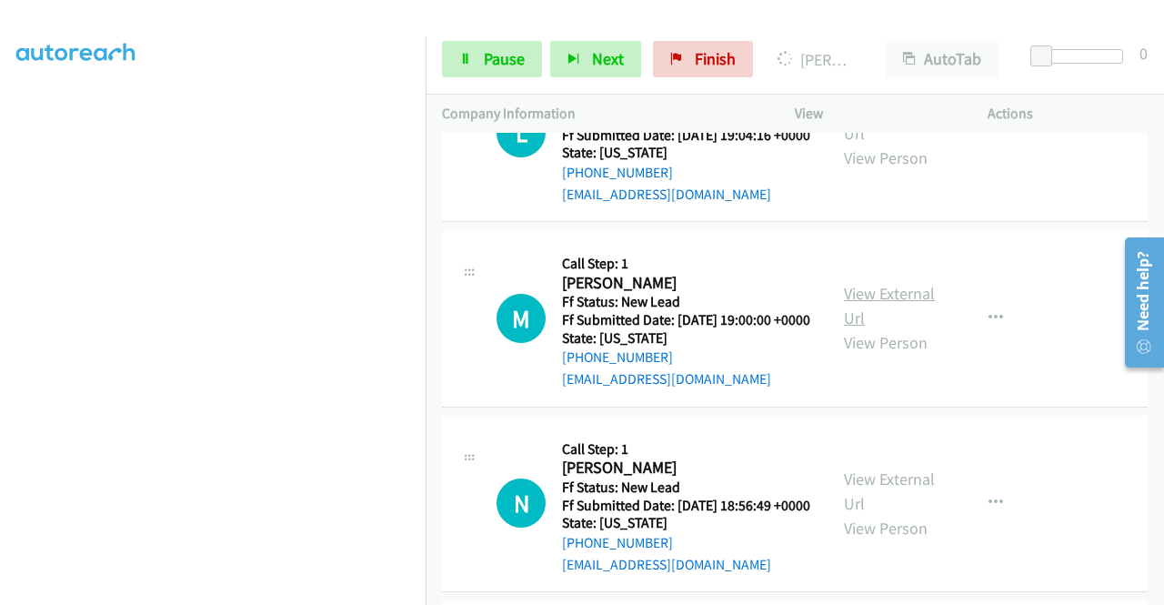
click at [900, 328] on link "View External Url" at bounding box center [889, 305] width 91 height 45
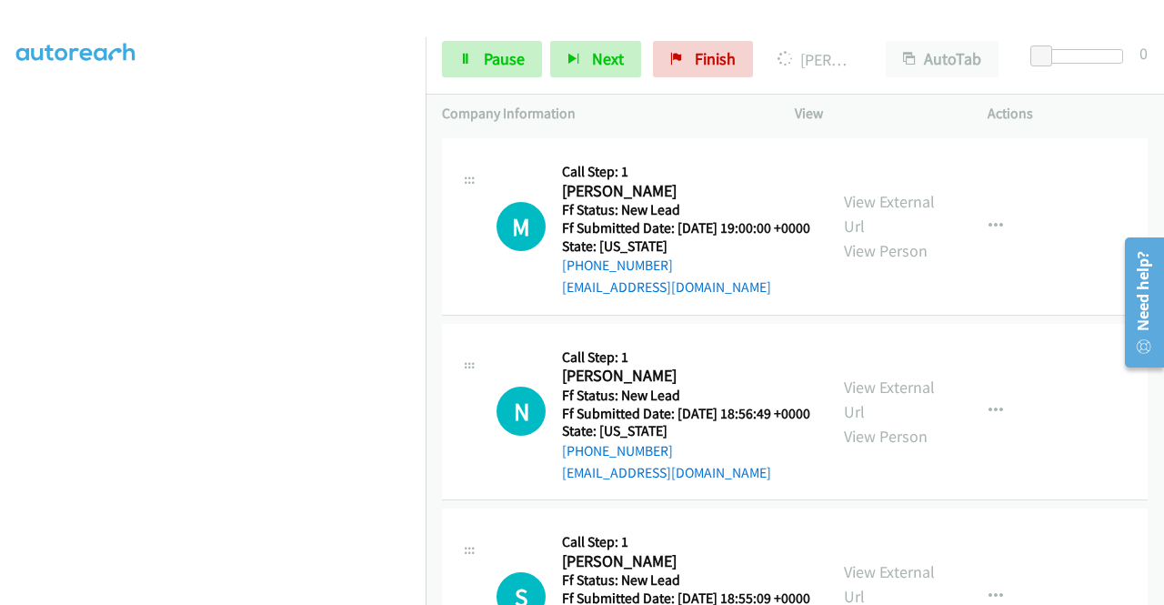
scroll to position [1578, 0]
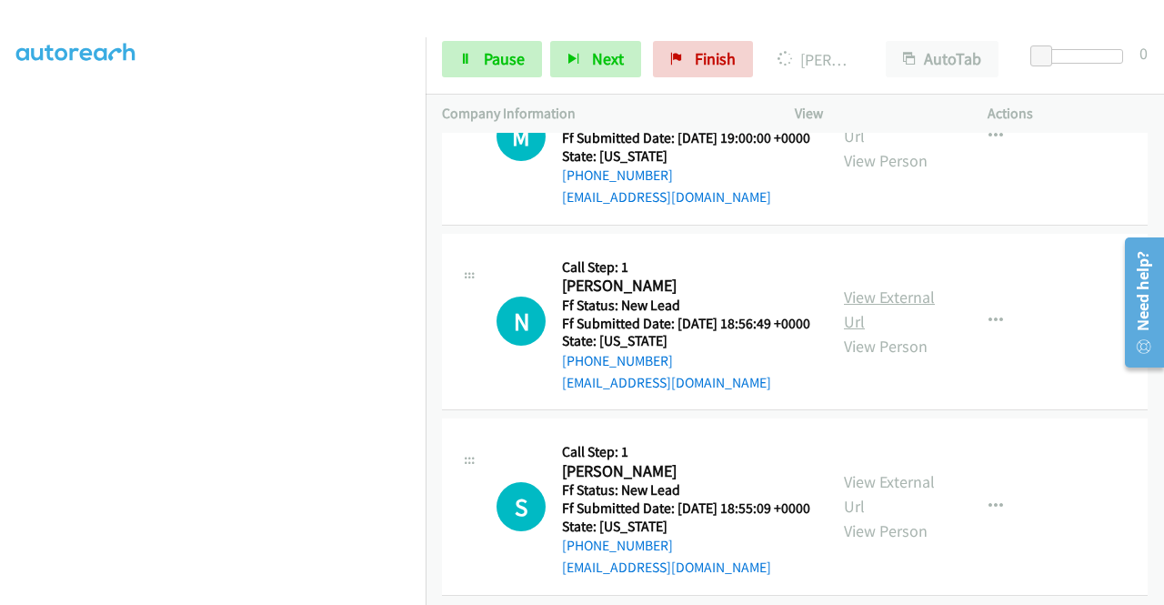
click at [851, 332] on link "View External Url" at bounding box center [889, 308] width 91 height 45
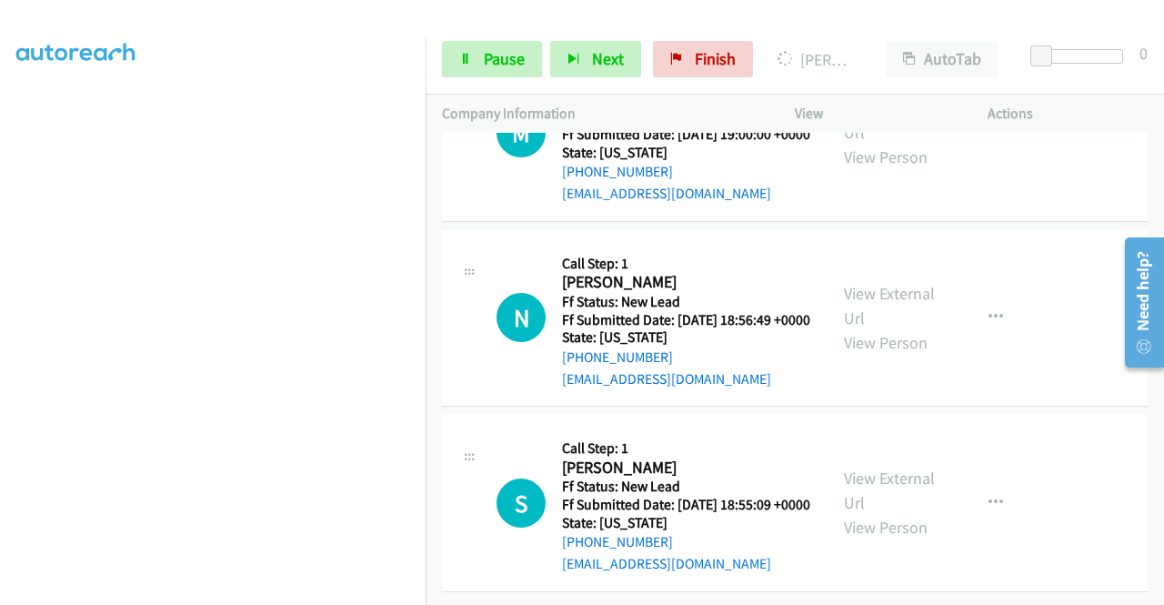
scroll to position [1769, 0]
click at [917, 467] on link "View External Url" at bounding box center [889, 489] width 91 height 45
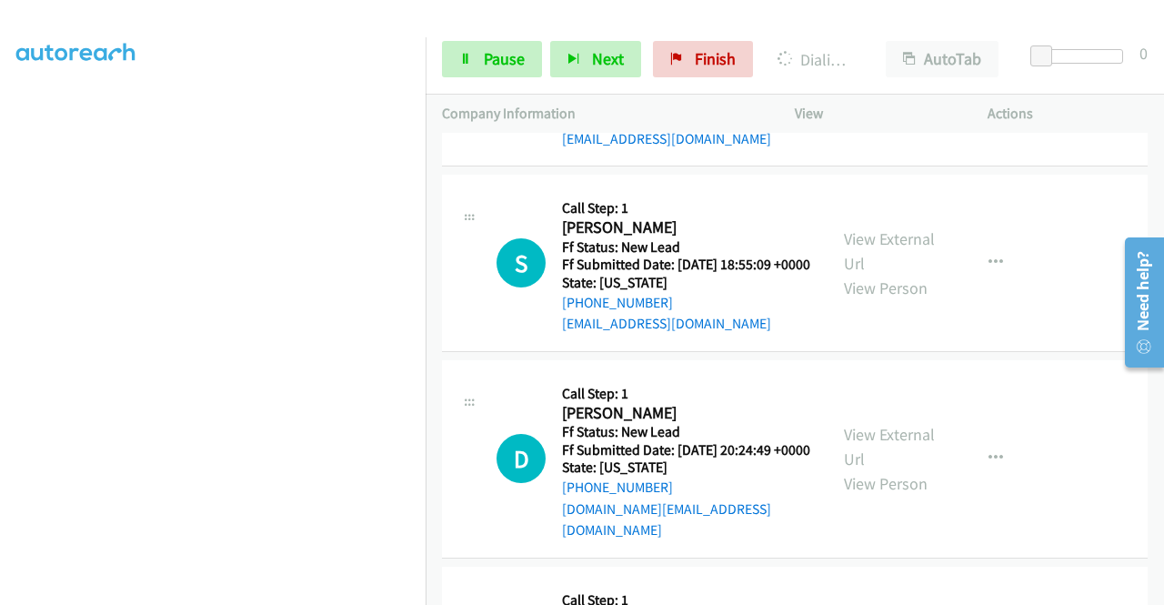
scroll to position [2171, 0]
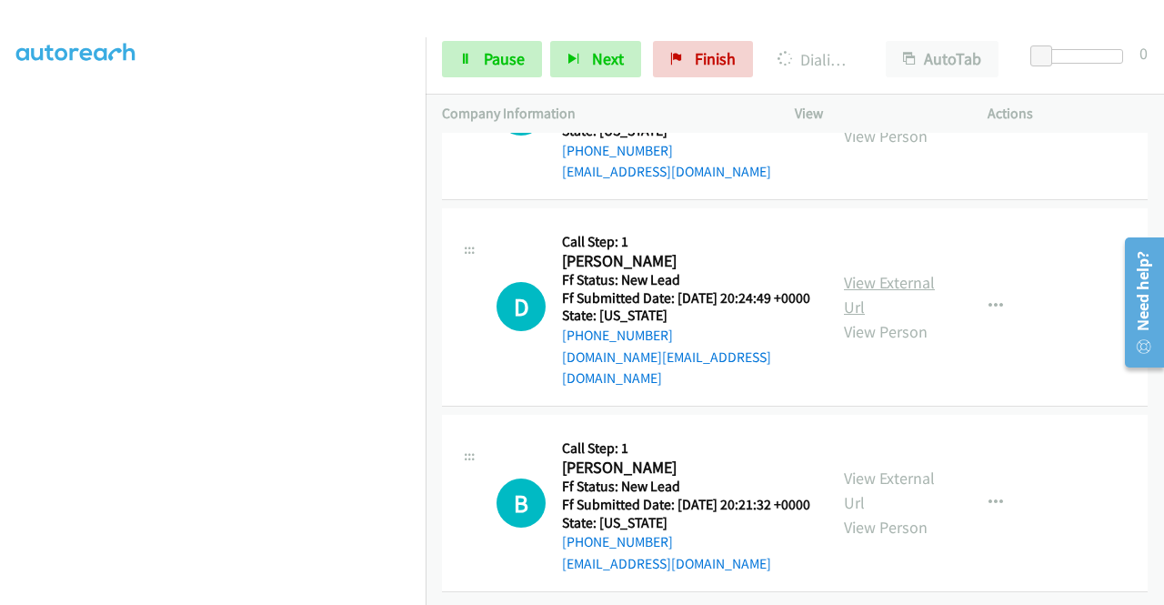
click at [887, 317] on link "View External Url" at bounding box center [889, 294] width 91 height 45
click at [908, 467] on link "View External Url" at bounding box center [889, 489] width 91 height 45
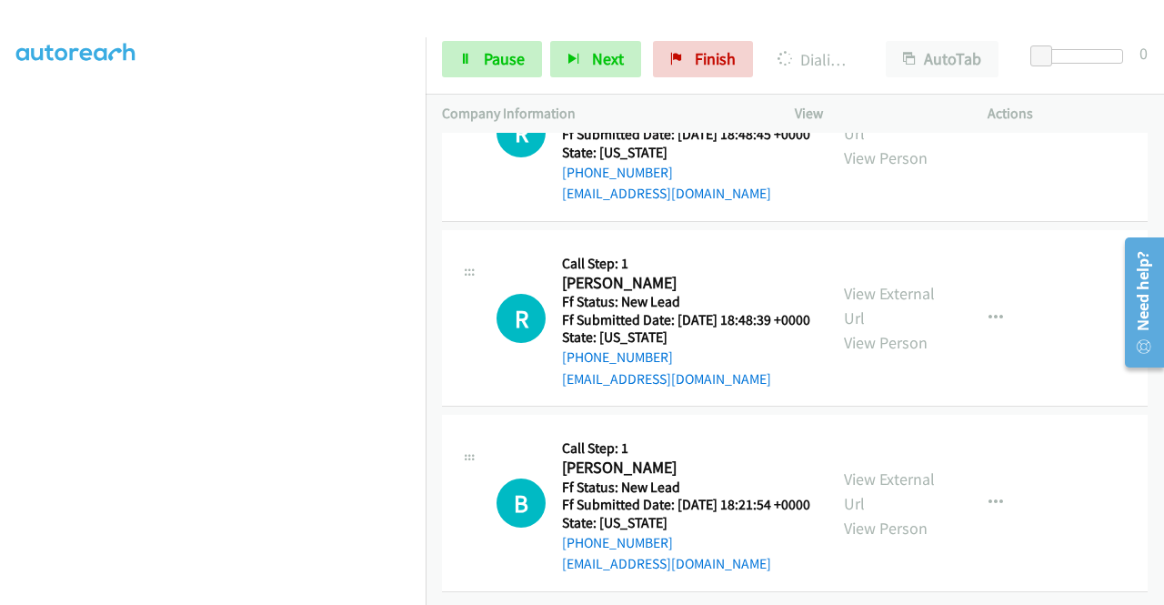
scroll to position [2782, 0]
click at [882, 144] on link "View External Url" at bounding box center [889, 120] width 91 height 45
click at [882, 328] on link "View External Url" at bounding box center [889, 305] width 91 height 45
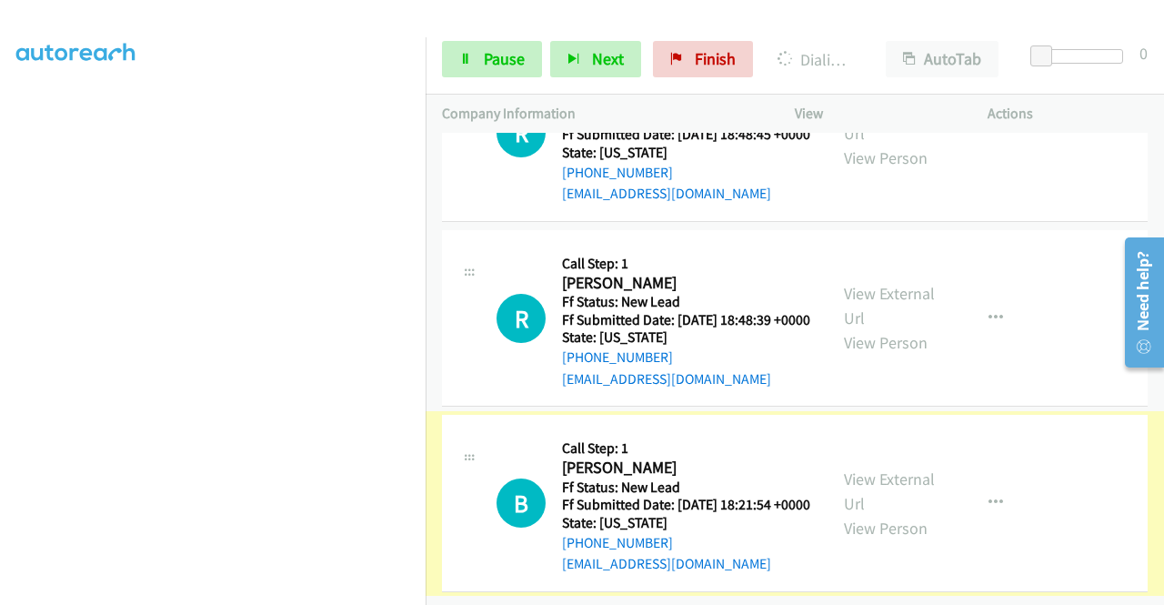
click at [895, 468] on link "View External Url" at bounding box center [889, 490] width 91 height 45
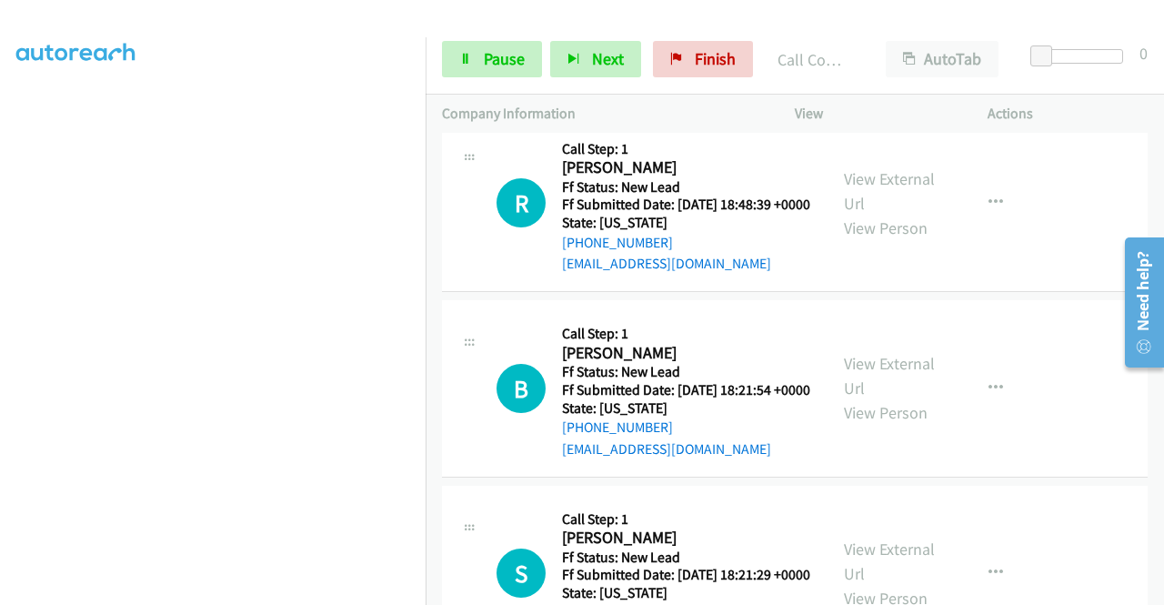
scroll to position [2741, 0]
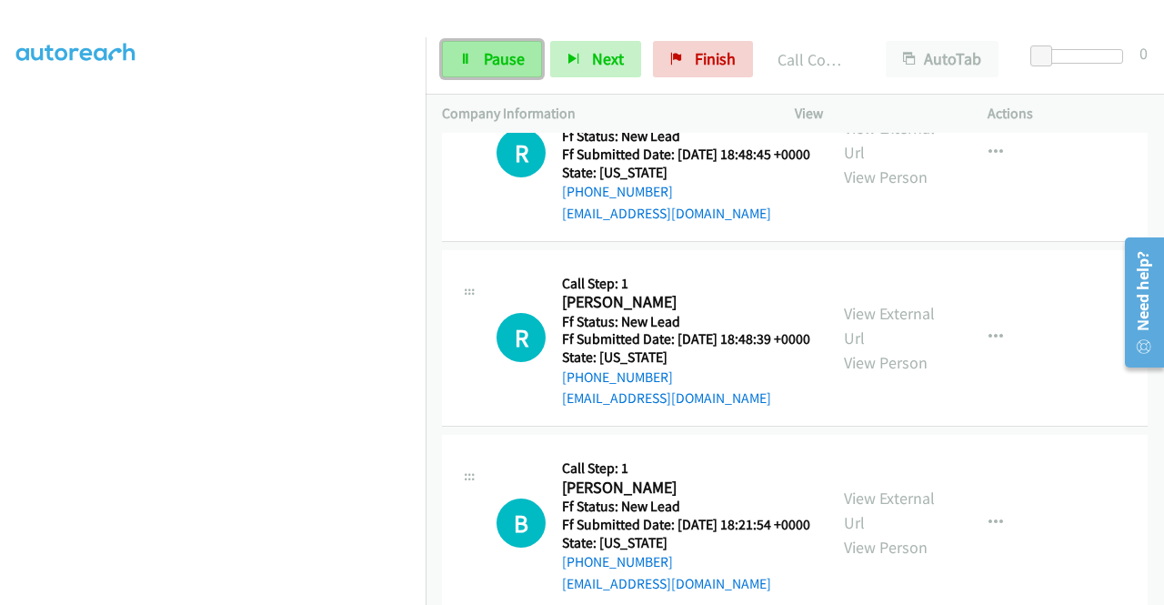
click at [491, 64] on span "Pause" at bounding box center [504, 58] width 41 height 21
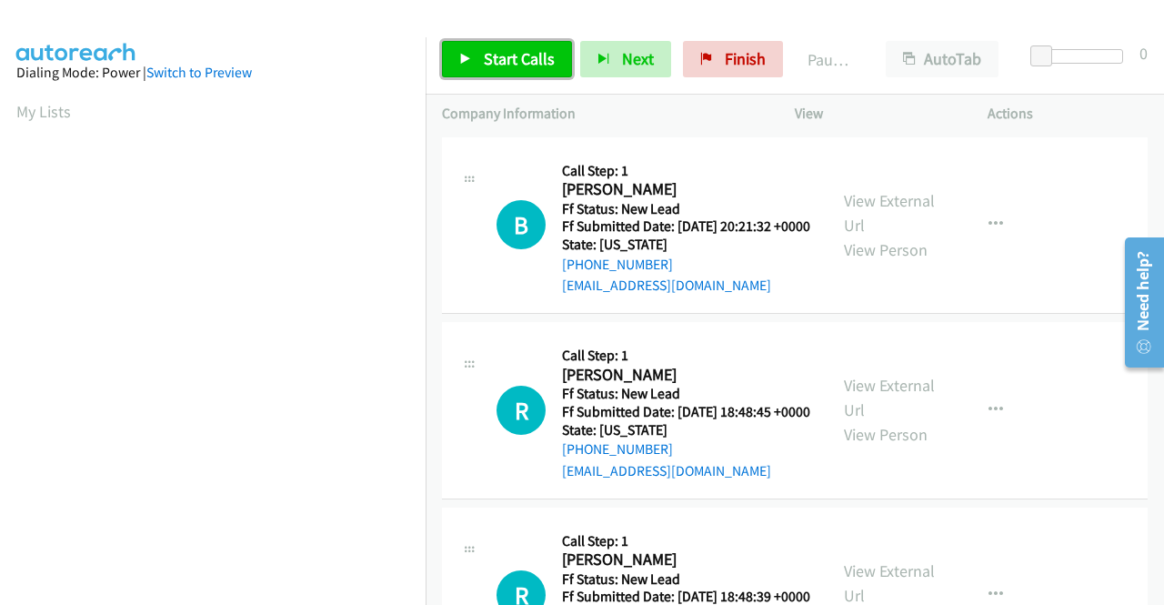
click at [495, 61] on span "Start Calls" at bounding box center [519, 58] width 71 height 21
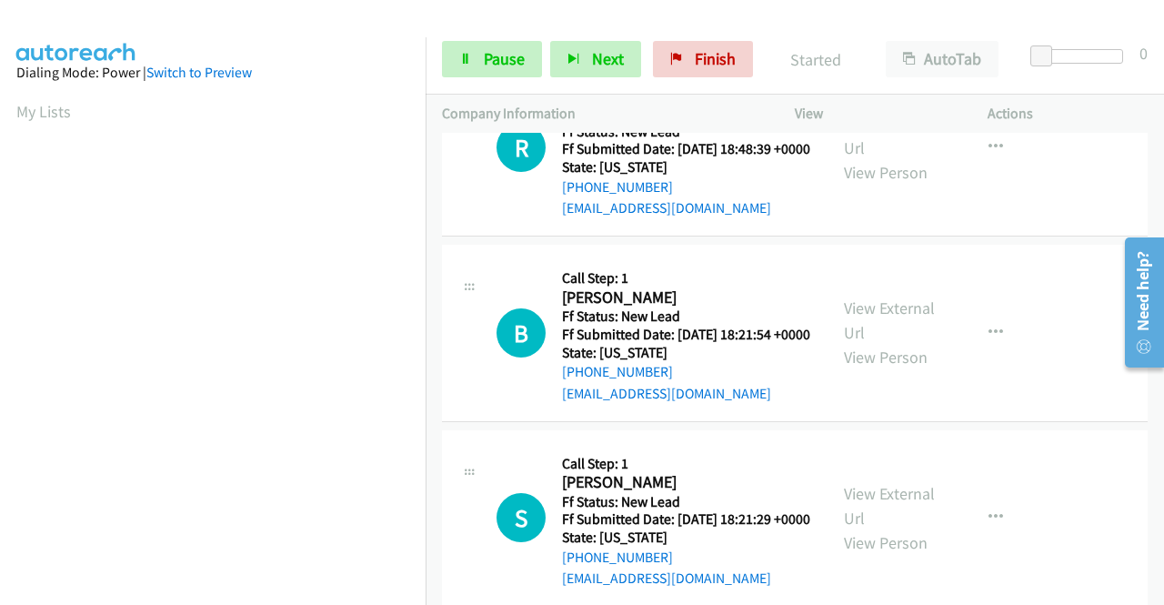
scroll to position [564, 0]
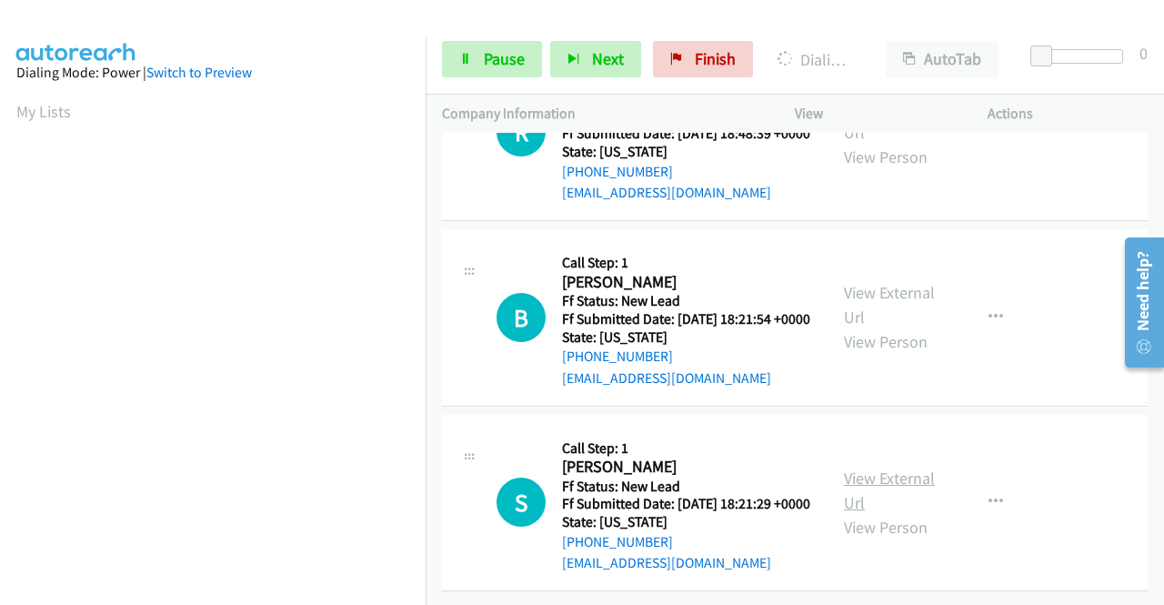
click at [908, 467] on link "View External Url" at bounding box center [889, 489] width 91 height 45
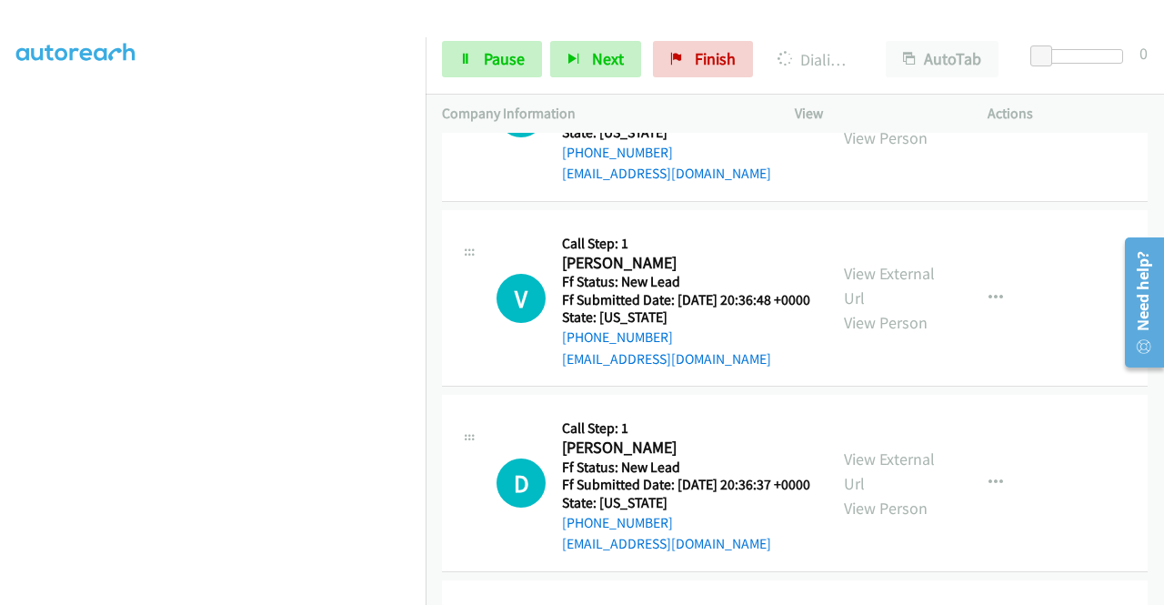
scroll to position [913, 0]
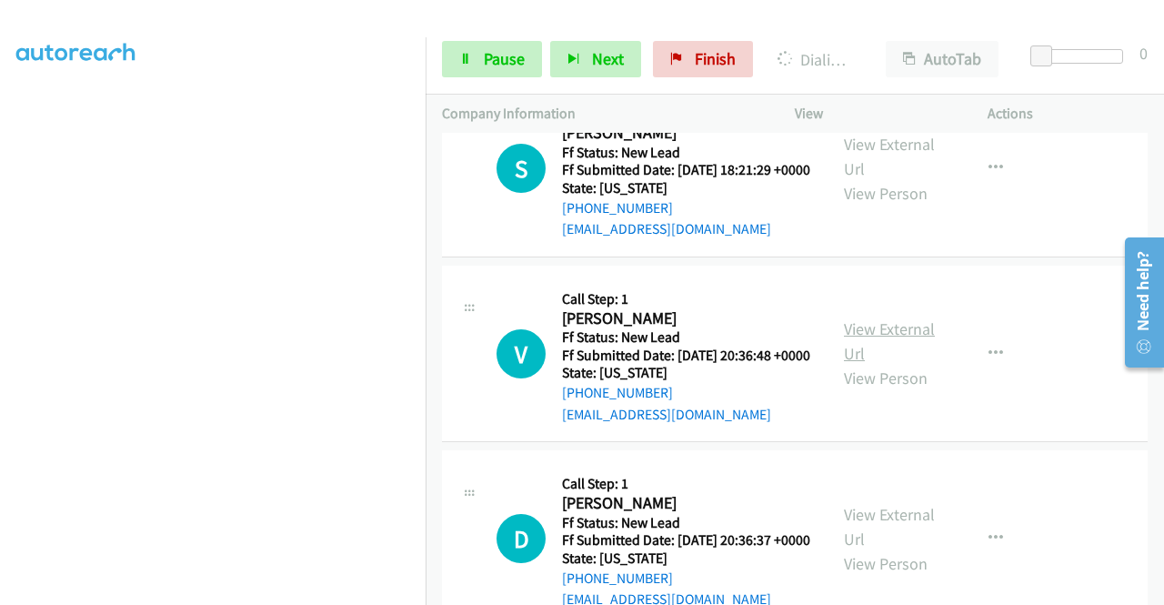
click at [902, 364] on link "View External Url" at bounding box center [889, 340] width 91 height 45
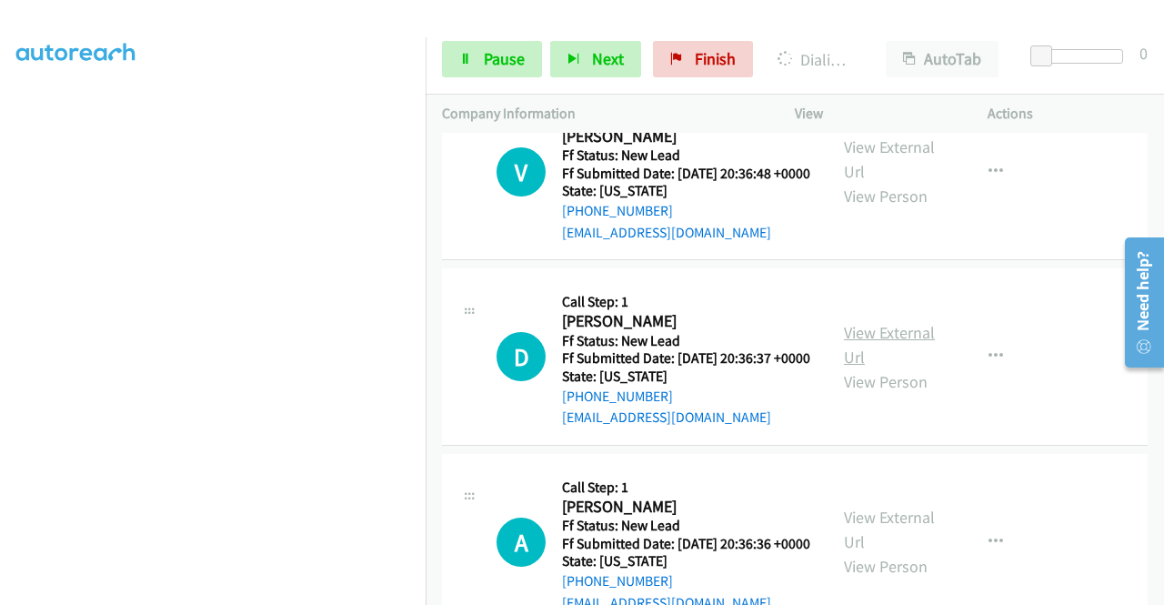
click at [860, 367] on link "View External Url" at bounding box center [889, 344] width 91 height 45
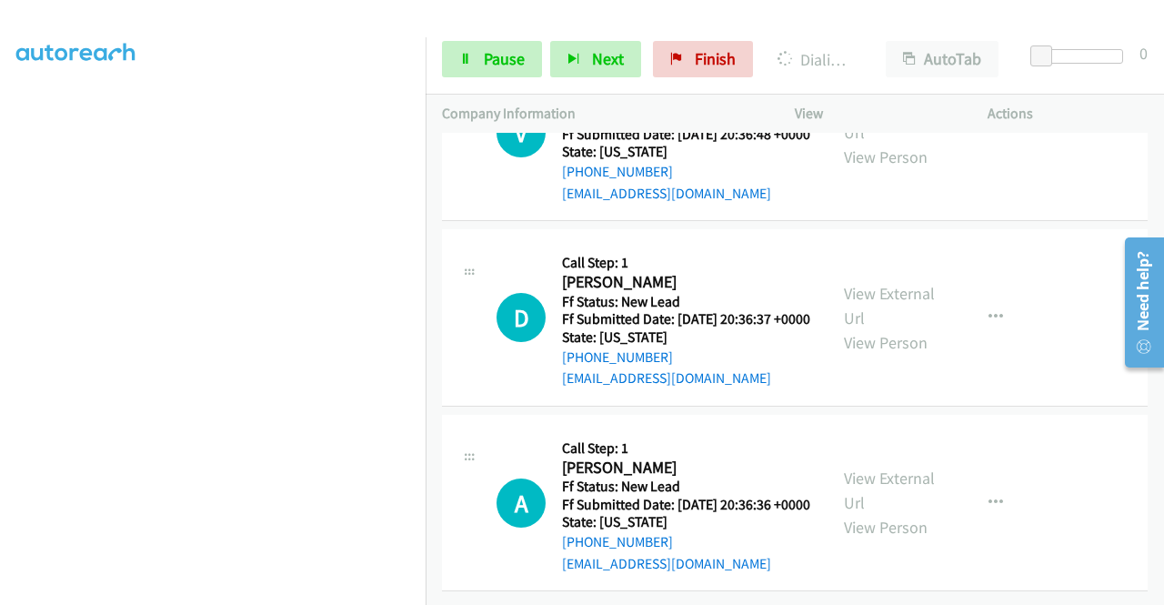
scroll to position [1277, 0]
click at [888, 467] on link "View External Url" at bounding box center [889, 489] width 91 height 45
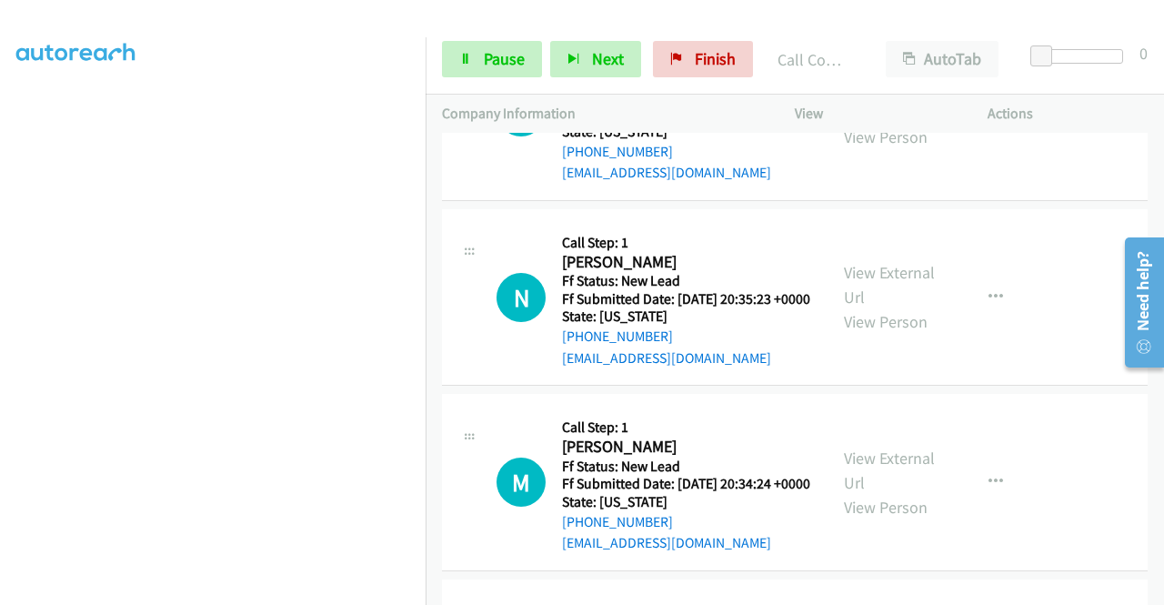
scroll to position [1407, 0]
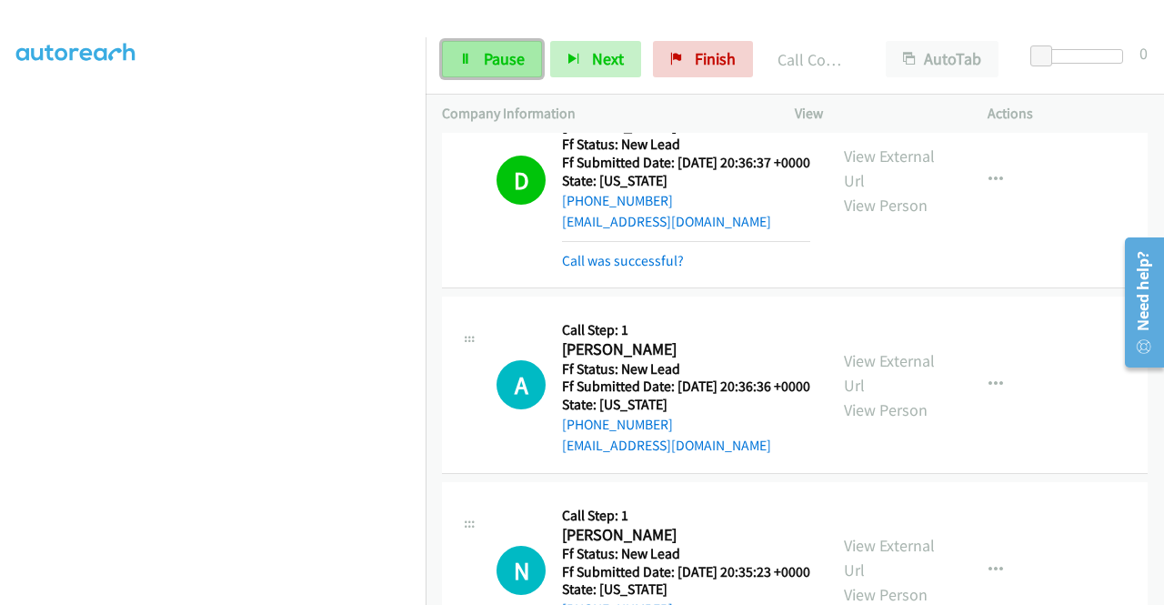
click at [499, 63] on span "Pause" at bounding box center [504, 58] width 41 height 21
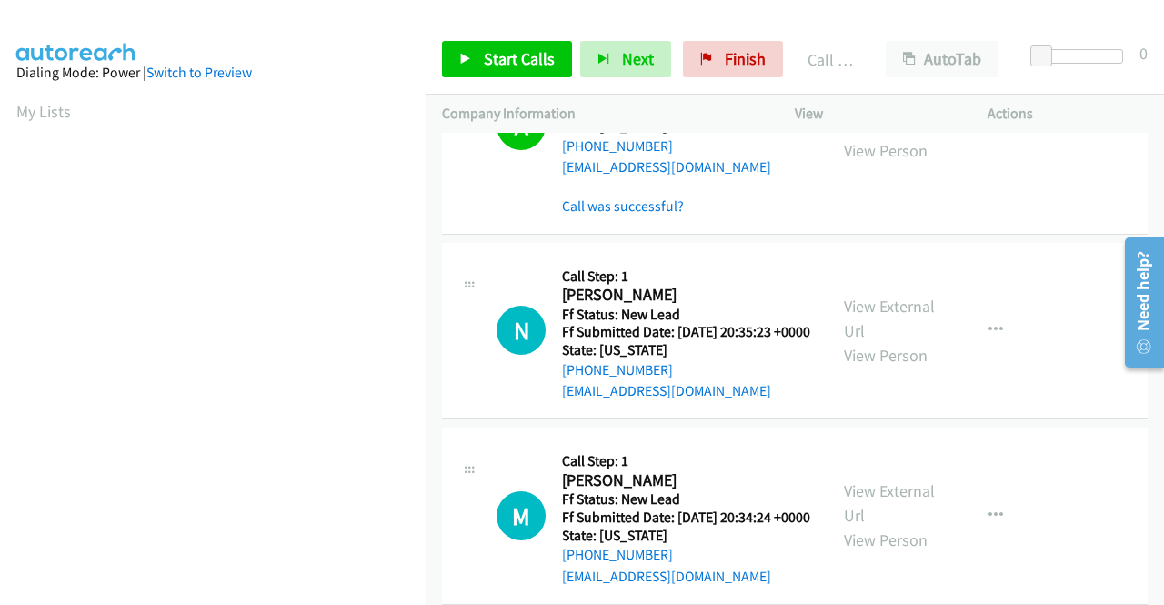
scroll to position [415, 0]
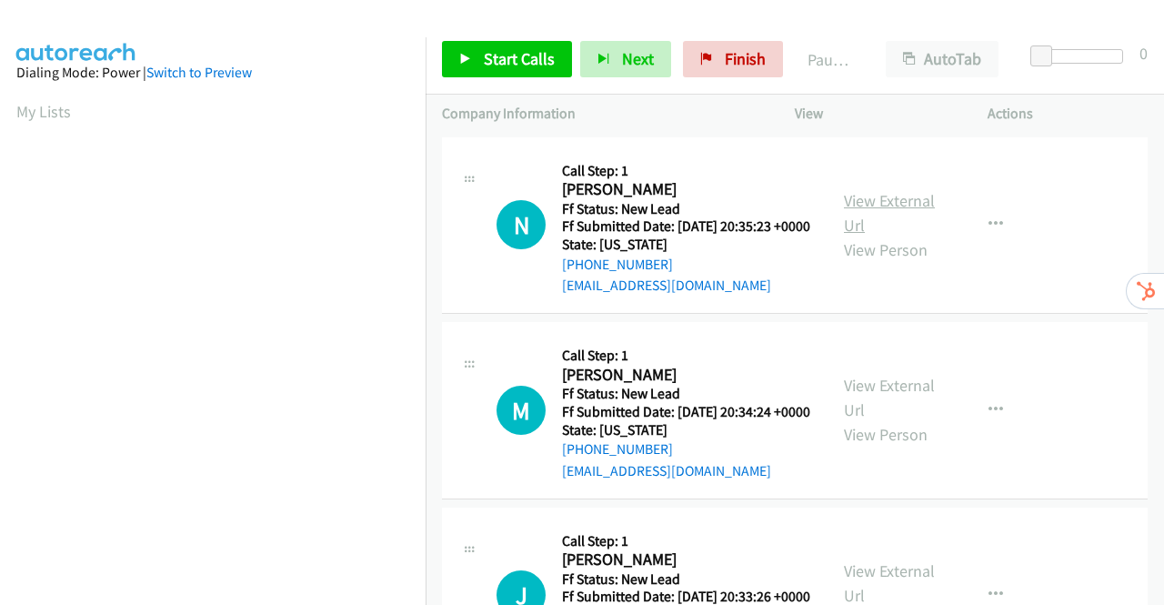
click at [877, 208] on link "View External Url" at bounding box center [889, 212] width 91 height 45
click at [913, 417] on link "View External Url" at bounding box center [889, 397] width 91 height 45
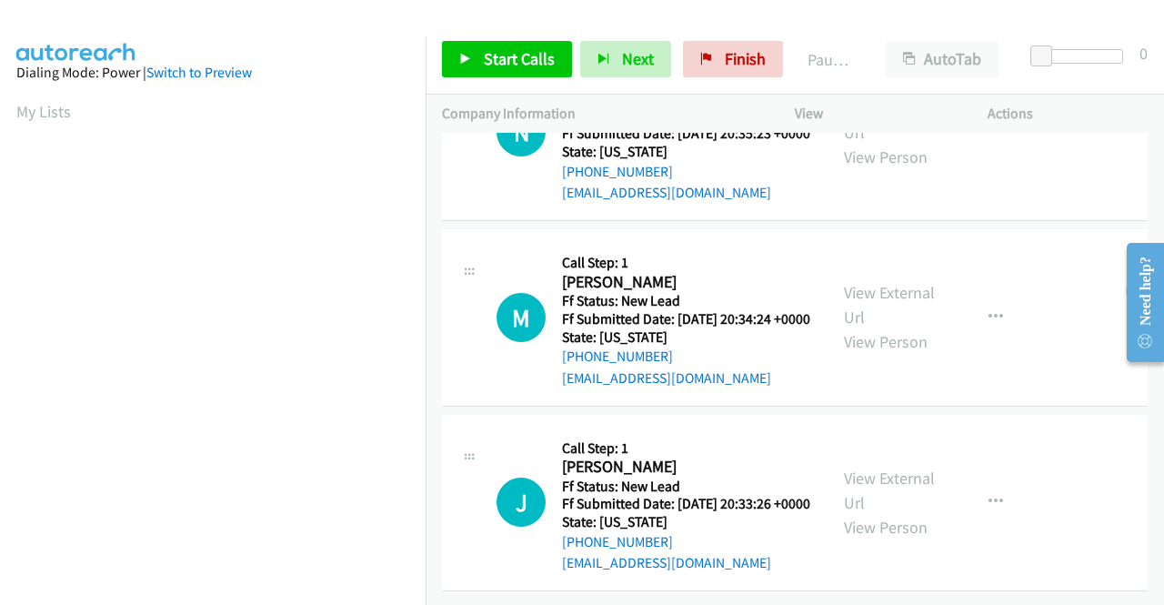
scroll to position [158, 0]
click at [902, 467] on link "View External Url" at bounding box center [889, 489] width 91 height 45
click at [515, 50] on span "Start Calls" at bounding box center [519, 58] width 71 height 21
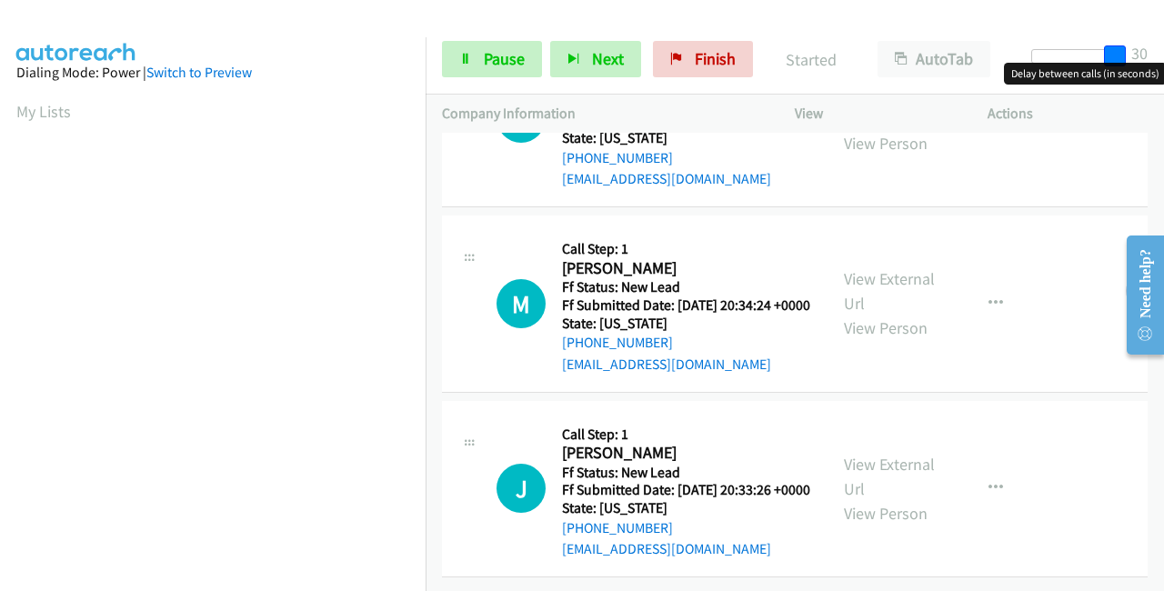
drag, startPoint x: 1042, startPoint y: 62, endPoint x: 1163, endPoint y: 54, distance: 121.2
click at [1163, 54] on div "Start Calls Pause Next Finish Started AutoTab AutoTab 30" at bounding box center [795, 60] width 738 height 70
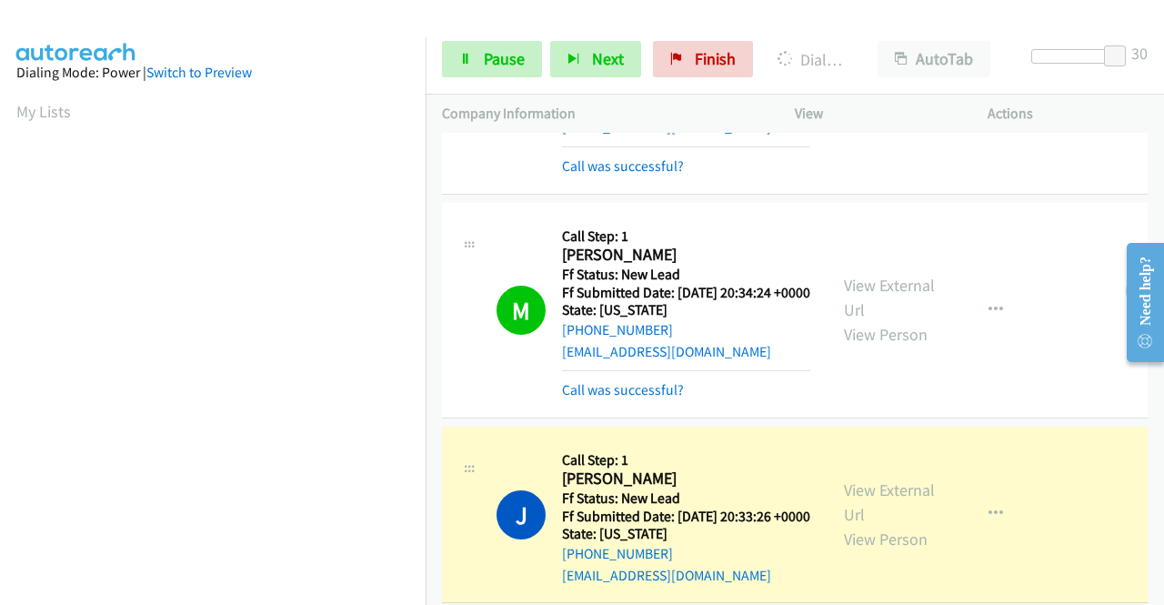
scroll to position [415, 0]
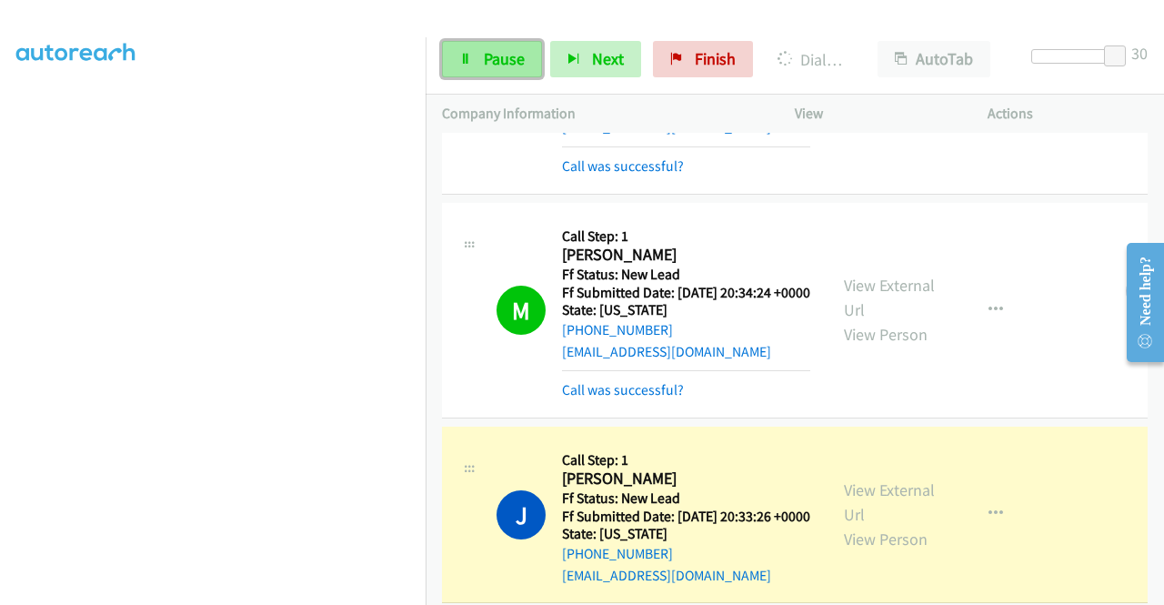
click at [486, 65] on span "Pause" at bounding box center [504, 58] width 41 height 21
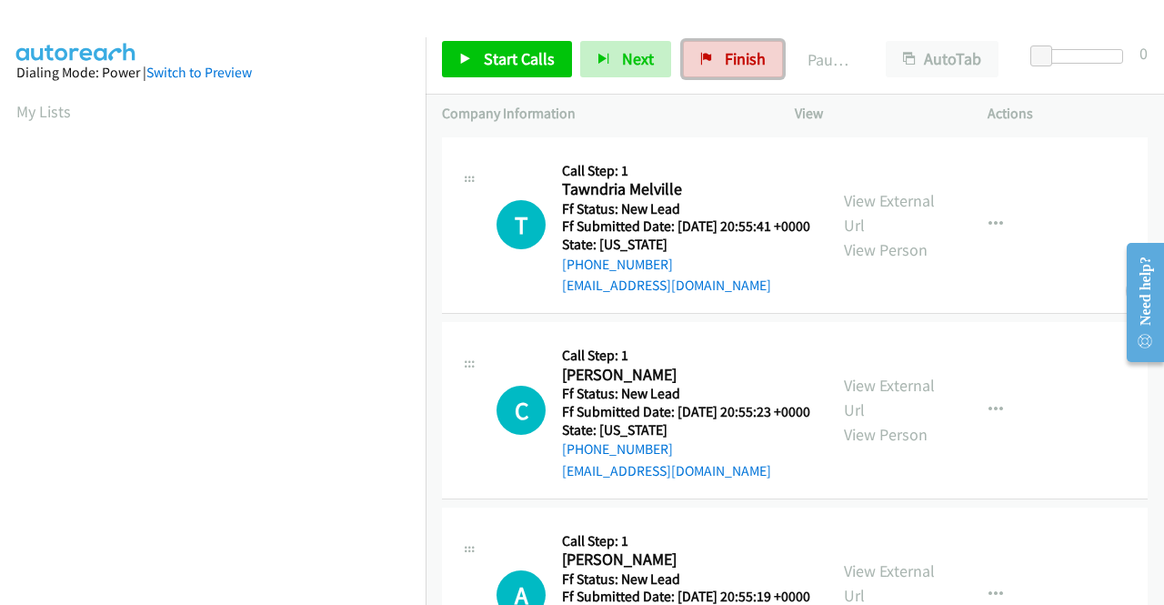
drag, startPoint x: 738, startPoint y: 55, endPoint x: 644, endPoint y: 86, distance: 99.5
click at [738, 55] on span "Finish" at bounding box center [745, 58] width 41 height 21
click at [906, 213] on link "View External Url" at bounding box center [889, 212] width 91 height 45
click at [892, 417] on link "View External Url" at bounding box center [889, 397] width 91 height 45
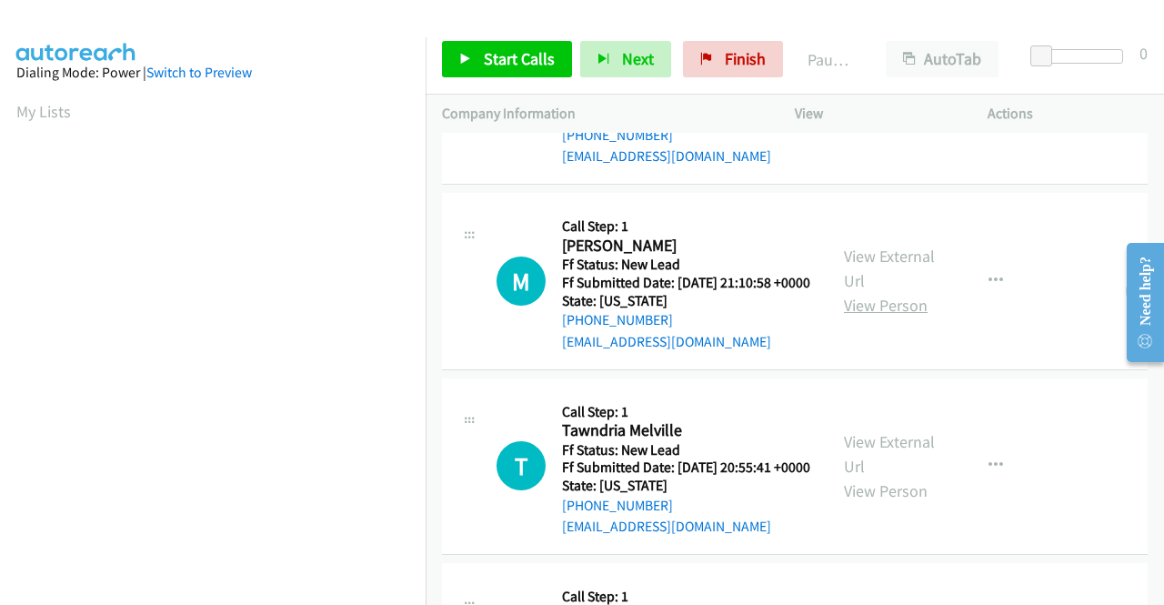
scroll to position [182, 0]
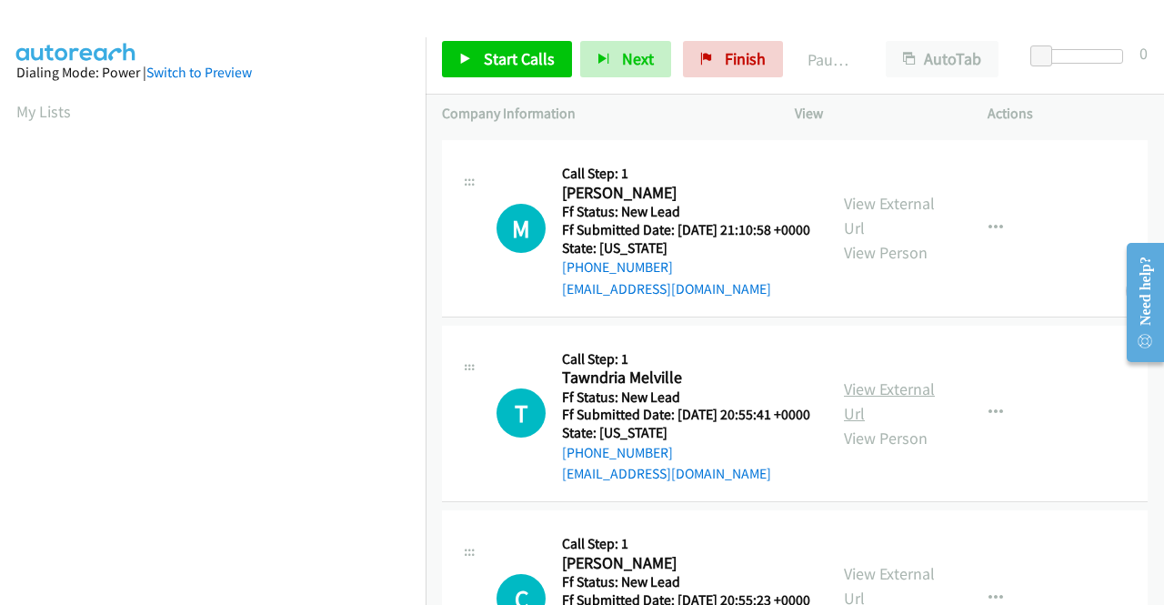
click at [895, 424] on link "View External Url" at bounding box center [889, 400] width 91 height 45
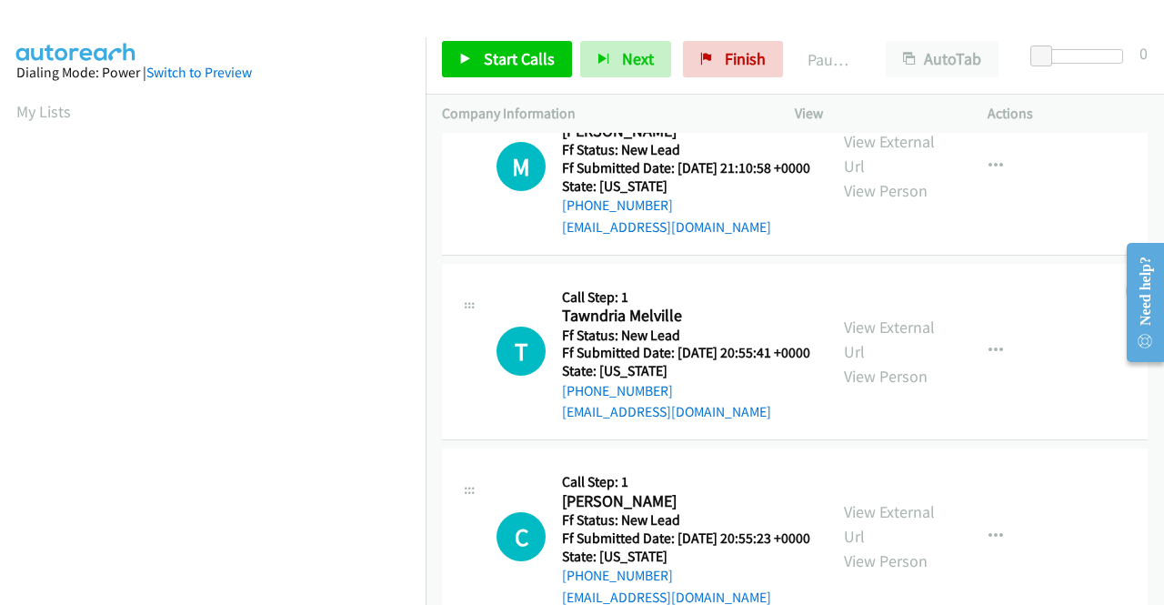
scroll to position [273, 0]
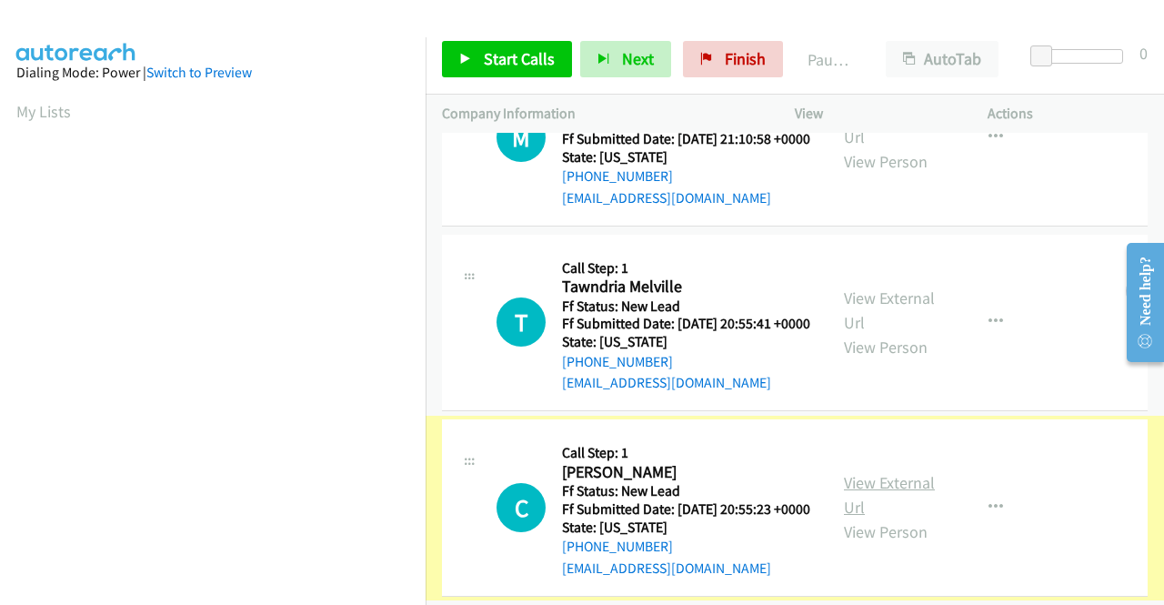
click at [909, 517] on link "View External Url" at bounding box center [889, 494] width 91 height 45
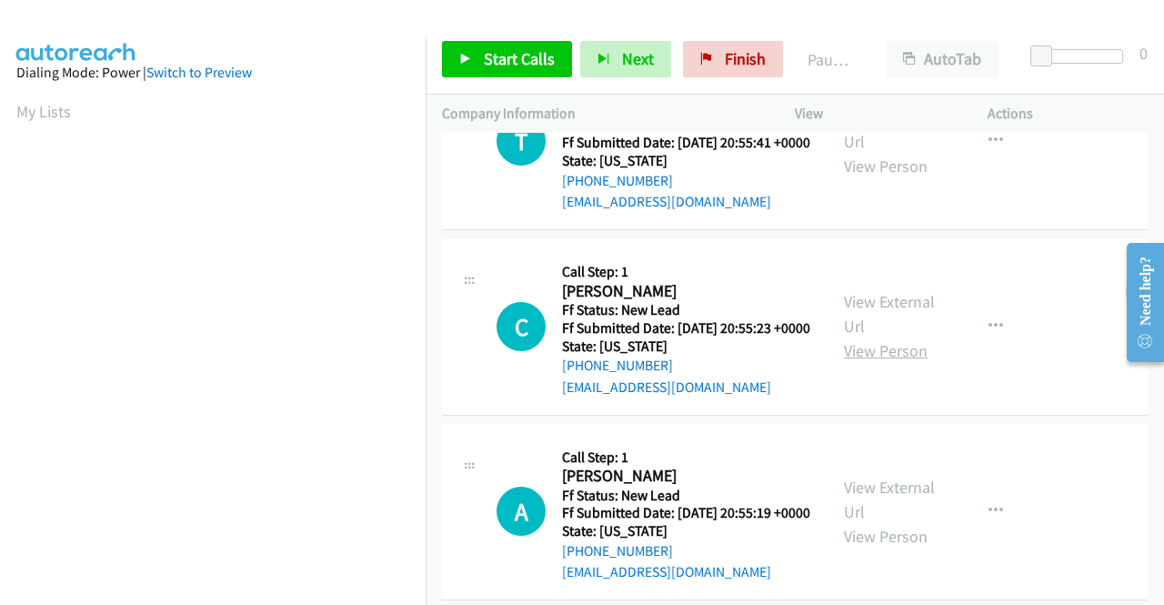
scroll to position [455, 0]
click at [904, 521] on link "View External Url" at bounding box center [889, 498] width 91 height 45
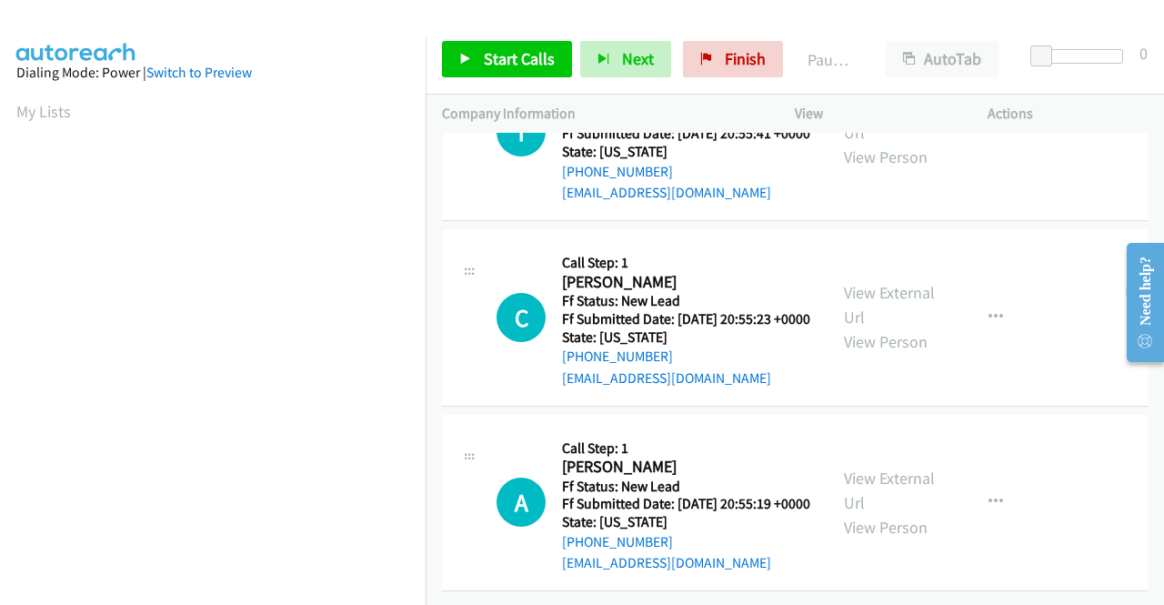
scroll to position [564, 0]
click at [506, 46] on link "Start Calls" at bounding box center [507, 59] width 130 height 36
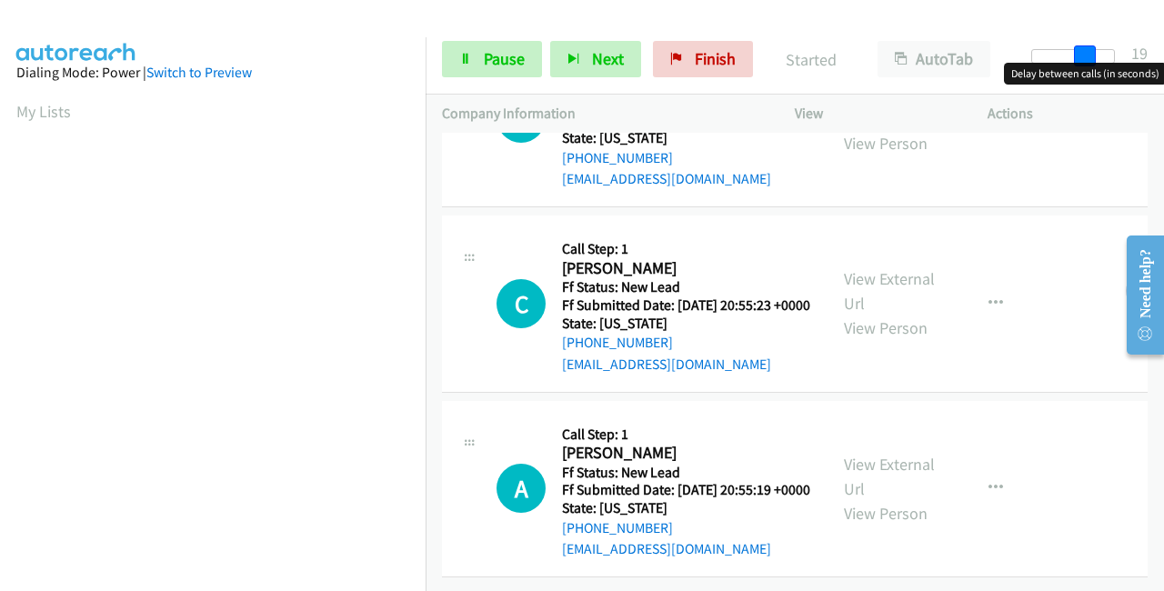
drag, startPoint x: 1060, startPoint y: 59, endPoint x: 1163, endPoint y: 59, distance: 102.7
click at [1163, 59] on div "Start Calls Pause Next Finish Started AutoTab AutoTab 19" at bounding box center [795, 60] width 738 height 70
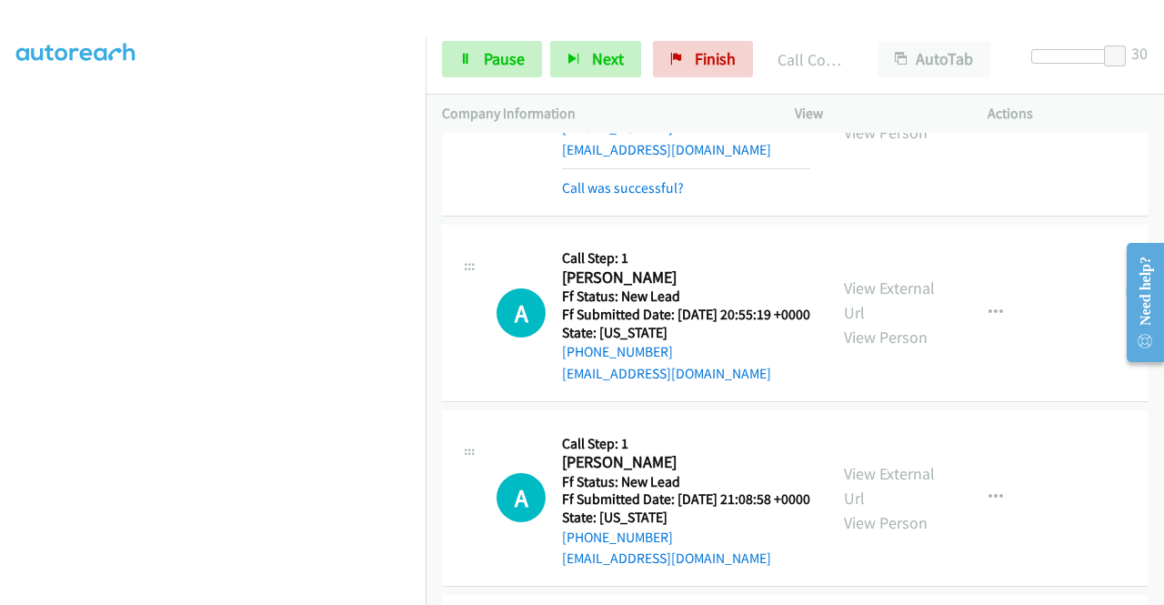
scroll to position [913, 0]
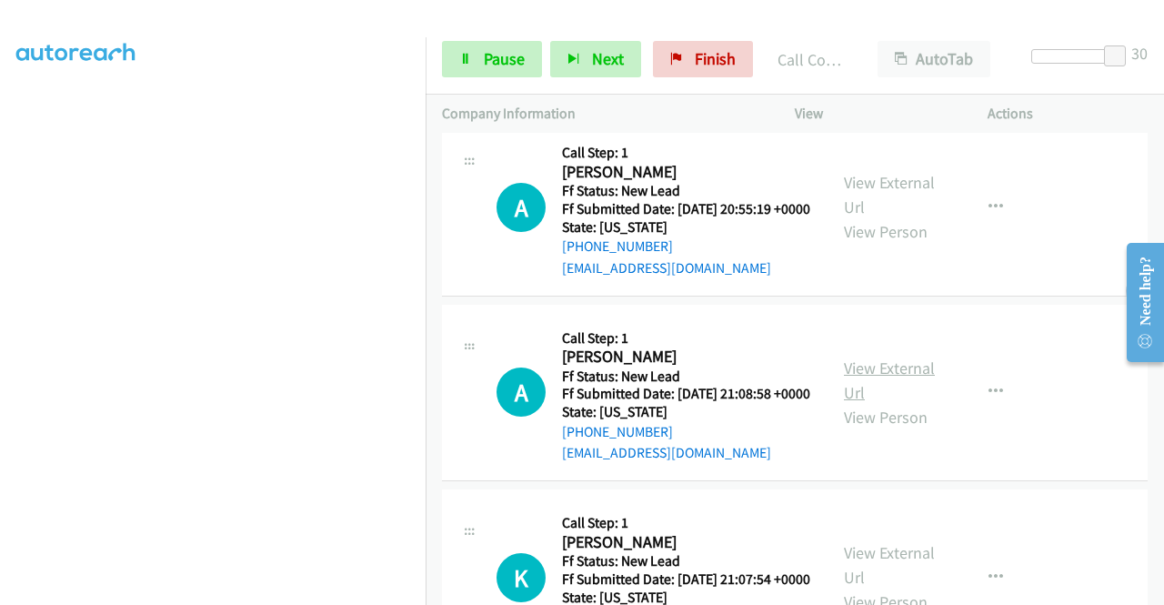
click at [875, 403] on link "View External Url" at bounding box center [889, 379] width 91 height 45
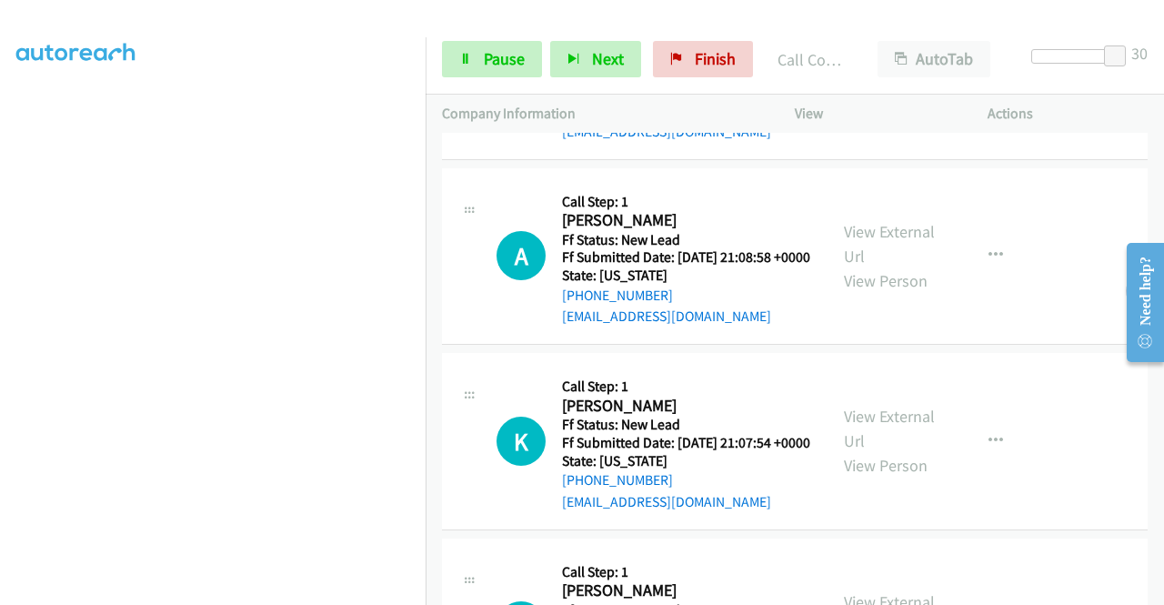
scroll to position [1186, 0]
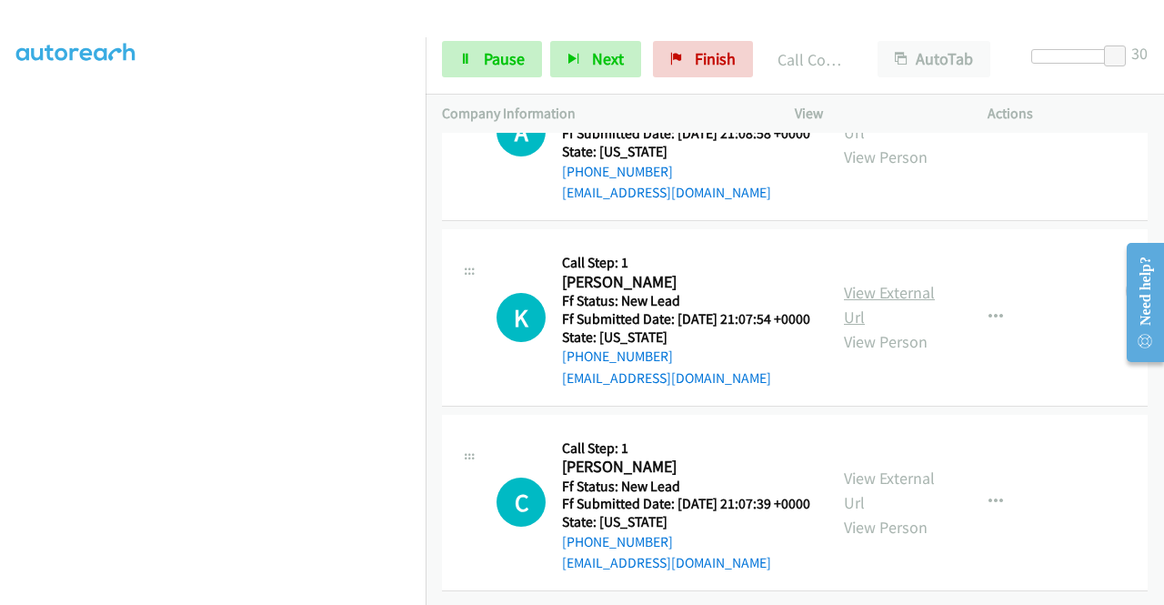
click at [863, 327] on link "View External Url" at bounding box center [889, 304] width 91 height 45
click at [915, 467] on link "View External Url" at bounding box center [889, 489] width 91 height 45
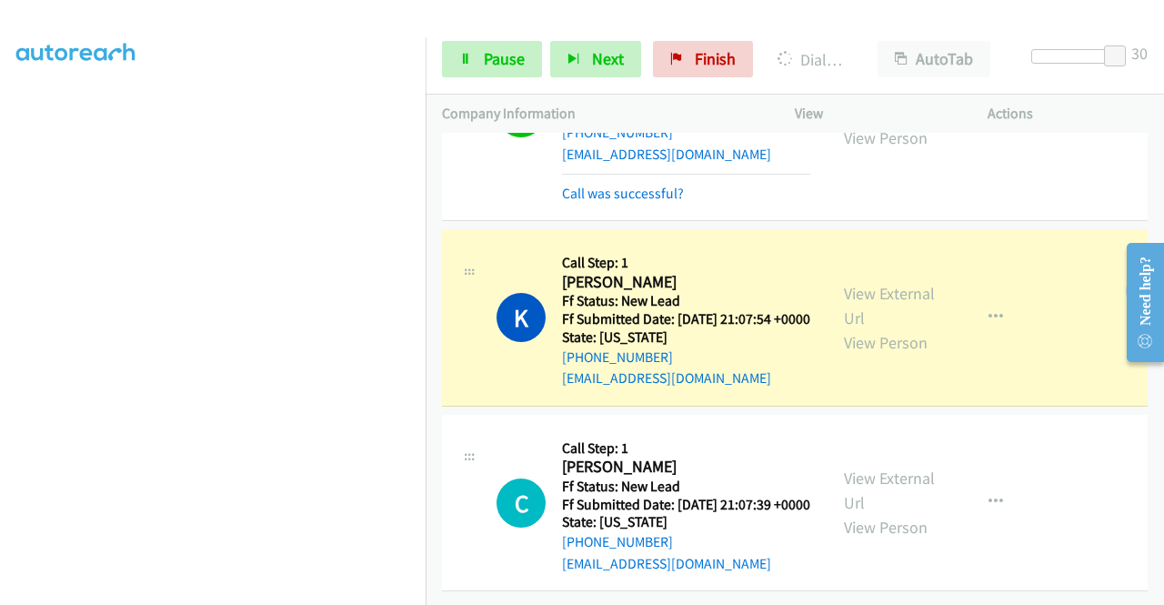
scroll to position [1402, 0]
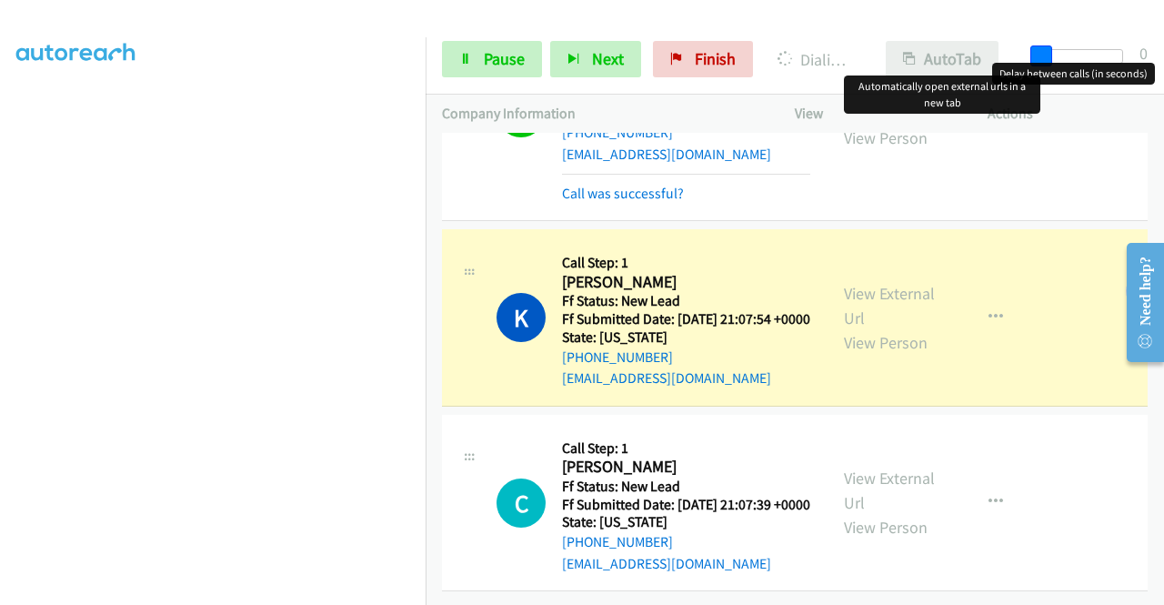
drag, startPoint x: 1114, startPoint y: 53, endPoint x: 986, endPoint y: 68, distance: 129.1
click at [986, 68] on div "Start Calls Pause Next Finish Dialing Kaulin Ray AutoTab AutoTab 0" at bounding box center [795, 60] width 738 height 70
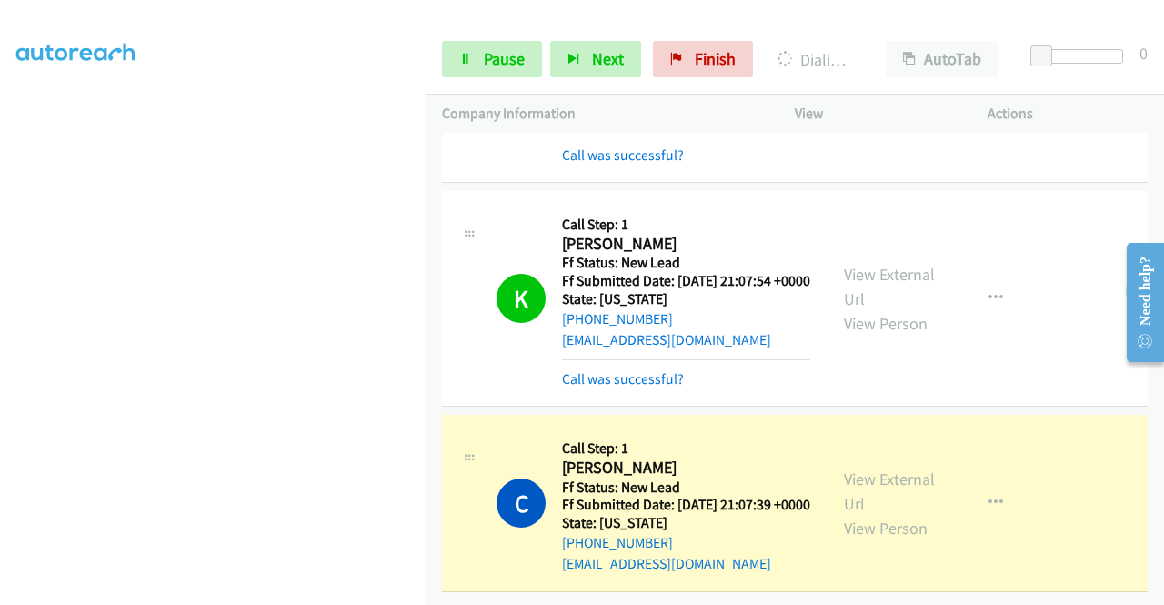
scroll to position [1440, 0]
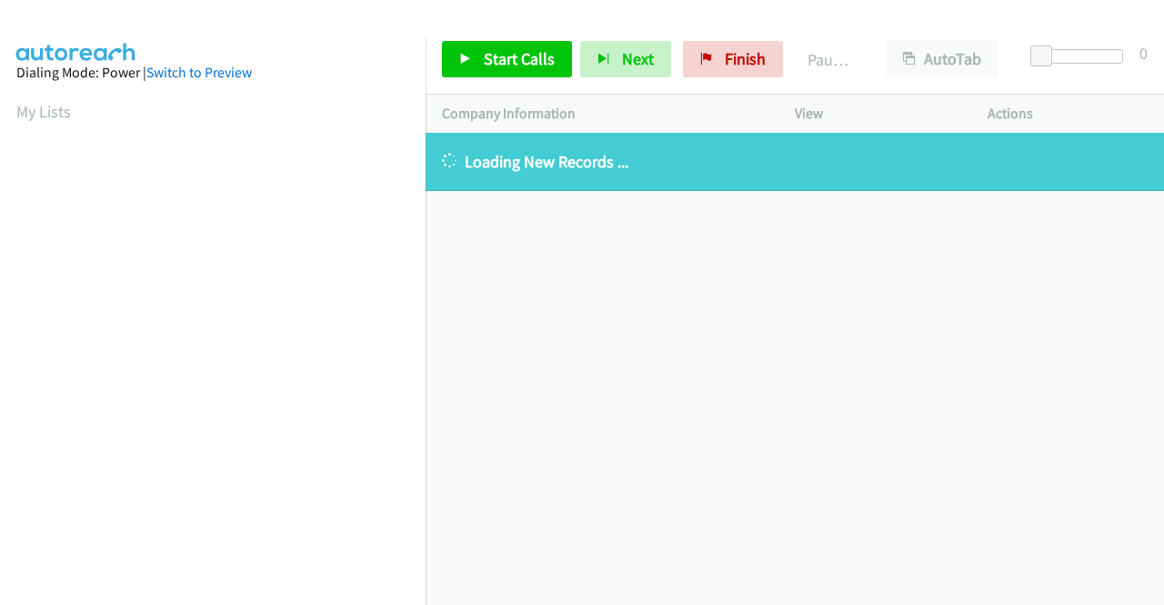
click at [501, 64] on span "Start Calls" at bounding box center [519, 58] width 71 height 21
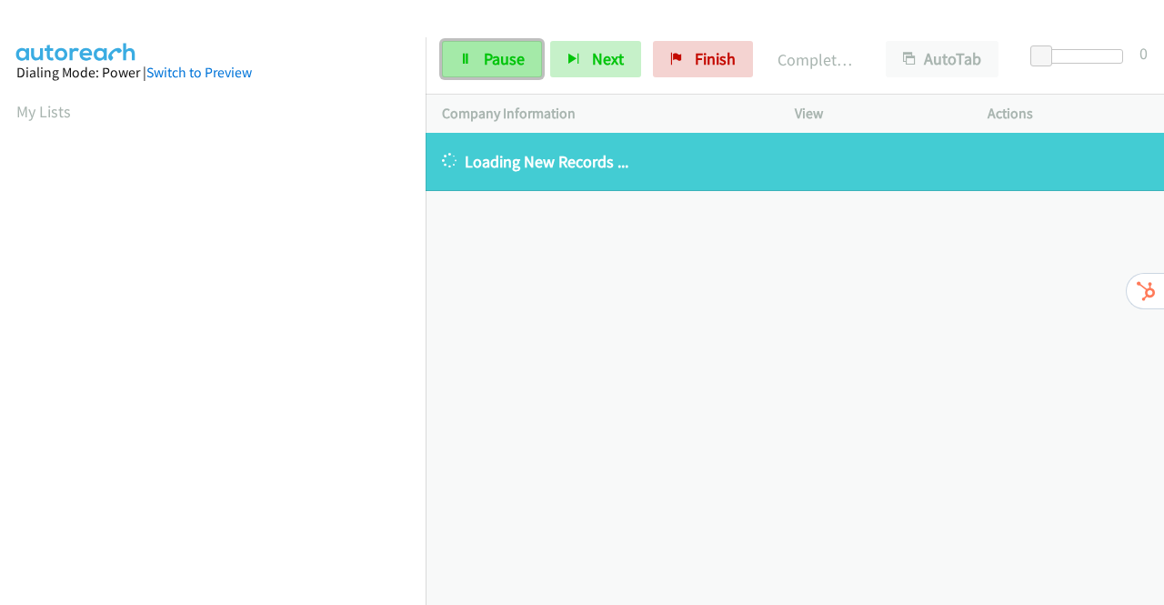
click at [490, 41] on link "Pause" at bounding box center [492, 59] width 100 height 36
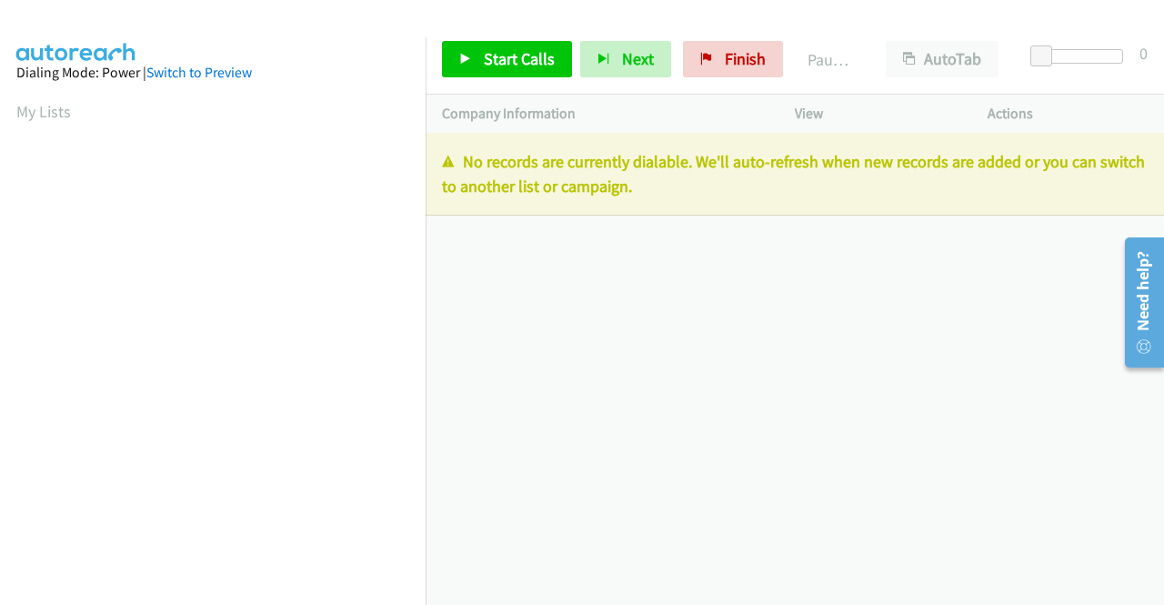
click at [718, 77] on div "Start Calls Pause Next Finish Paused AutoTab AutoTab 0" at bounding box center [795, 60] width 738 height 70
click at [728, 59] on span "Finish" at bounding box center [745, 58] width 41 height 21
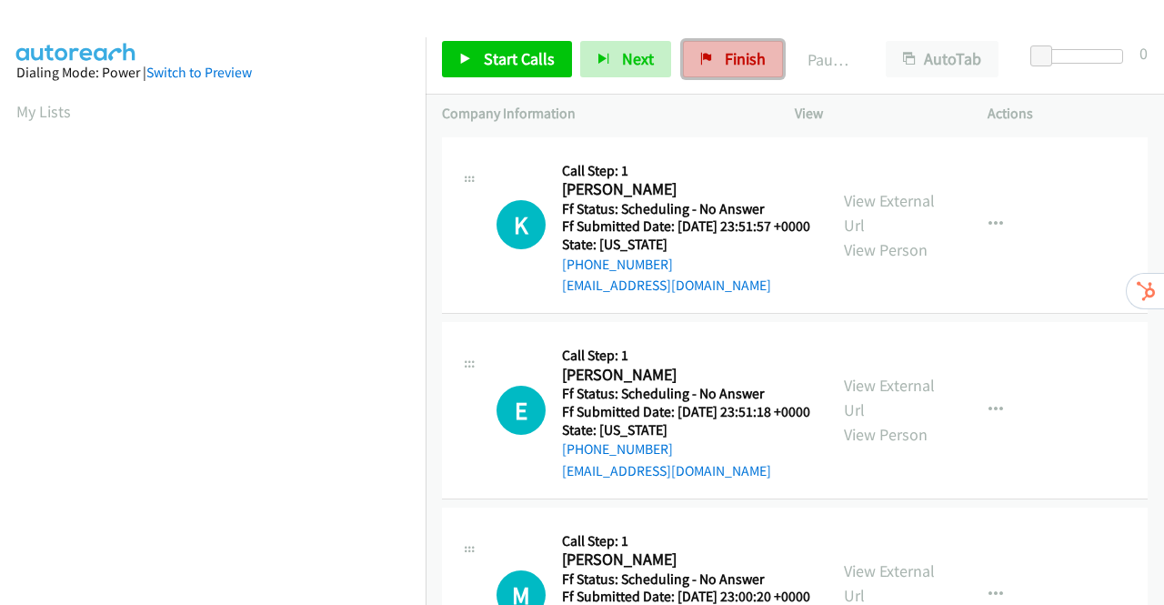
click at [727, 55] on span "Finish" at bounding box center [745, 58] width 41 height 21
